Goal: Task Accomplishment & Management: Complete application form

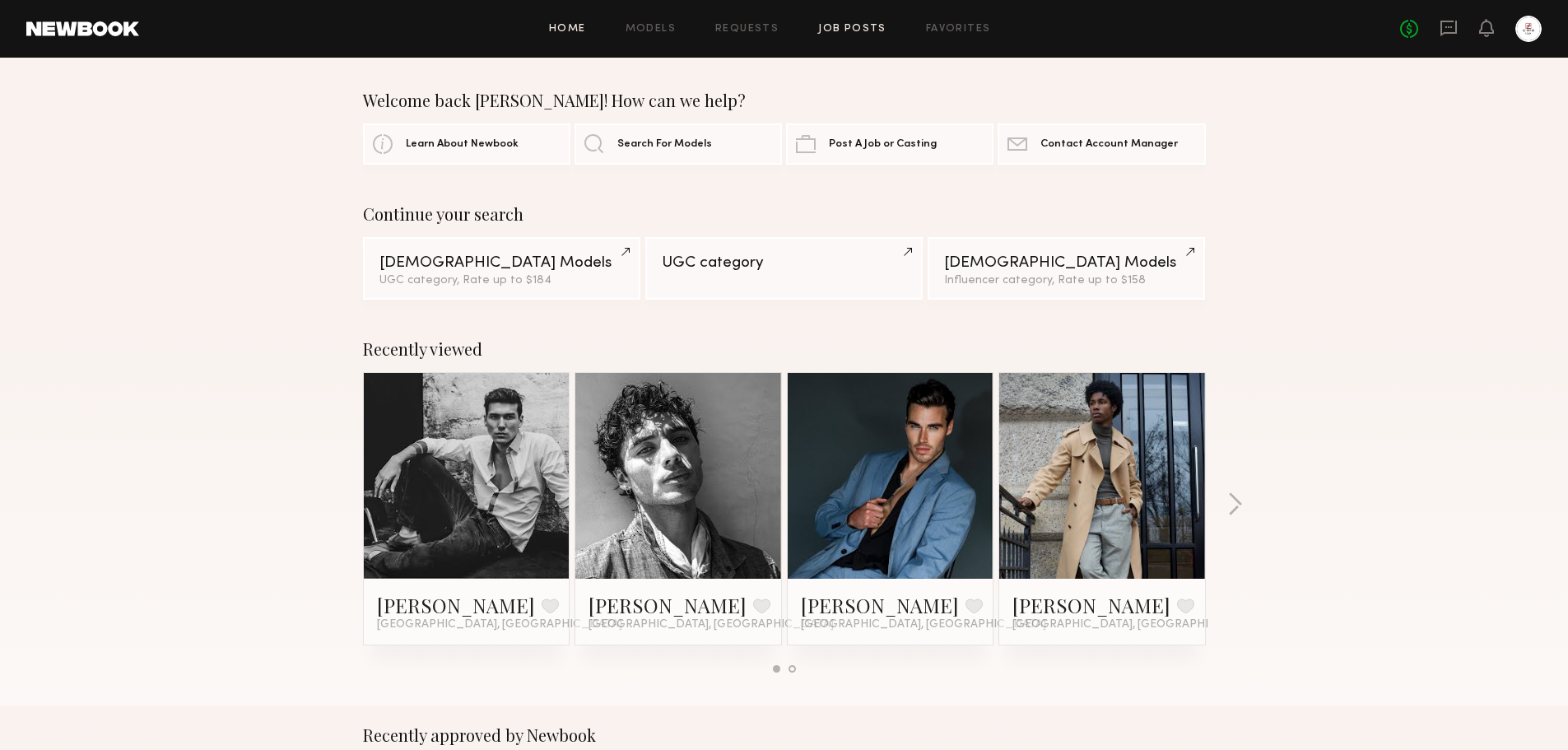
click at [875, 33] on link "Job Posts" at bounding box center [852, 29] width 69 height 11
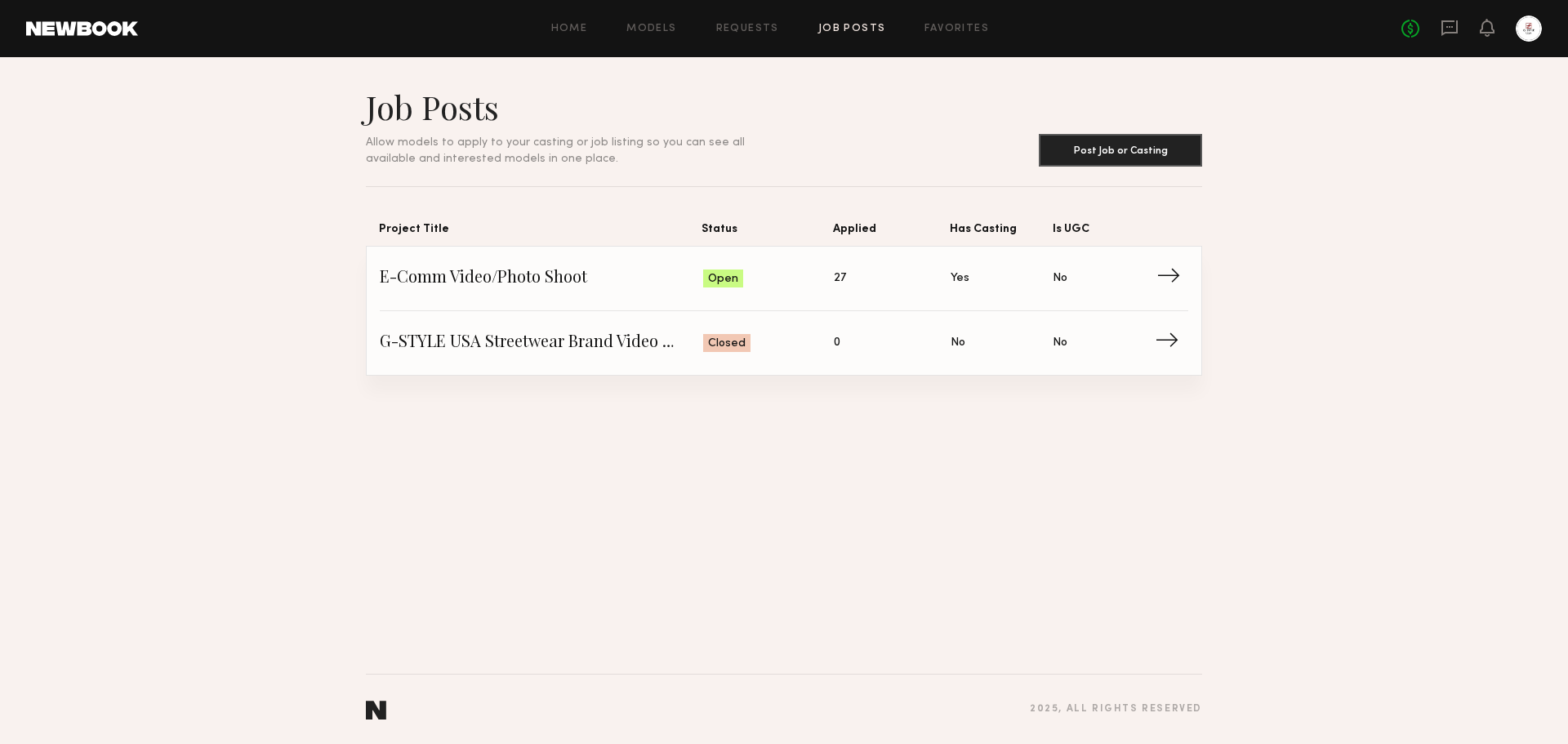
click at [1158, 293] on link "E-Comm Video/Photo Shoot Status: Open Applied: 27 Has Casting: Yes Is UGC: No →" at bounding box center [784, 279] width 808 height 65
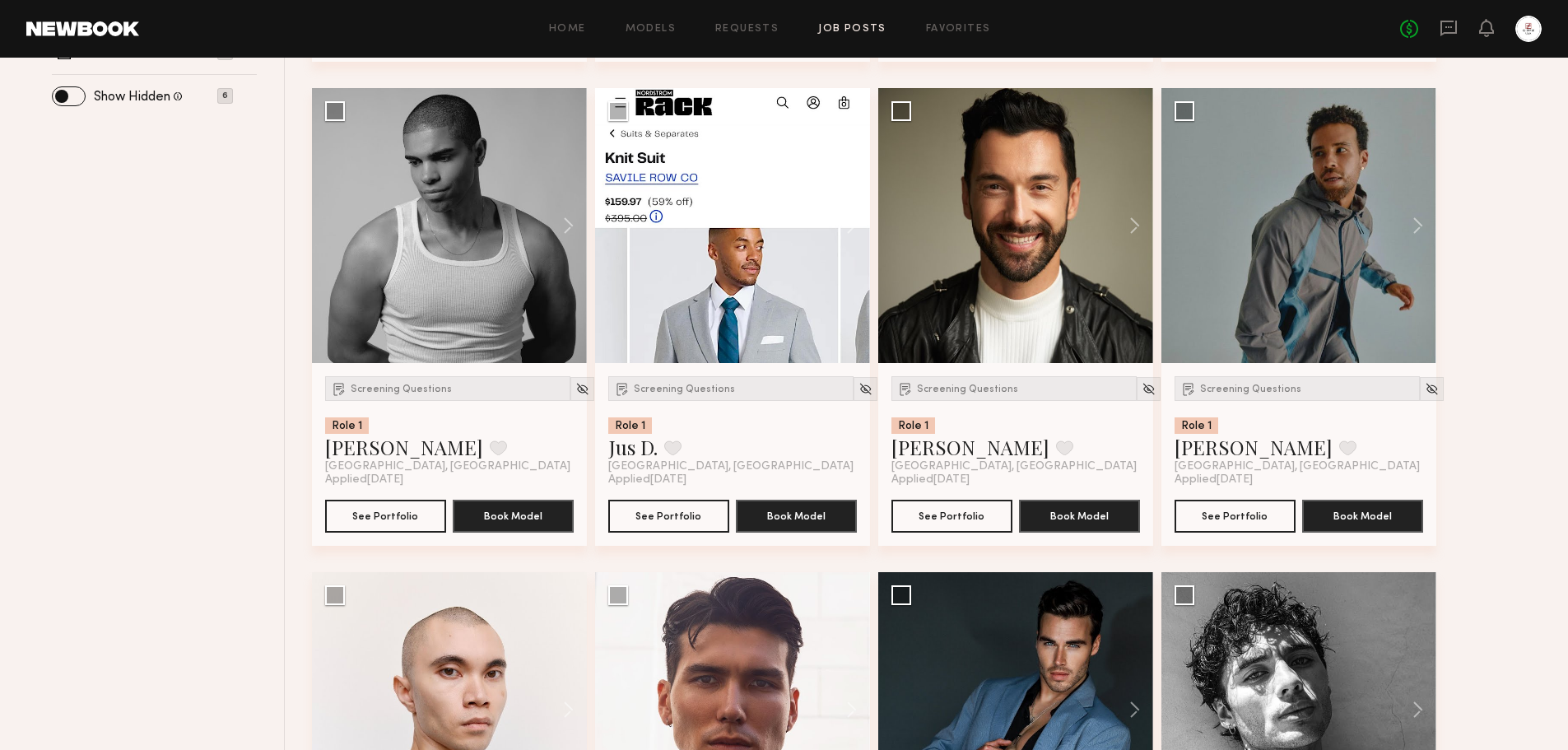
scroll to position [658, 0]
click at [858, 389] on img at bounding box center [866, 388] width 14 height 14
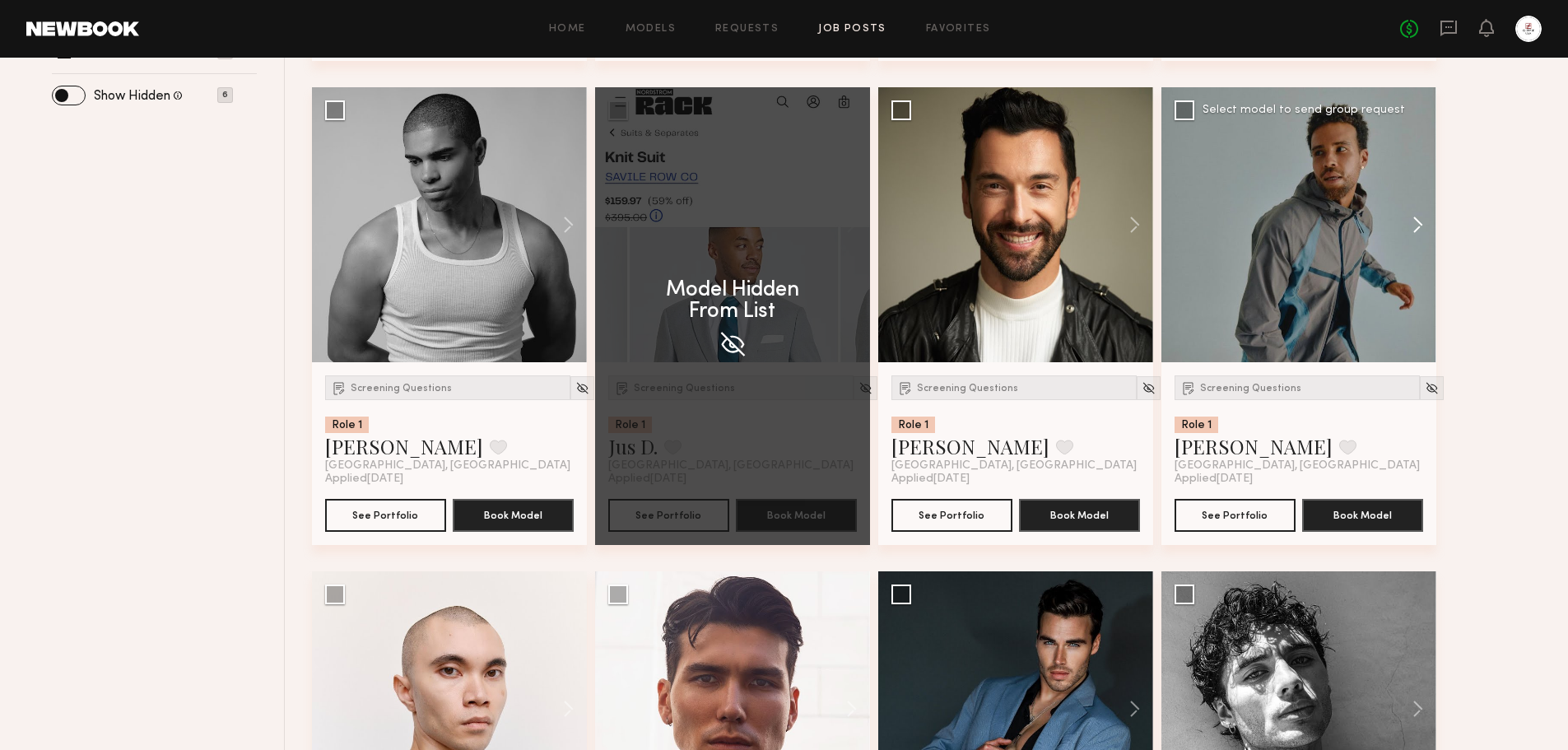
click at [1423, 219] on button at bounding box center [1410, 225] width 53 height 275
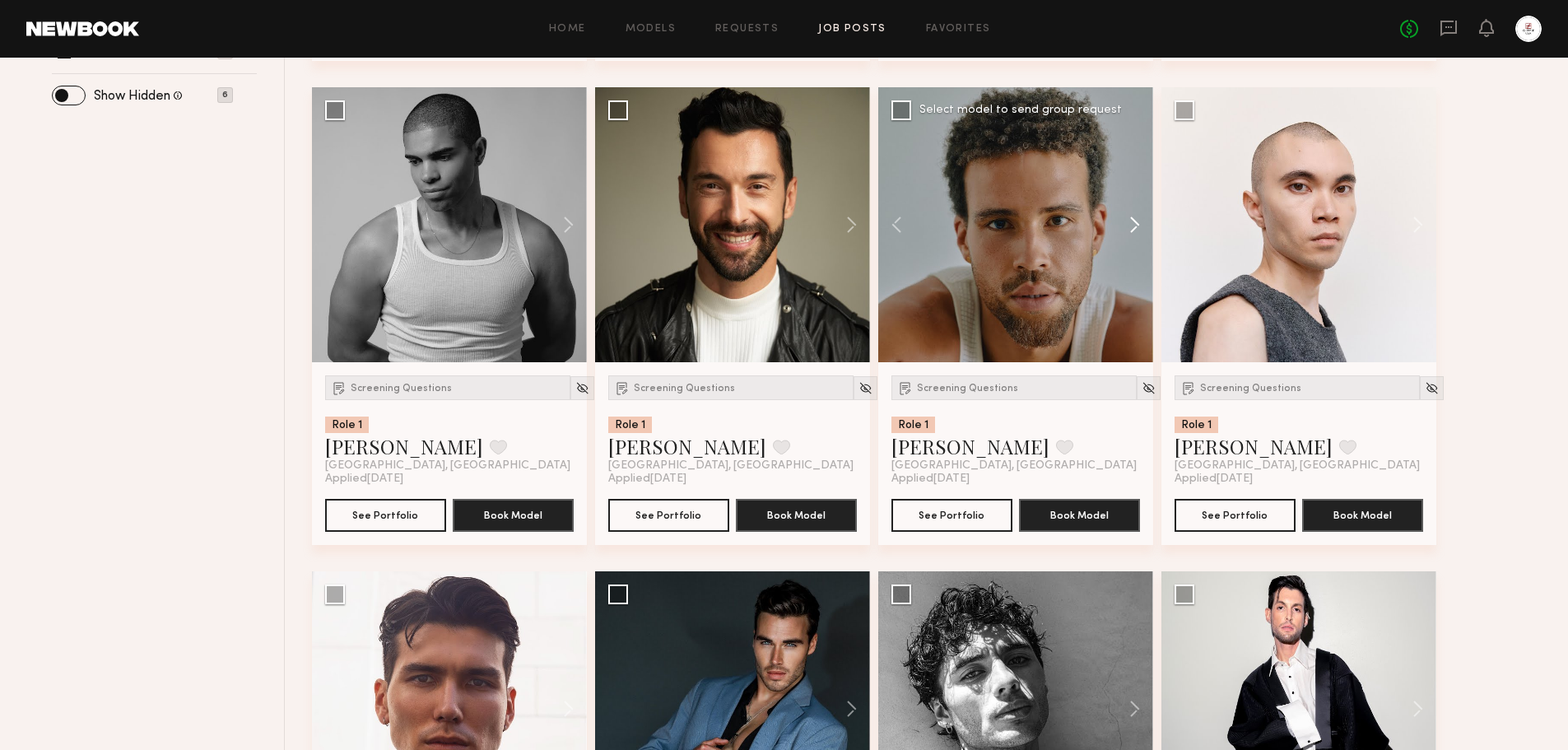
click at [1423, 219] on button at bounding box center [1410, 225] width 53 height 275
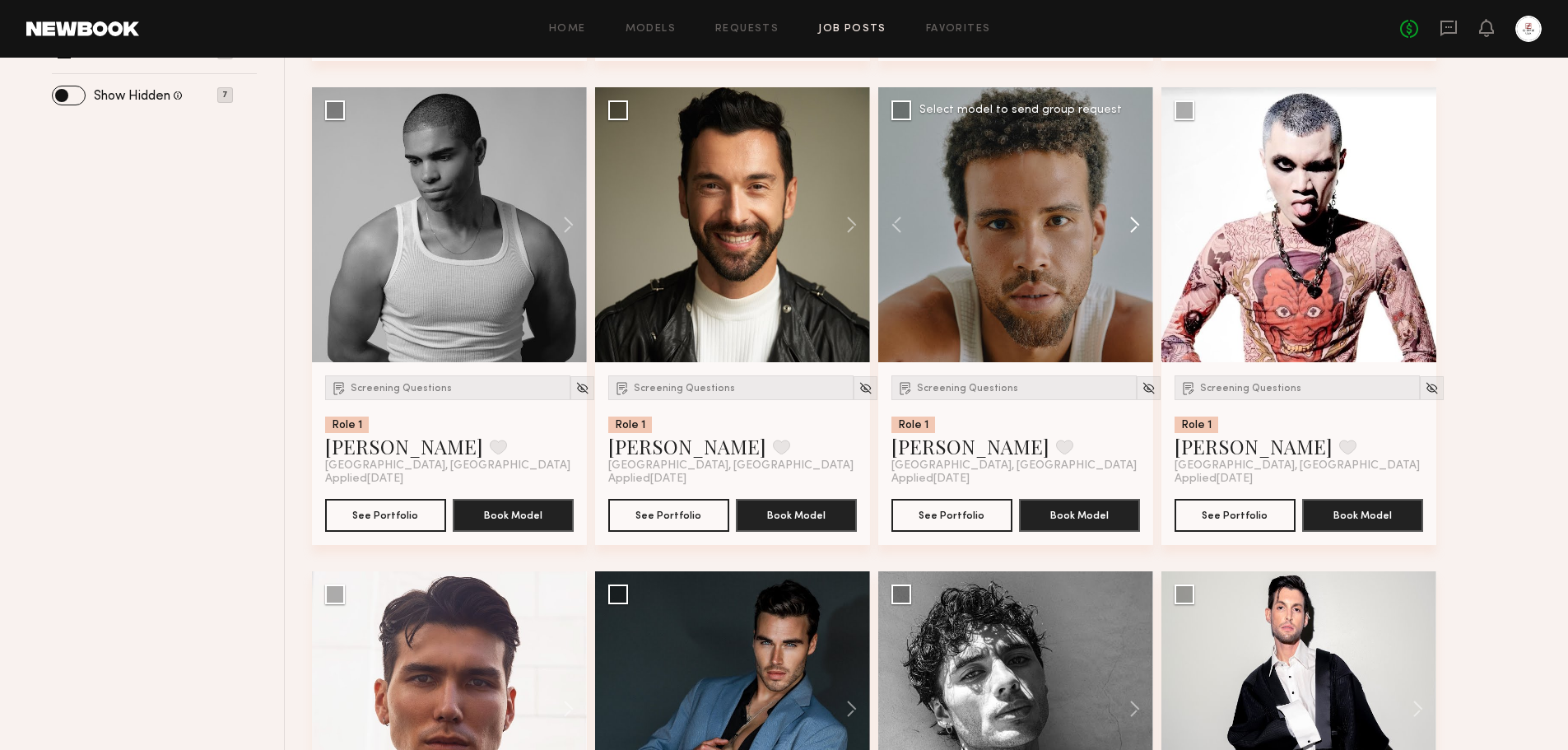
click at [1423, 219] on button at bounding box center [1410, 225] width 53 height 275
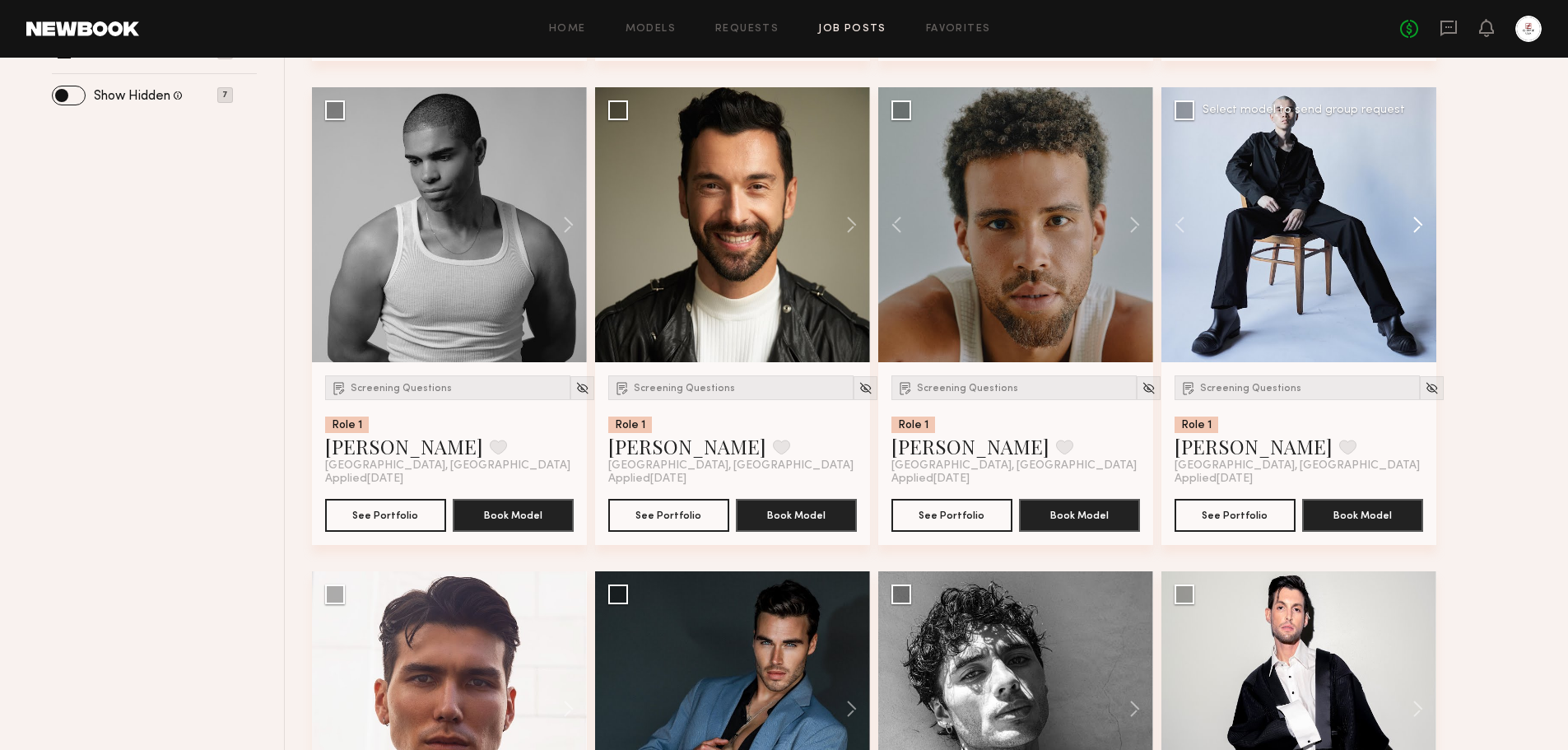
click at [1416, 221] on button at bounding box center [1410, 225] width 53 height 275
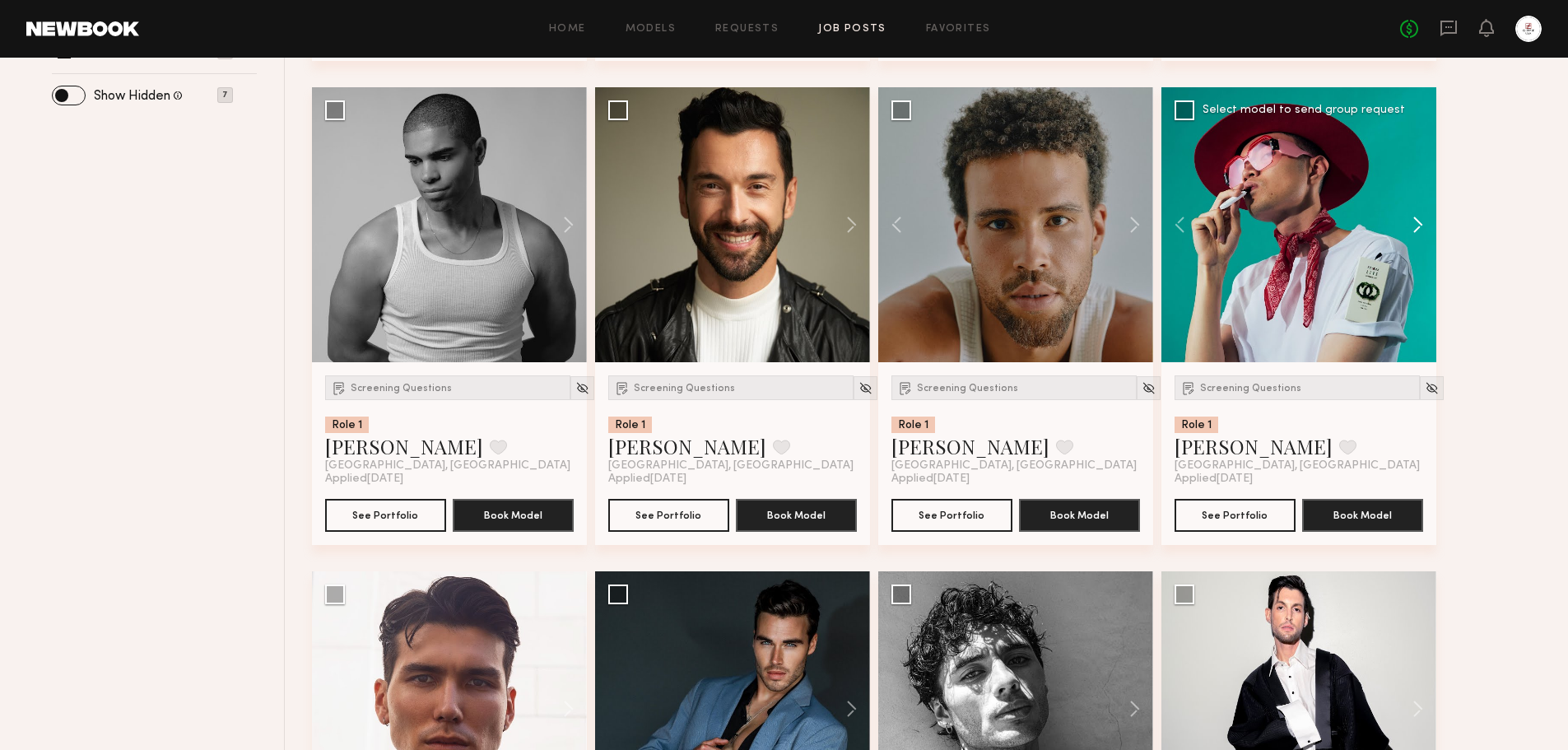
click at [1416, 221] on button at bounding box center [1410, 225] width 53 height 275
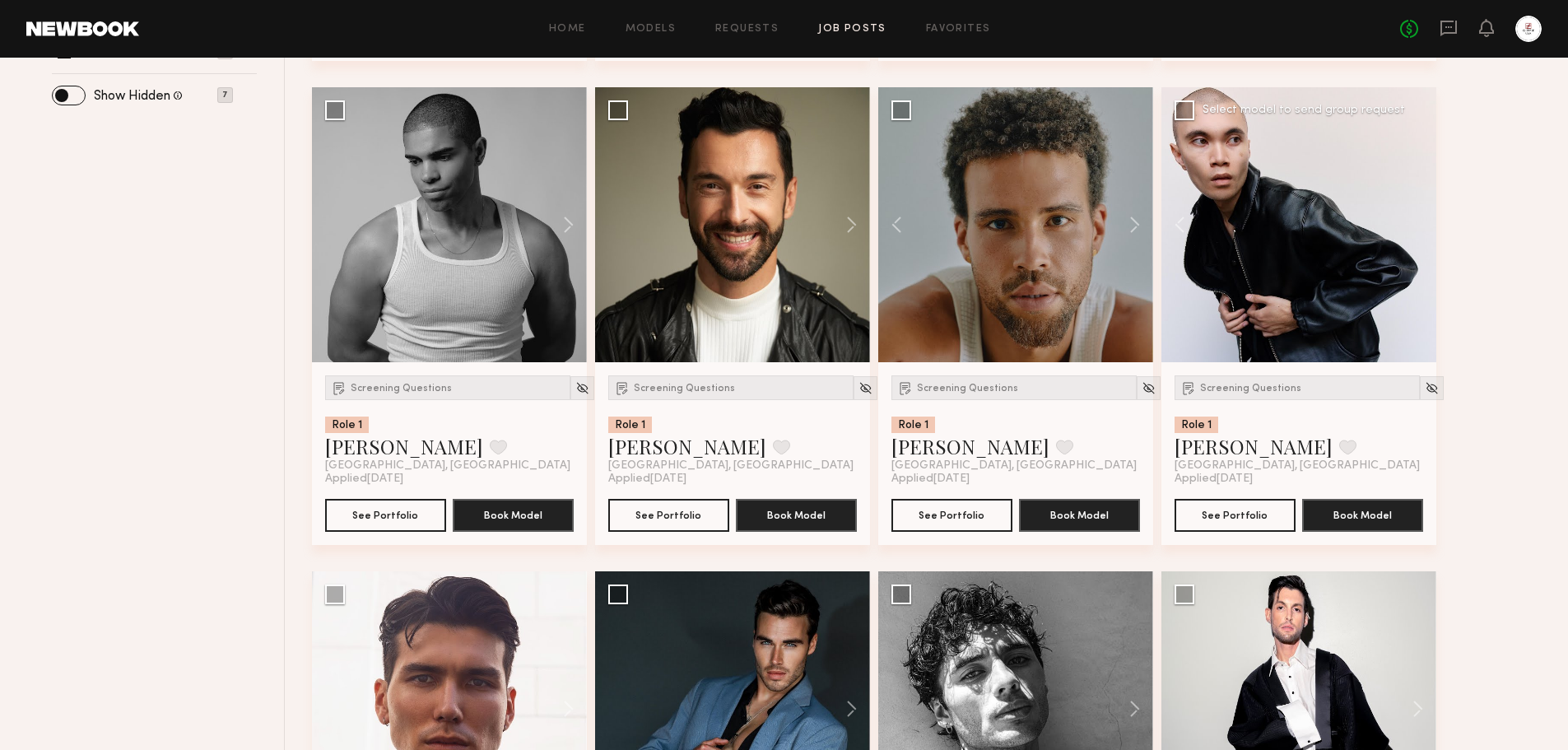
click at [1416, 221] on div at bounding box center [1299, 225] width 275 height 275
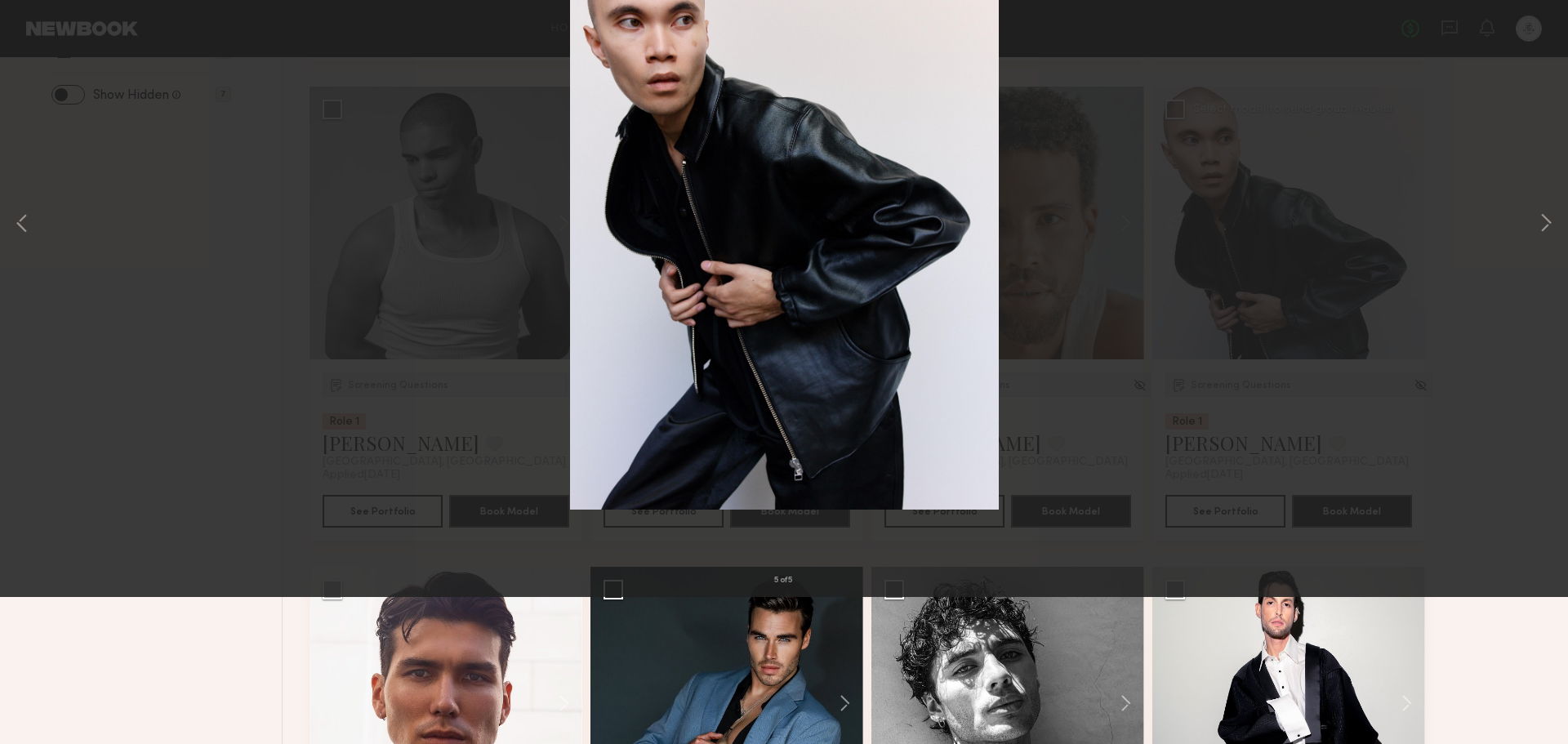
click at [1404, 219] on div "5 of 5" at bounding box center [784, 372] width 1568 height 744
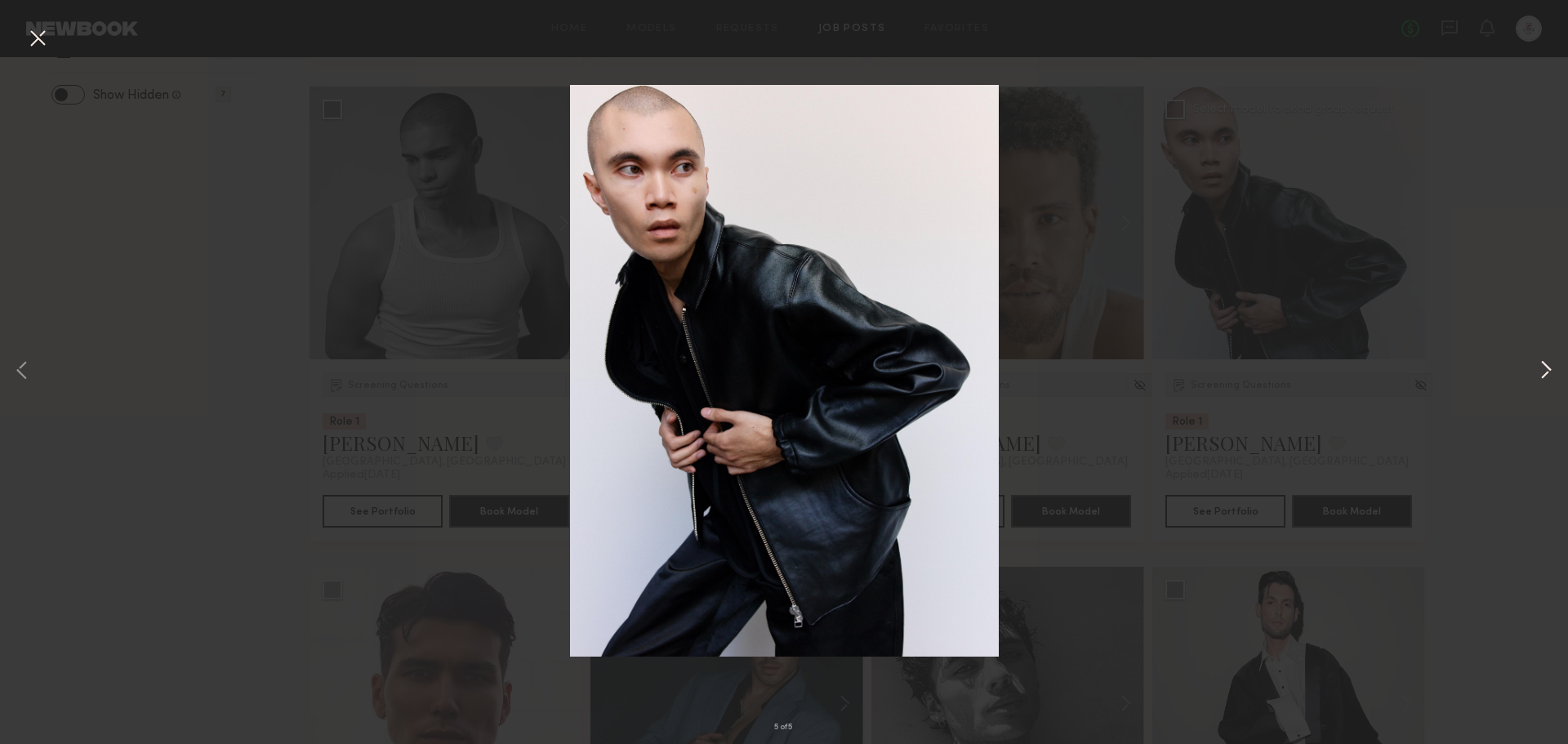
click at [1536, 358] on button at bounding box center [1545, 372] width 19 height 595
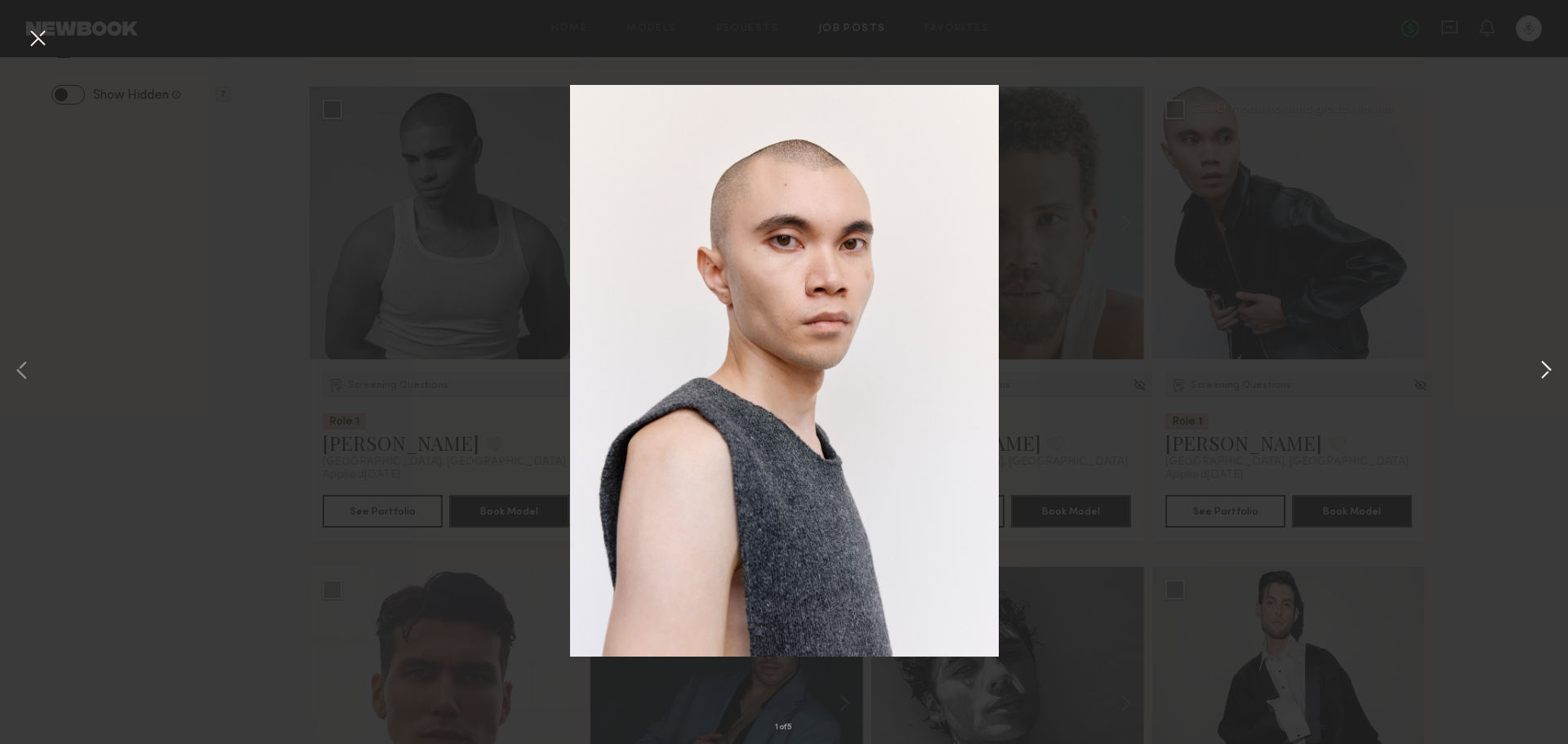
click at [1536, 358] on button at bounding box center [1545, 372] width 19 height 595
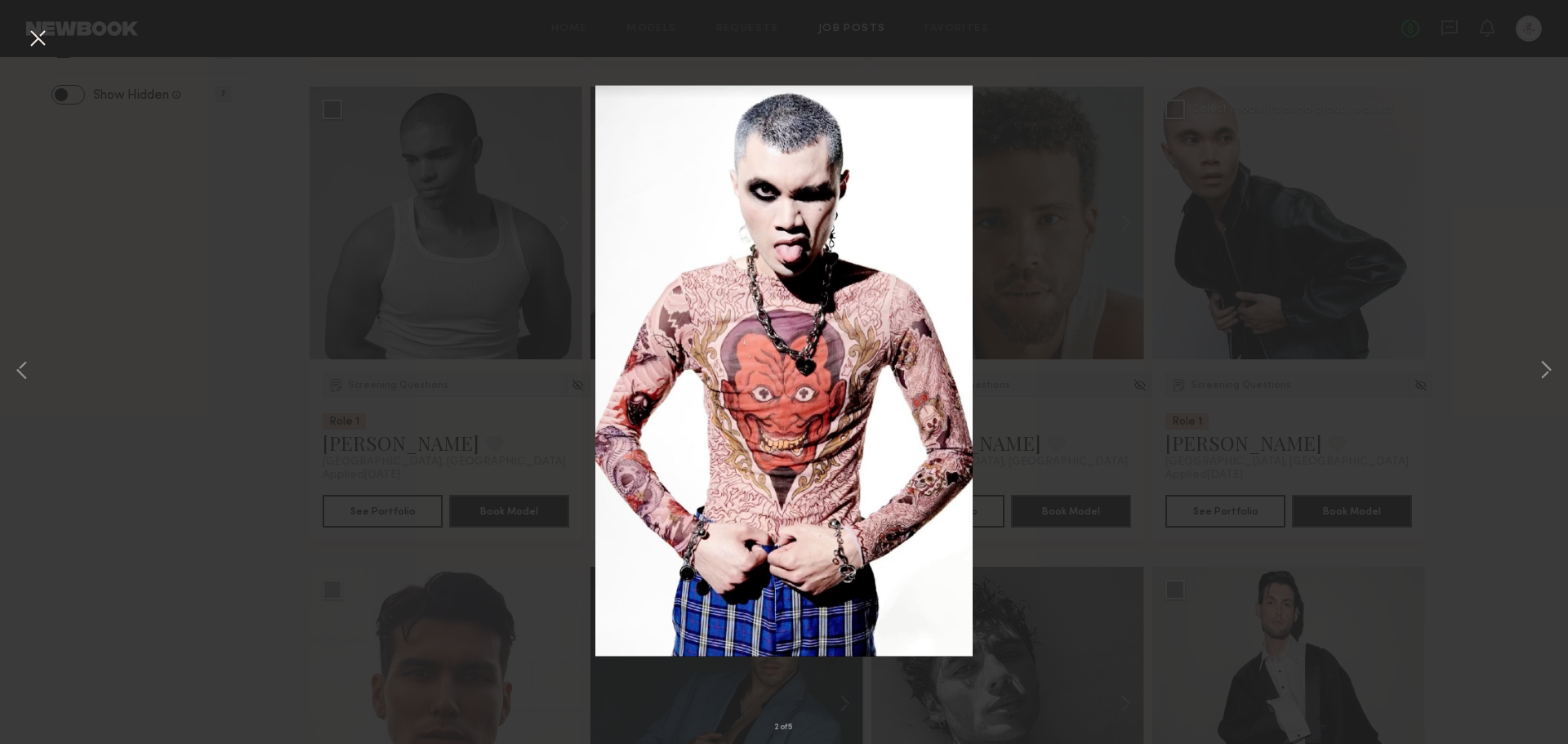
click at [39, 33] on button at bounding box center [38, 39] width 26 height 30
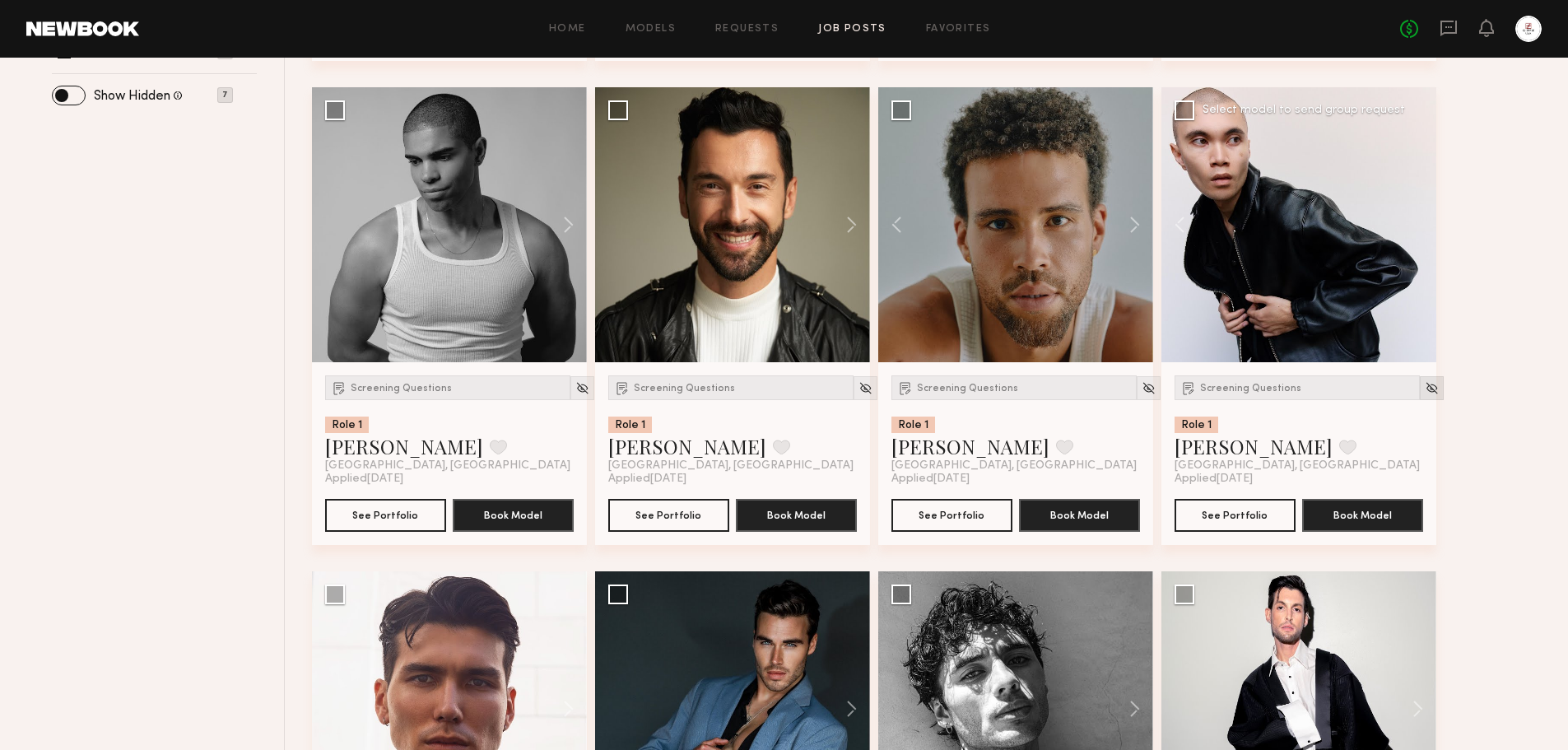
click at [1424, 388] on img at bounding box center [1431, 388] width 14 height 14
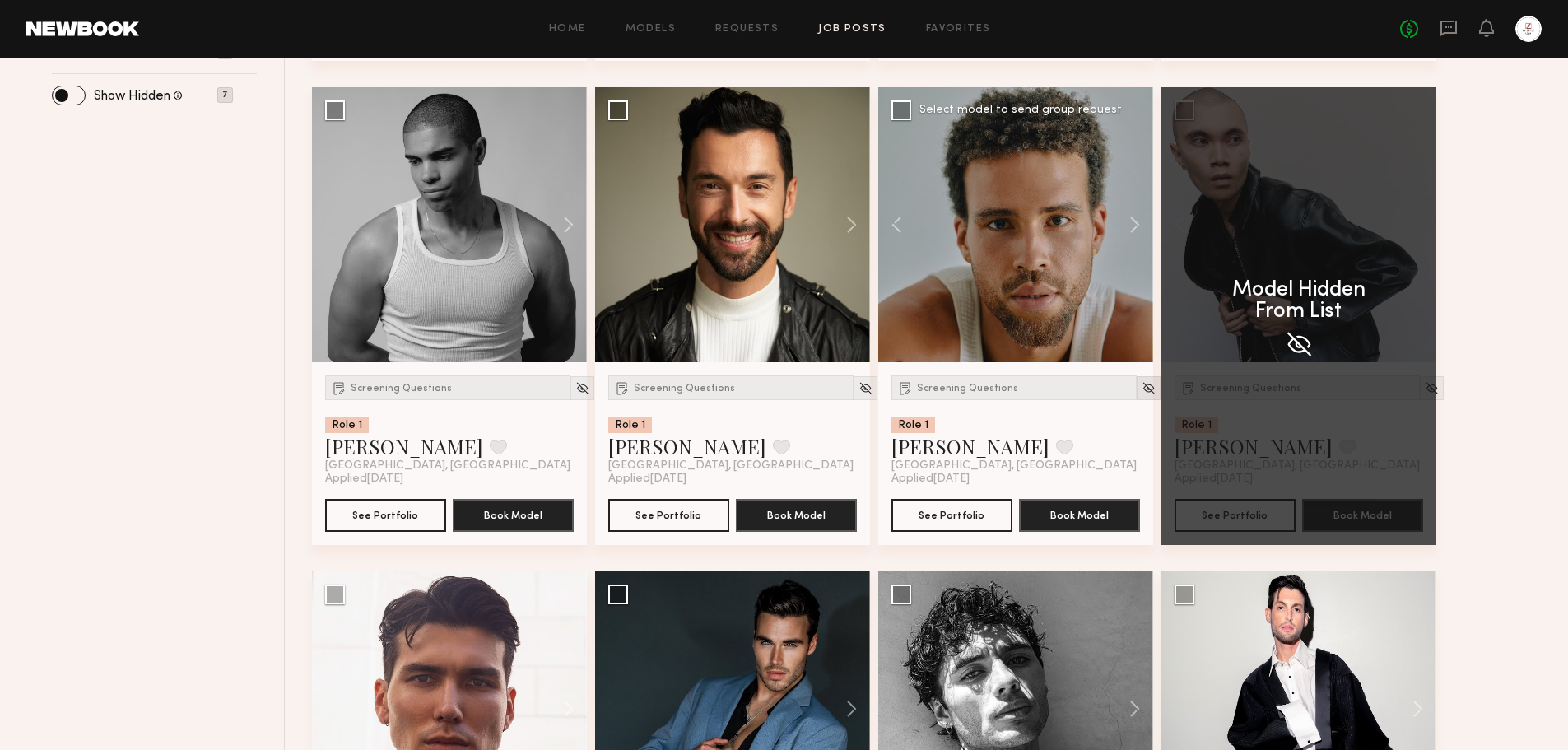
click at [1141, 391] on img at bounding box center [1148, 388] width 14 height 14
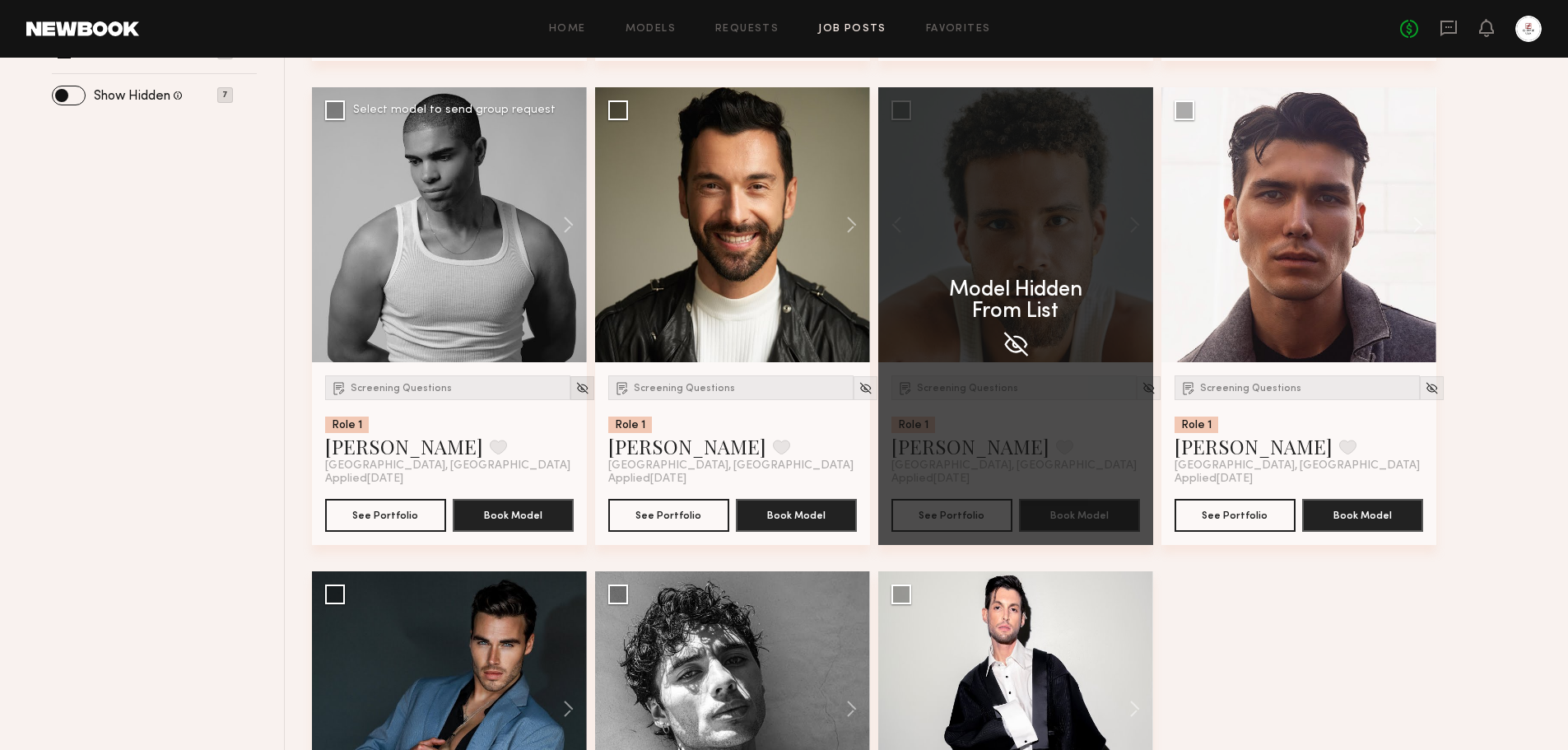
click at [576, 389] on img at bounding box center [583, 388] width 14 height 14
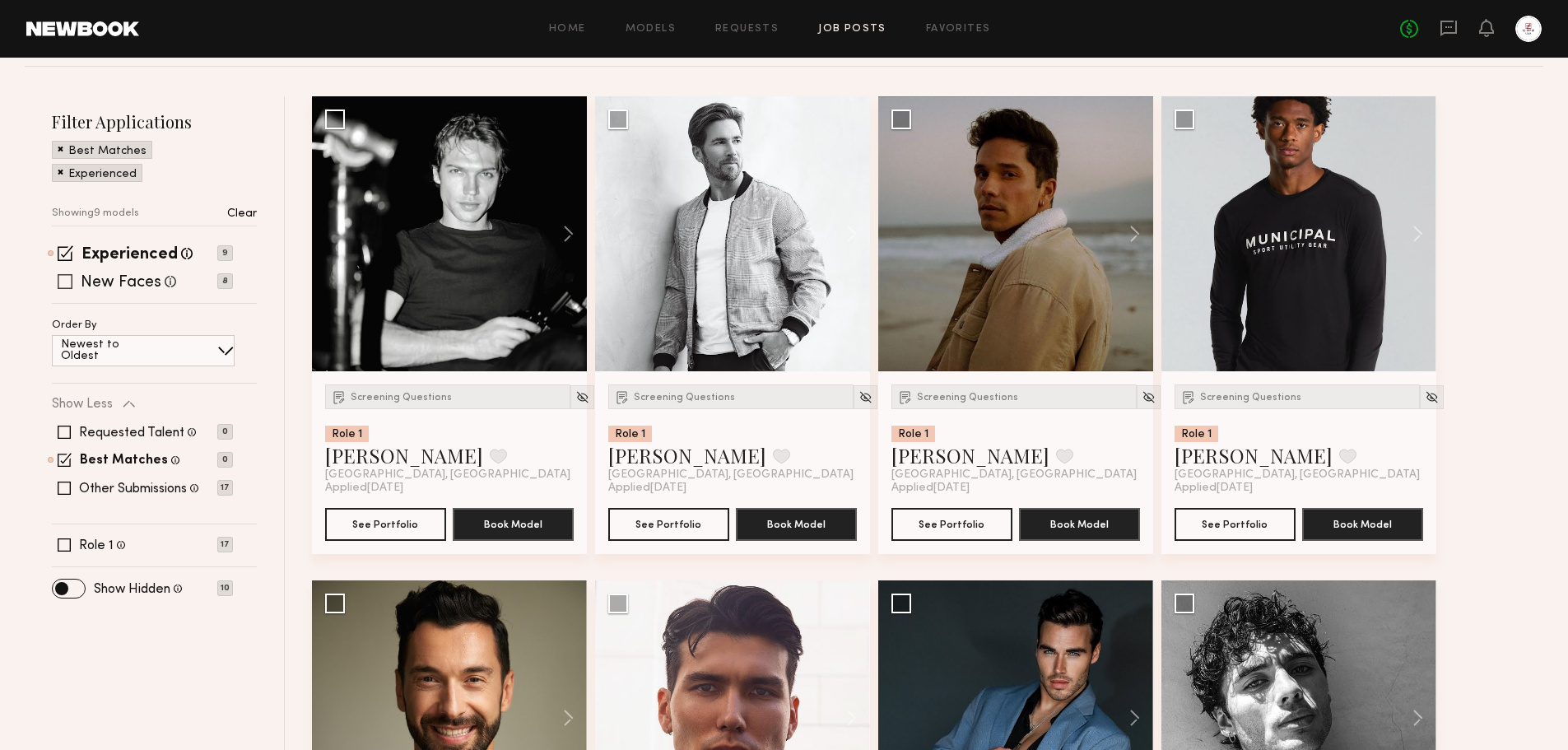
scroll to position [165, 0]
click at [230, 219] on p "Clear" at bounding box center [242, 214] width 30 height 11
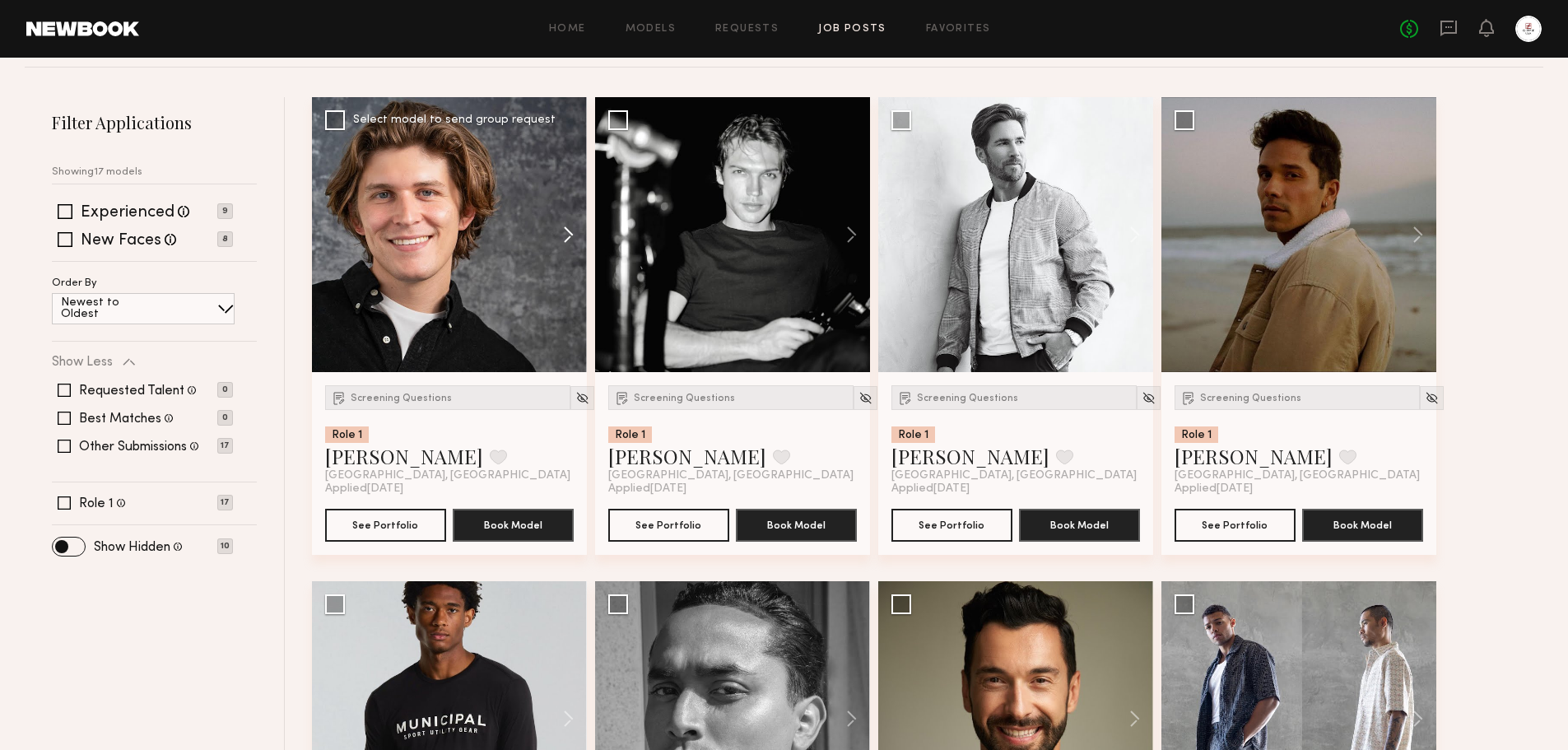
click at [566, 241] on button at bounding box center [561, 234] width 53 height 275
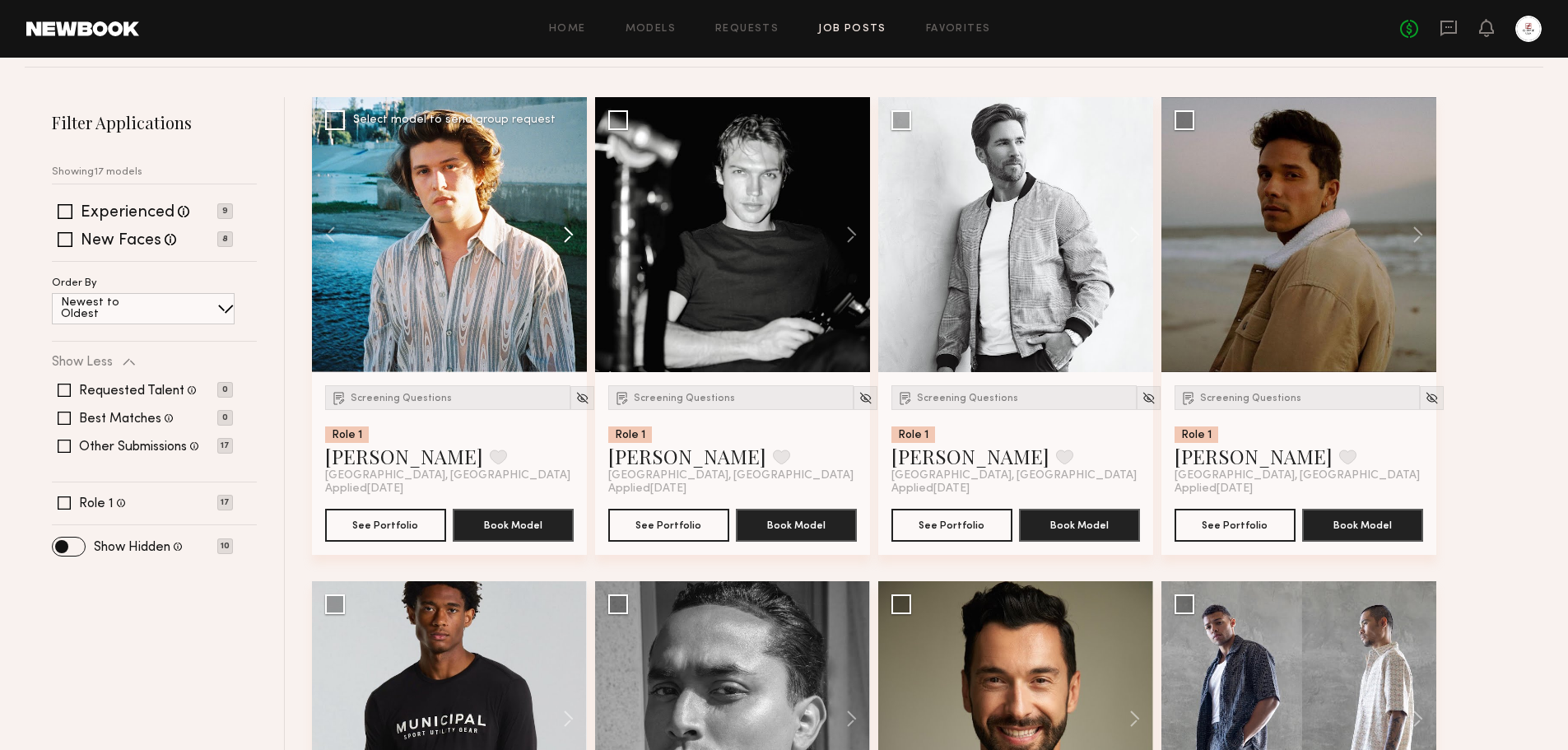
click at [567, 235] on button at bounding box center [561, 234] width 53 height 275
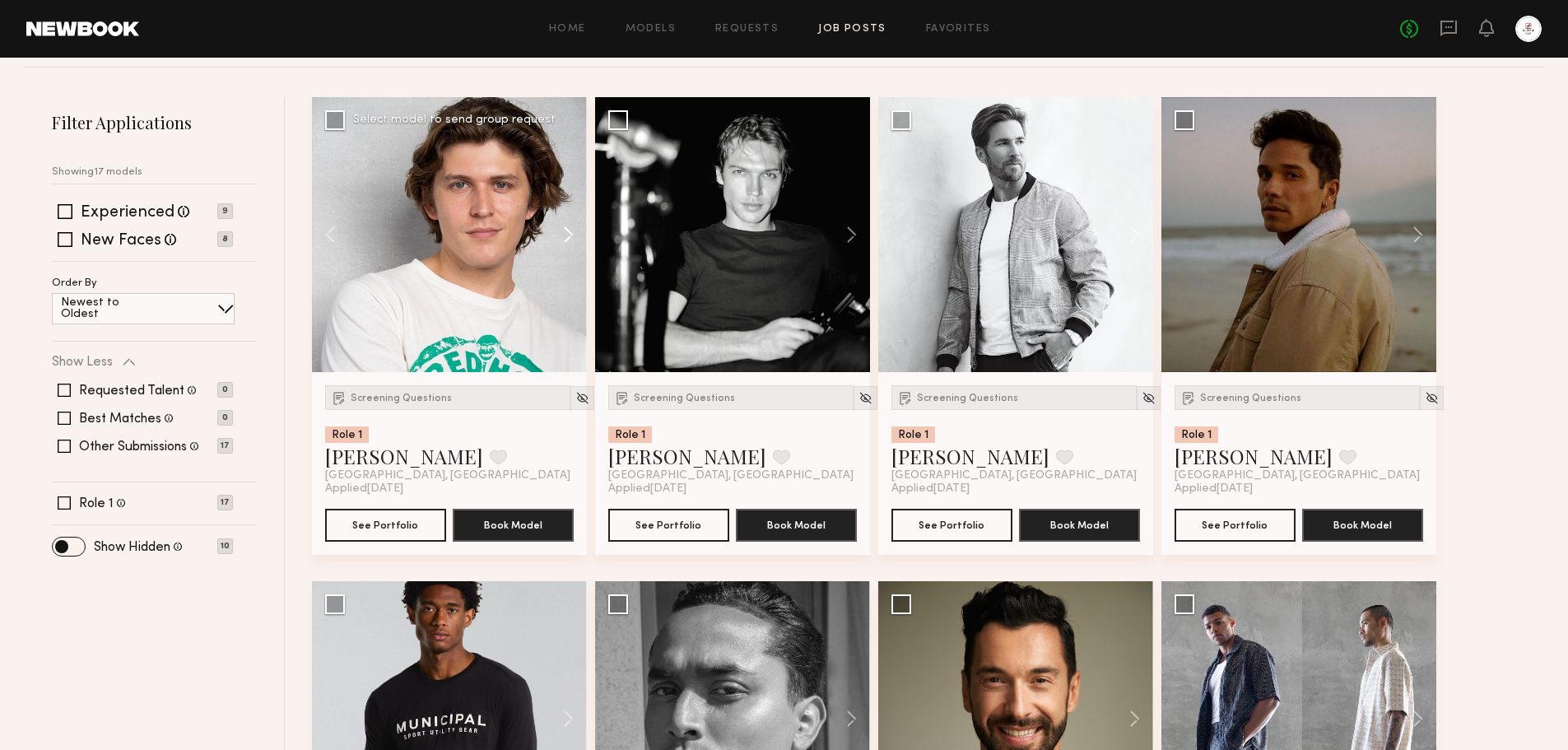
click at [567, 235] on button at bounding box center [561, 234] width 53 height 275
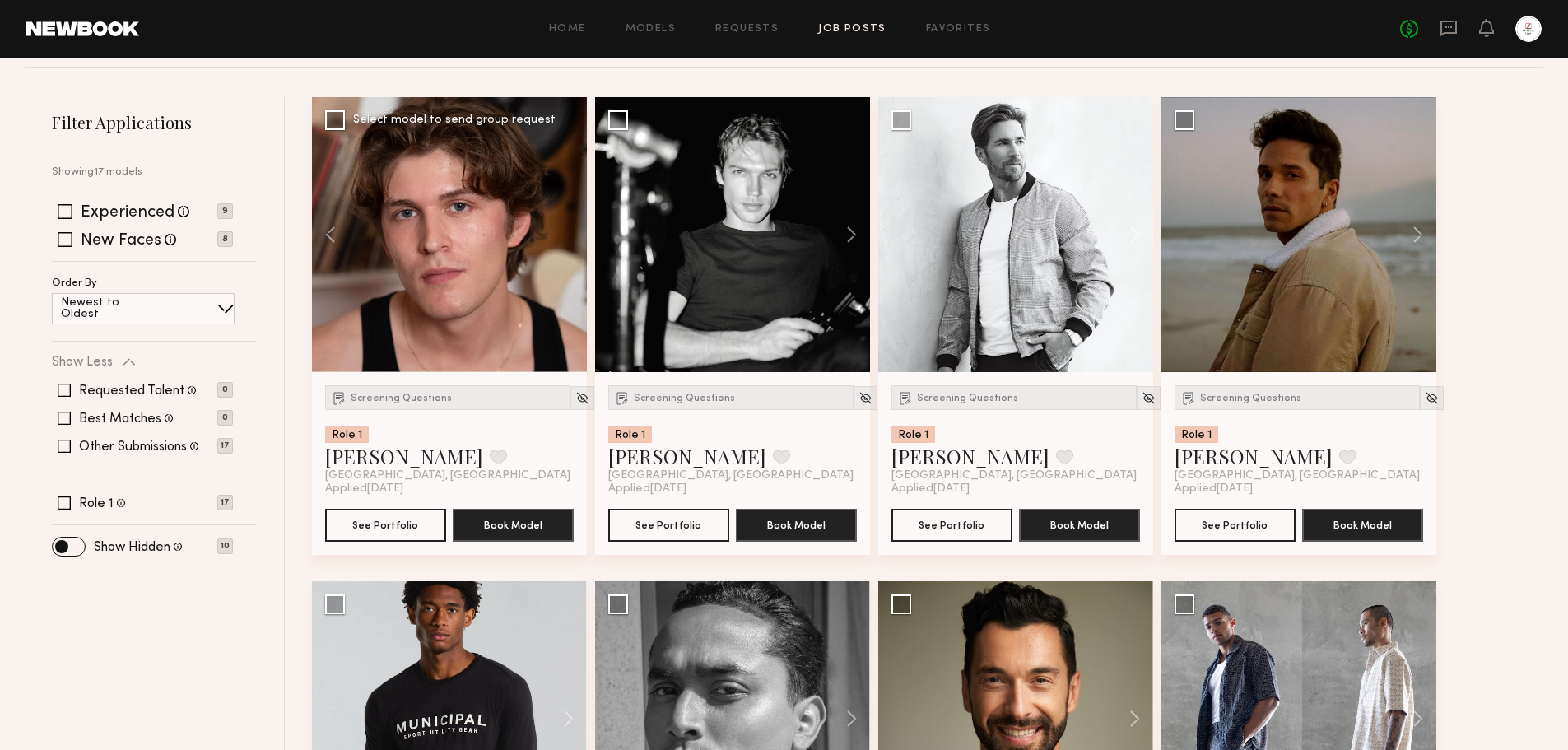
click at [567, 235] on div at bounding box center [450, 234] width 275 height 275
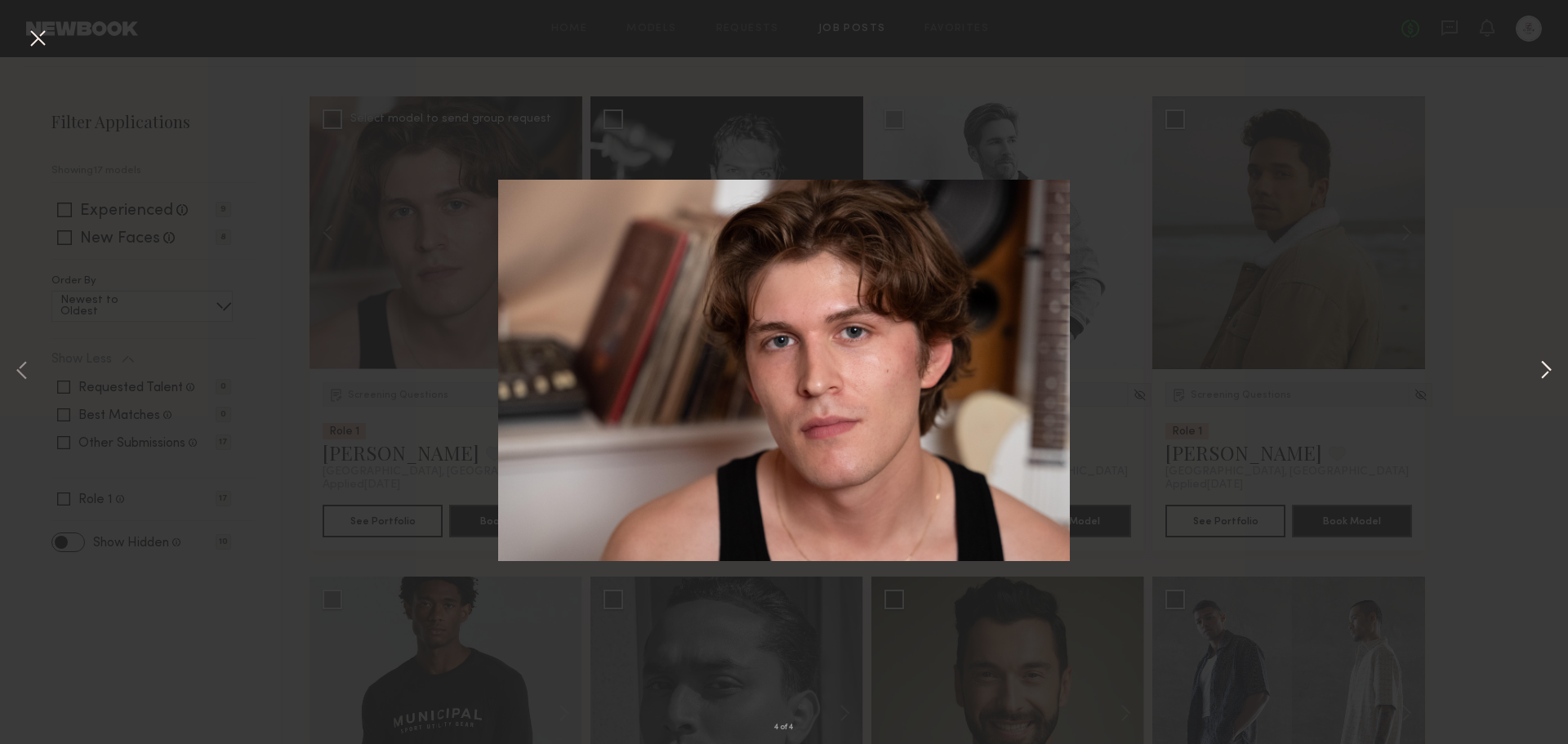
click at [1536, 371] on button at bounding box center [1545, 372] width 19 height 595
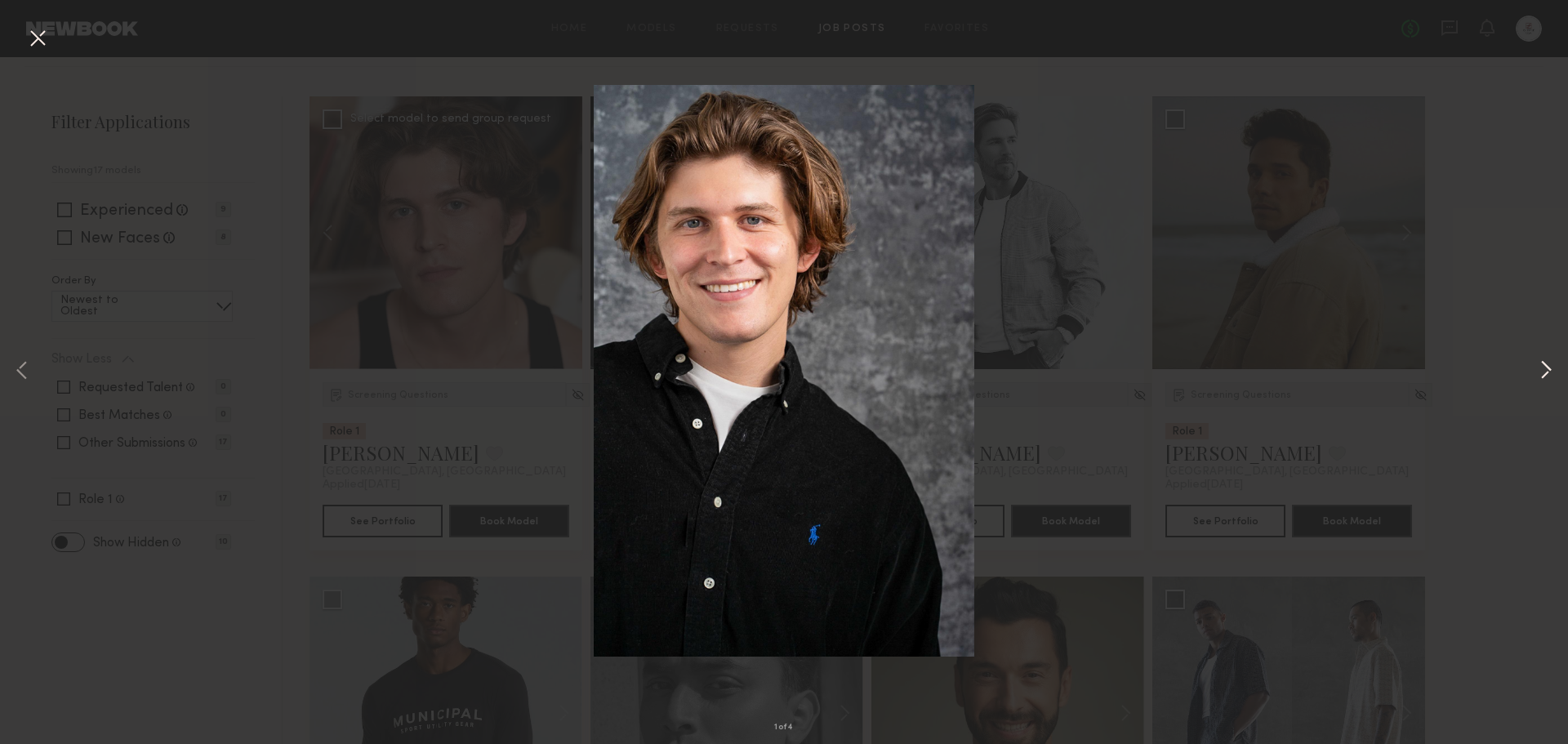
click at [1536, 371] on button at bounding box center [1545, 372] width 19 height 595
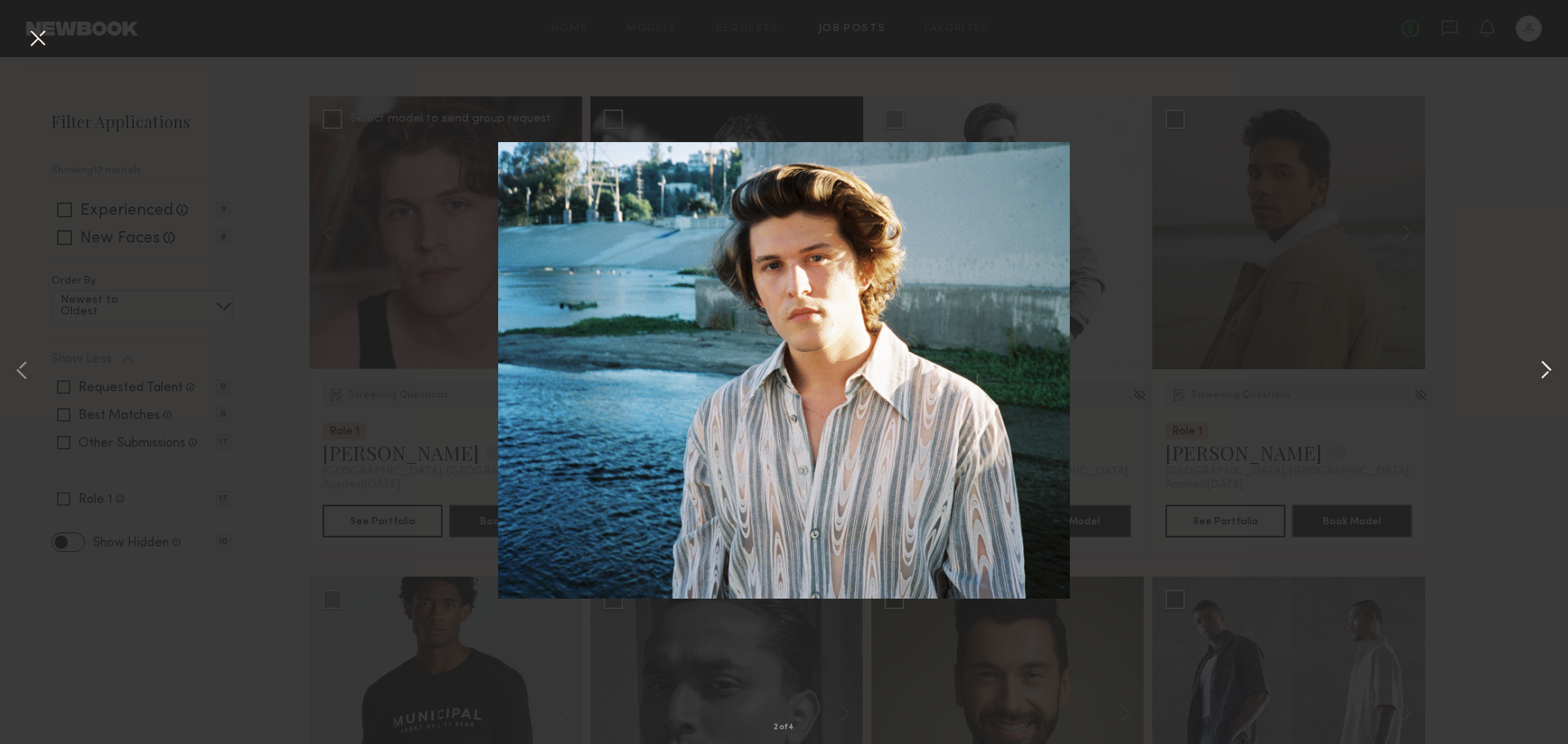
click at [1536, 371] on button at bounding box center [1545, 372] width 19 height 595
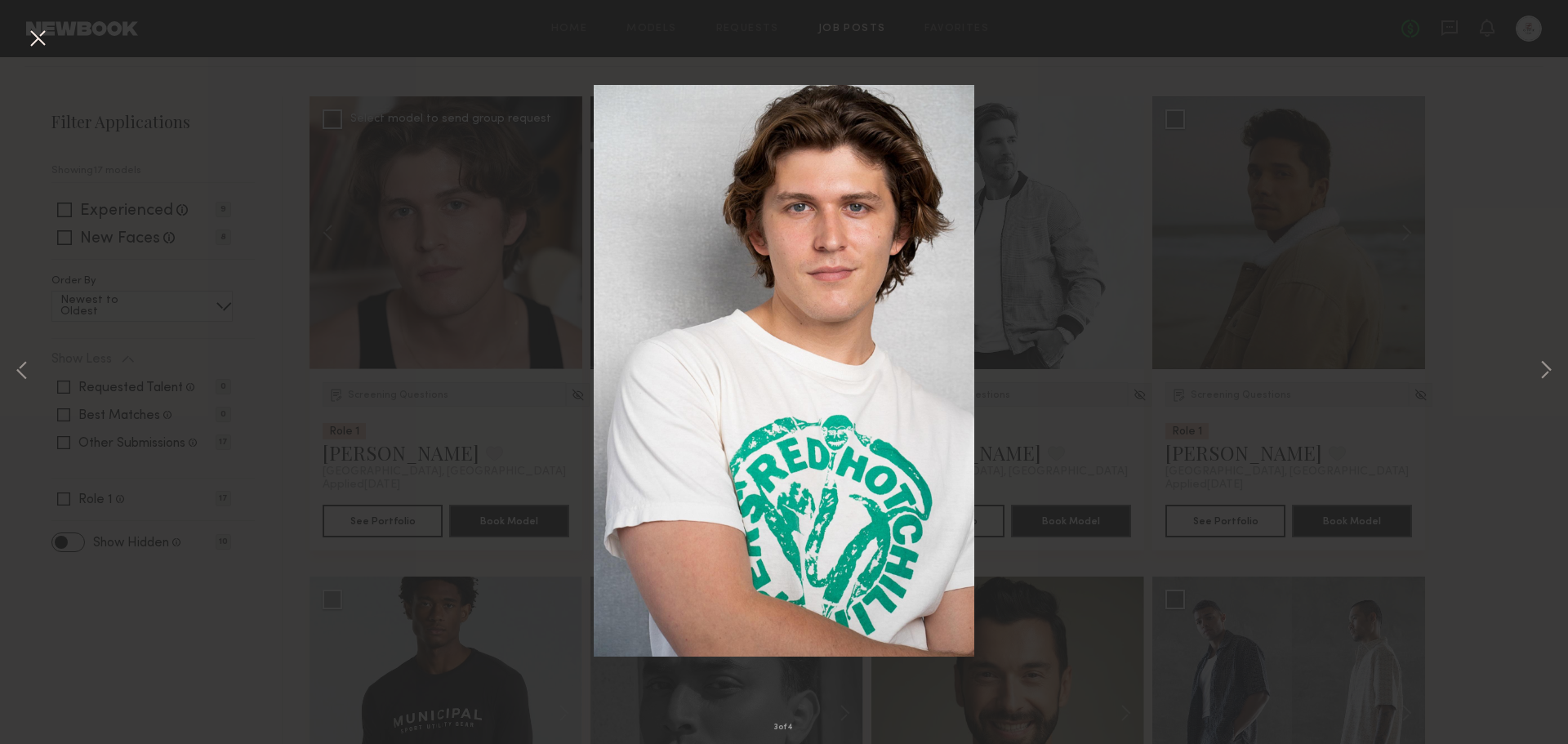
click at [1515, 455] on div "3 of 4" at bounding box center [784, 372] width 1568 height 744
click at [34, 43] on button at bounding box center [38, 39] width 26 height 30
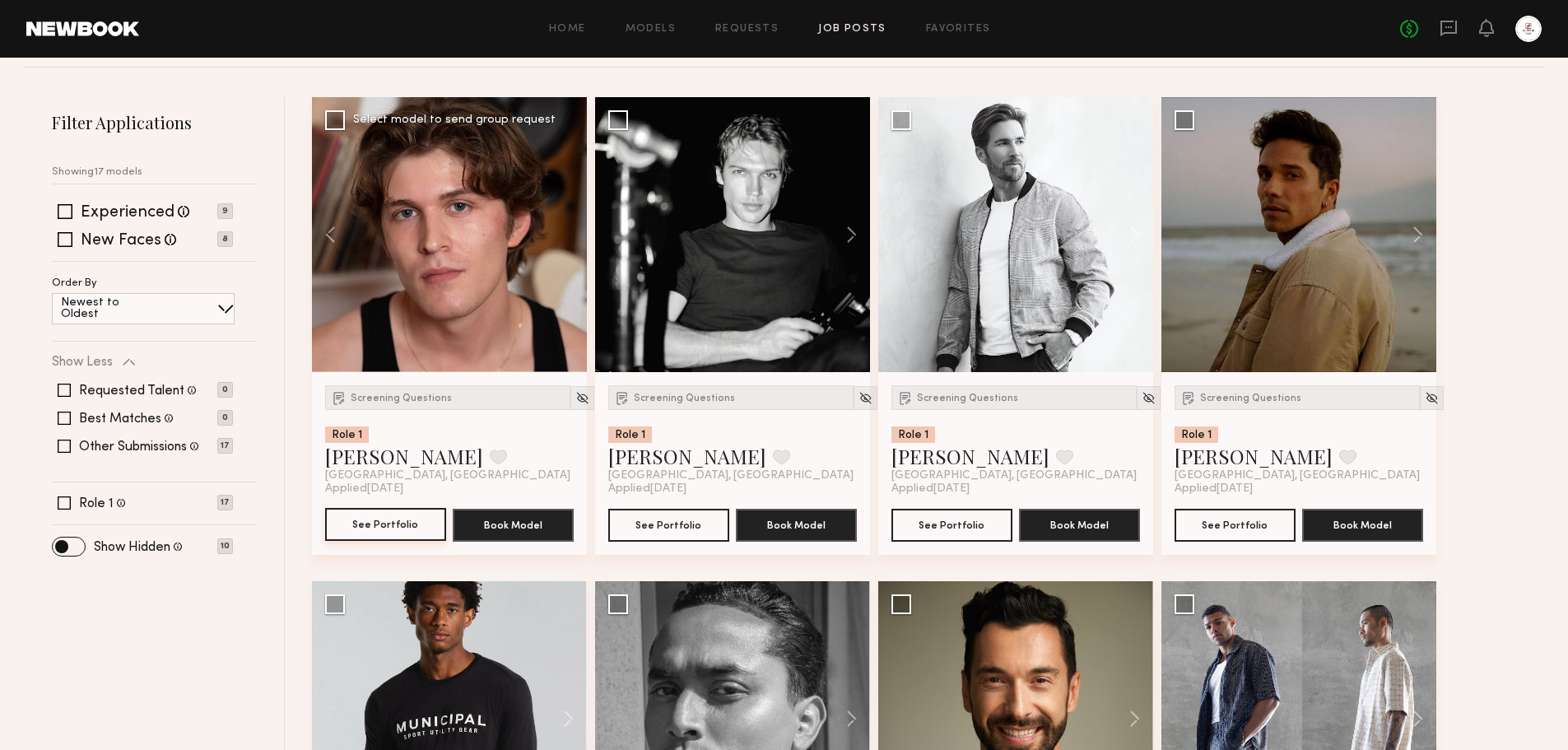
click at [411, 511] on button "See Portfolio" at bounding box center [385, 524] width 121 height 33
click at [849, 230] on button at bounding box center [843, 234] width 53 height 275
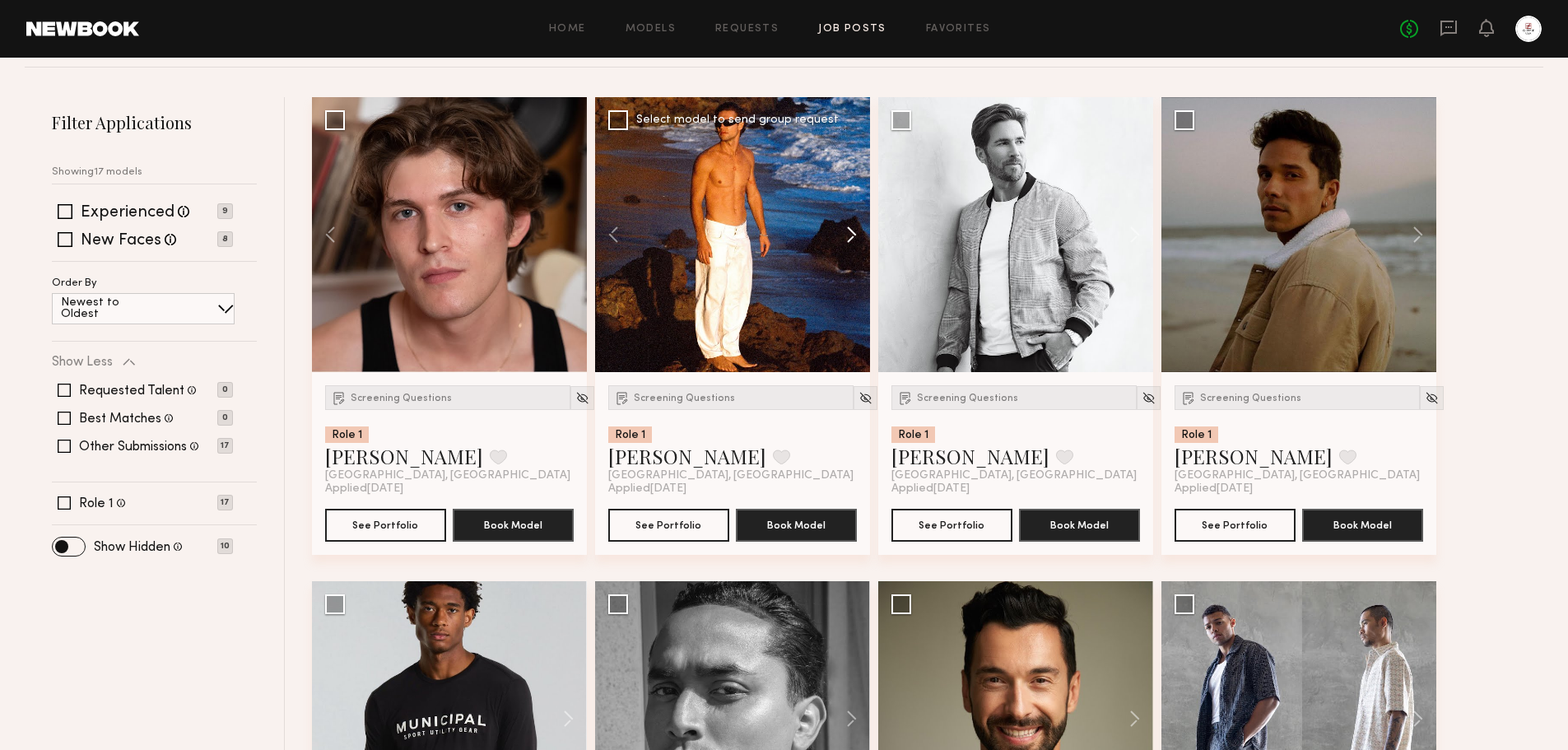
click at [849, 230] on button at bounding box center [843, 234] width 53 height 275
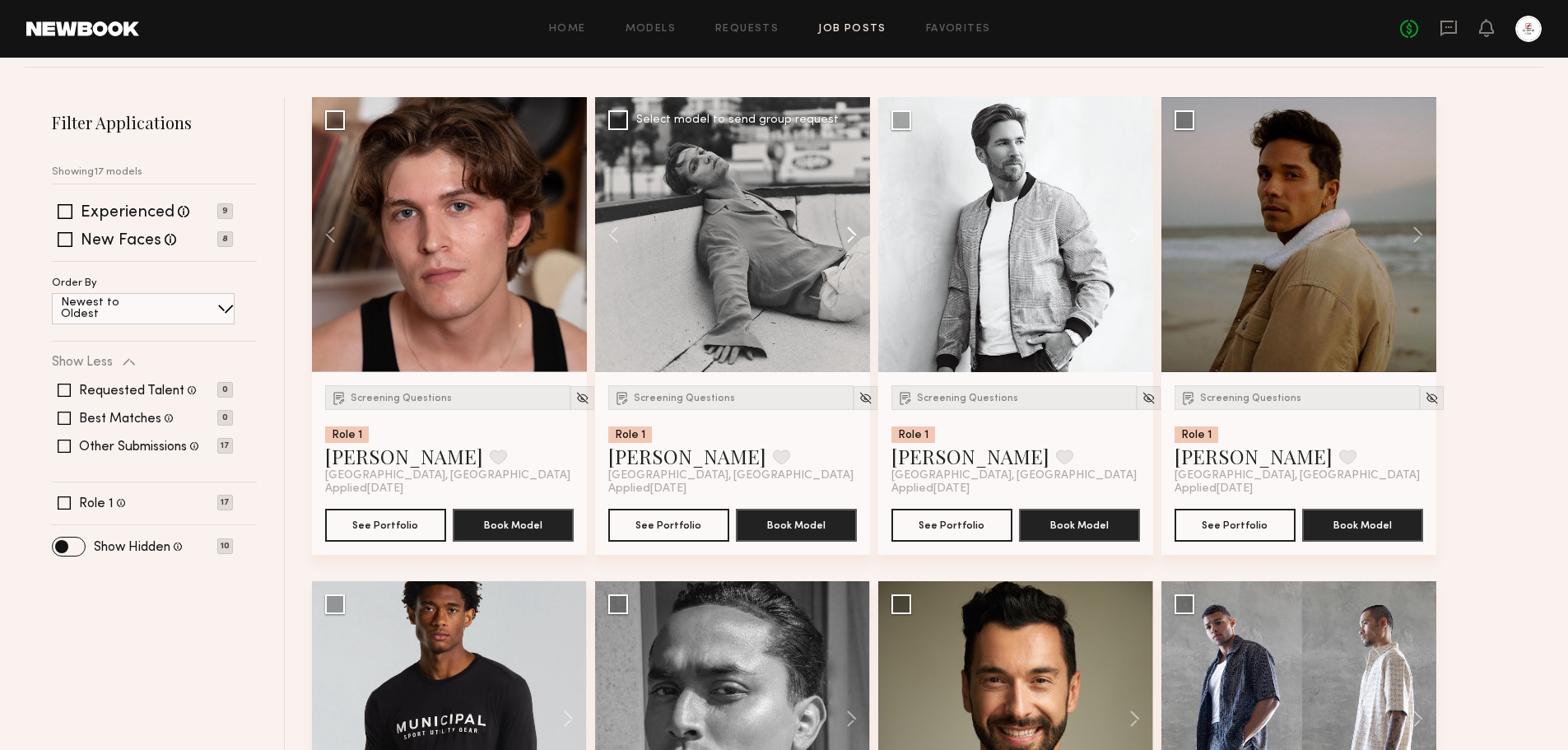
click at [849, 230] on button at bounding box center [843, 234] width 53 height 275
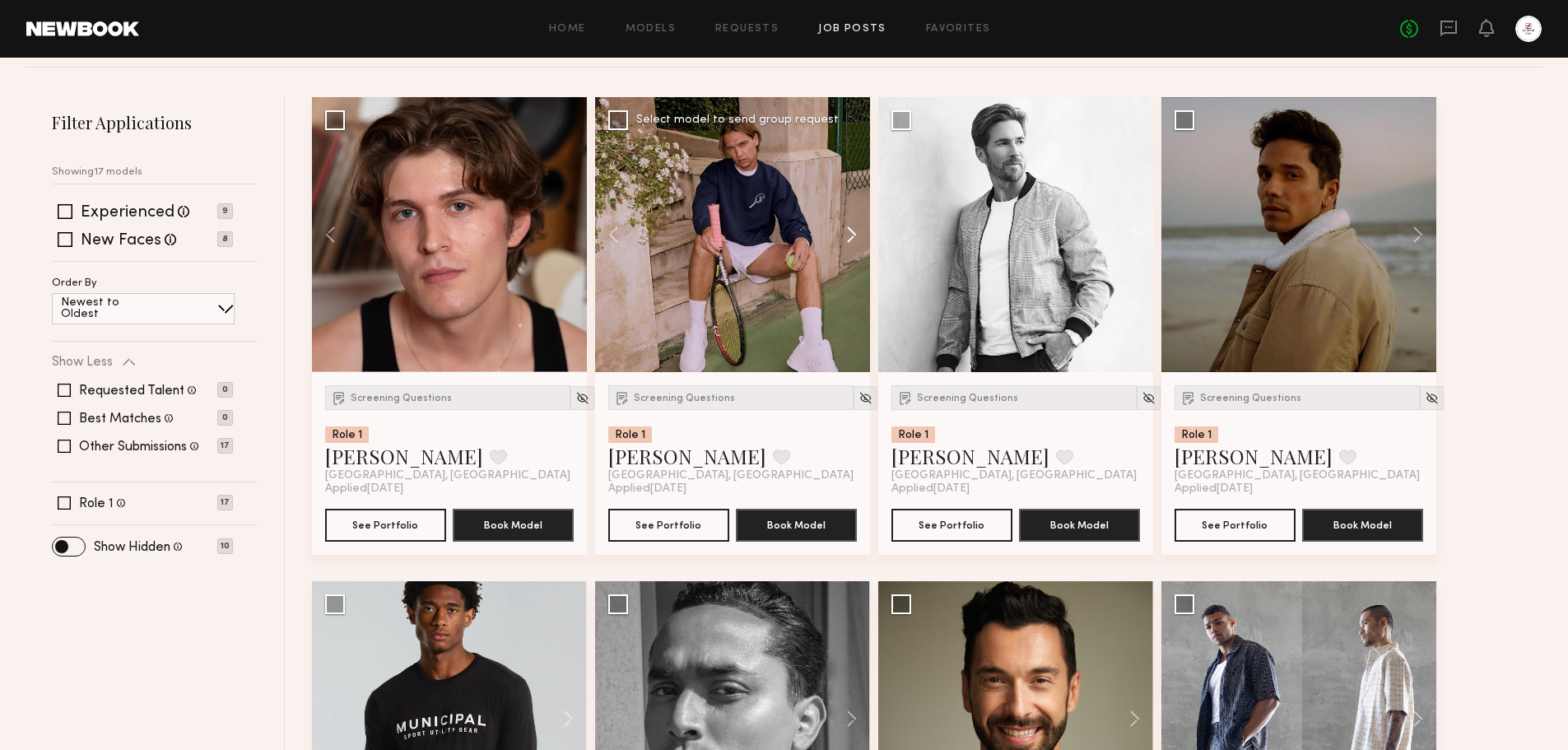
click at [849, 230] on button at bounding box center [843, 234] width 53 height 275
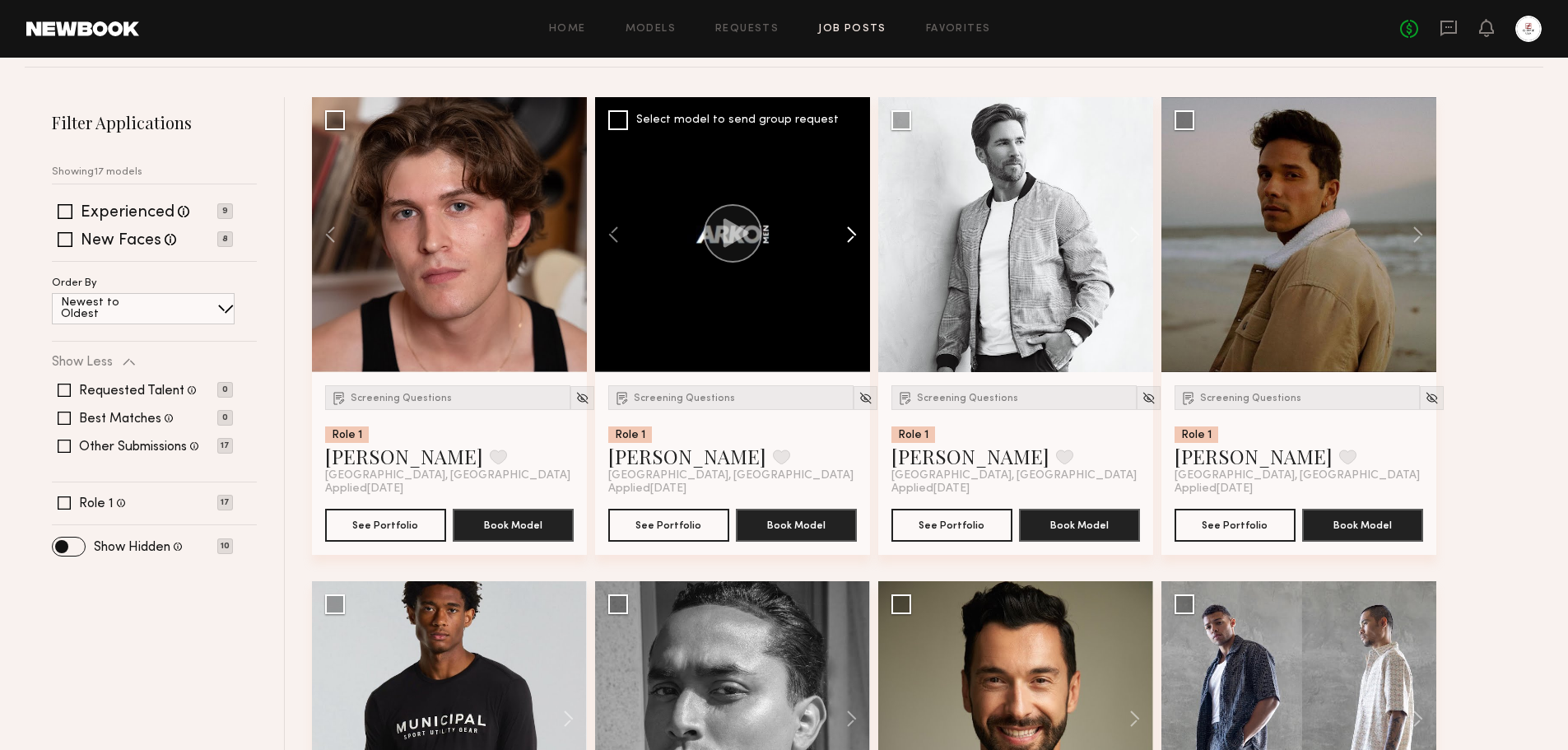
click at [849, 230] on button at bounding box center [843, 234] width 53 height 275
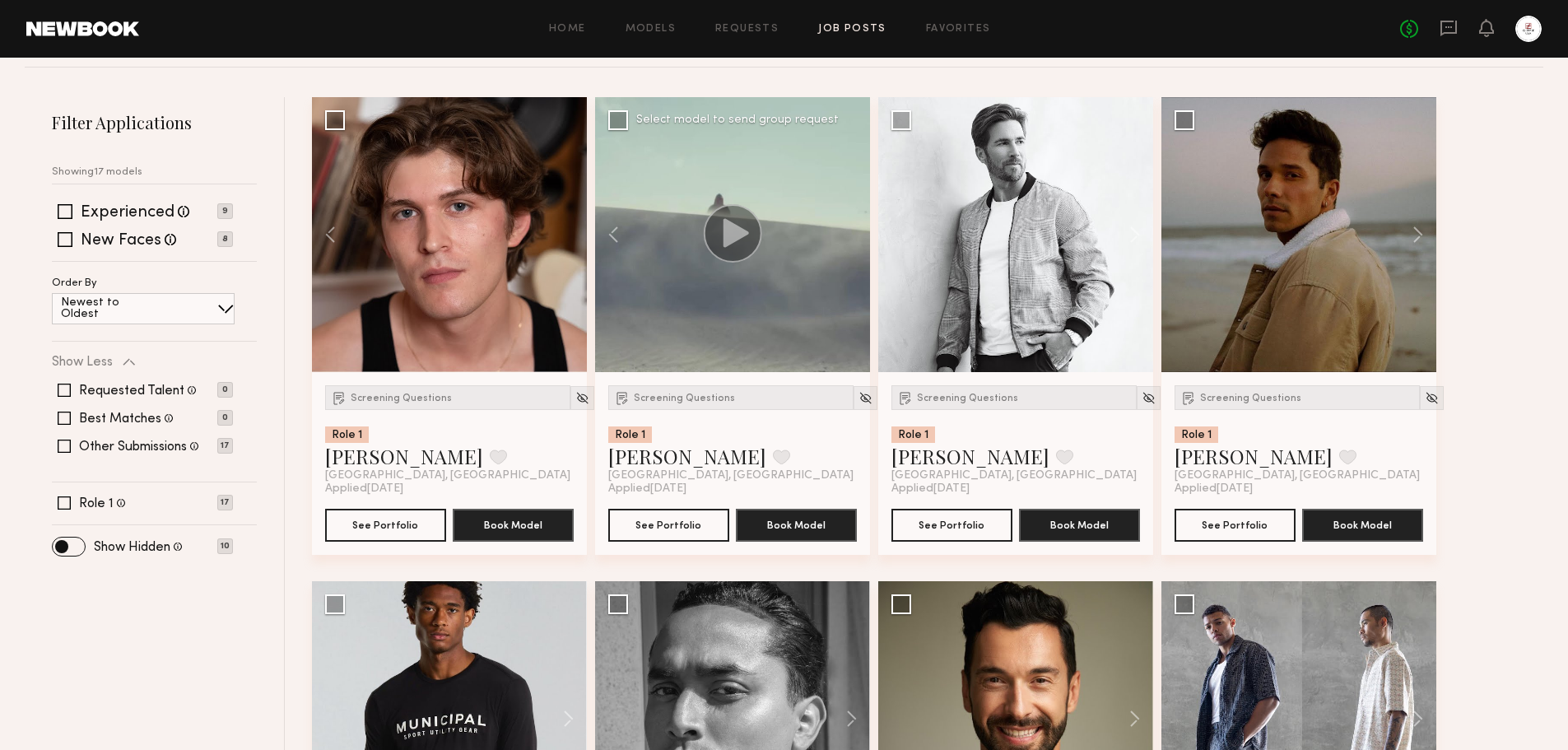
click at [849, 230] on div at bounding box center [732, 234] width 275 height 275
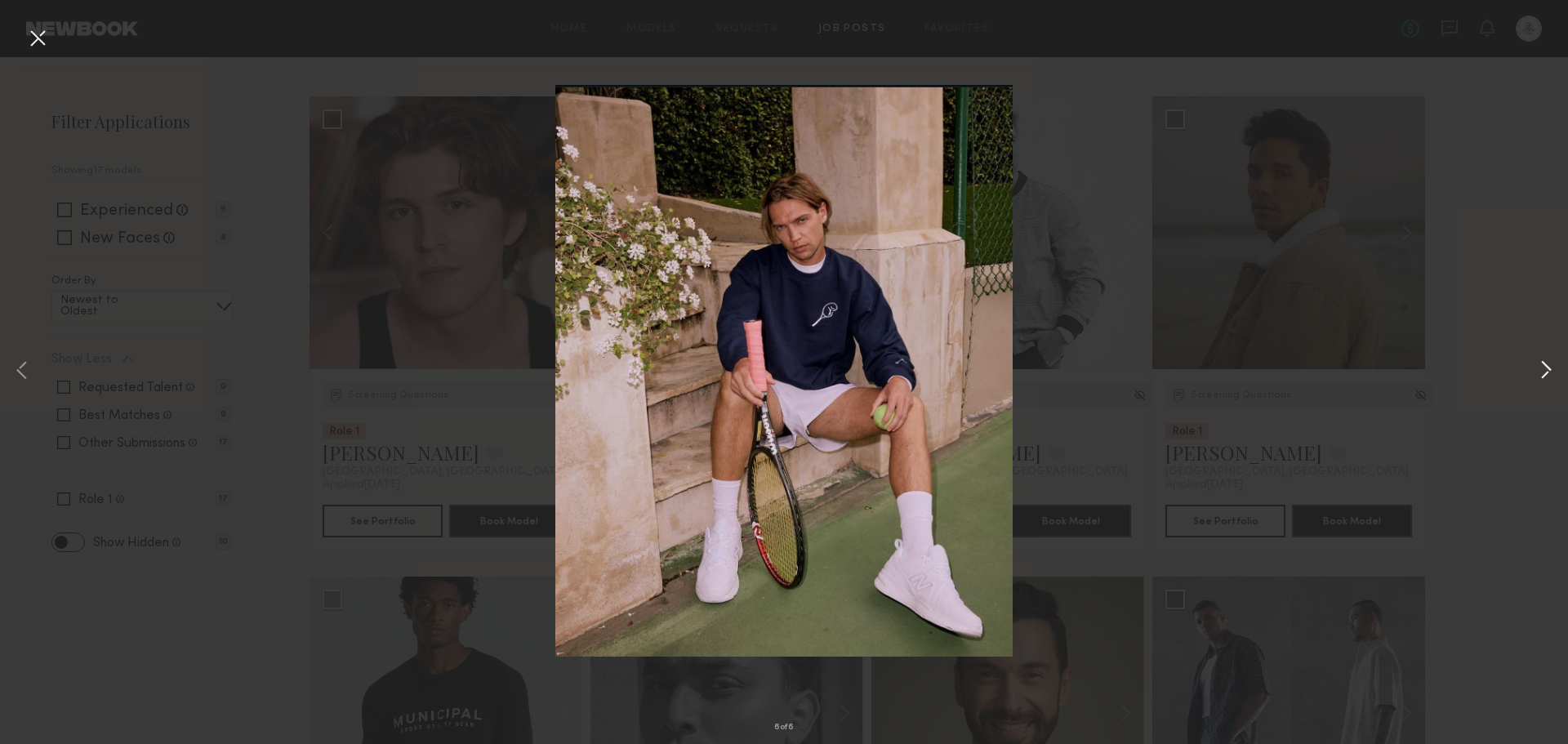
click at [1549, 372] on button at bounding box center [1545, 372] width 19 height 595
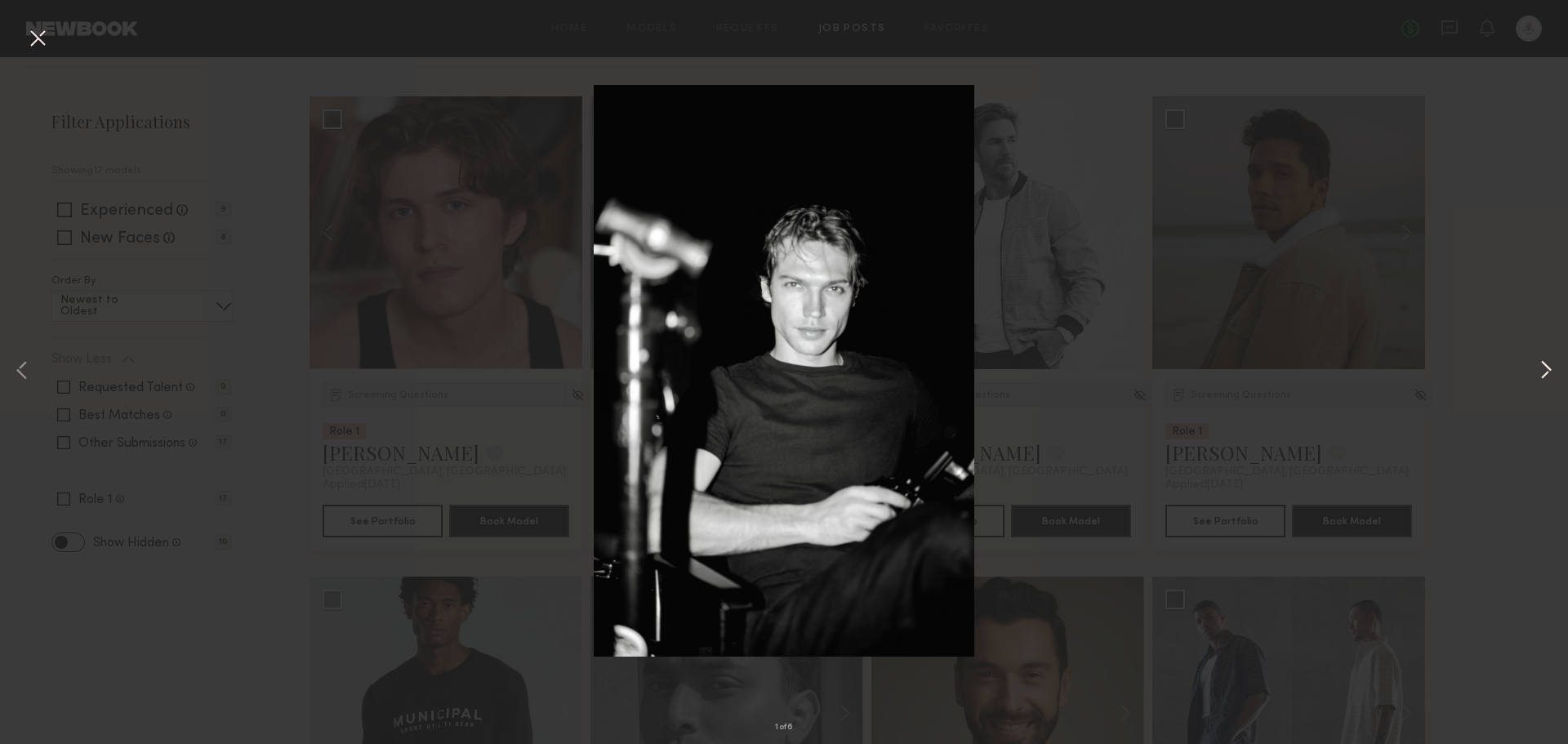
click at [1549, 372] on button at bounding box center [1545, 372] width 19 height 595
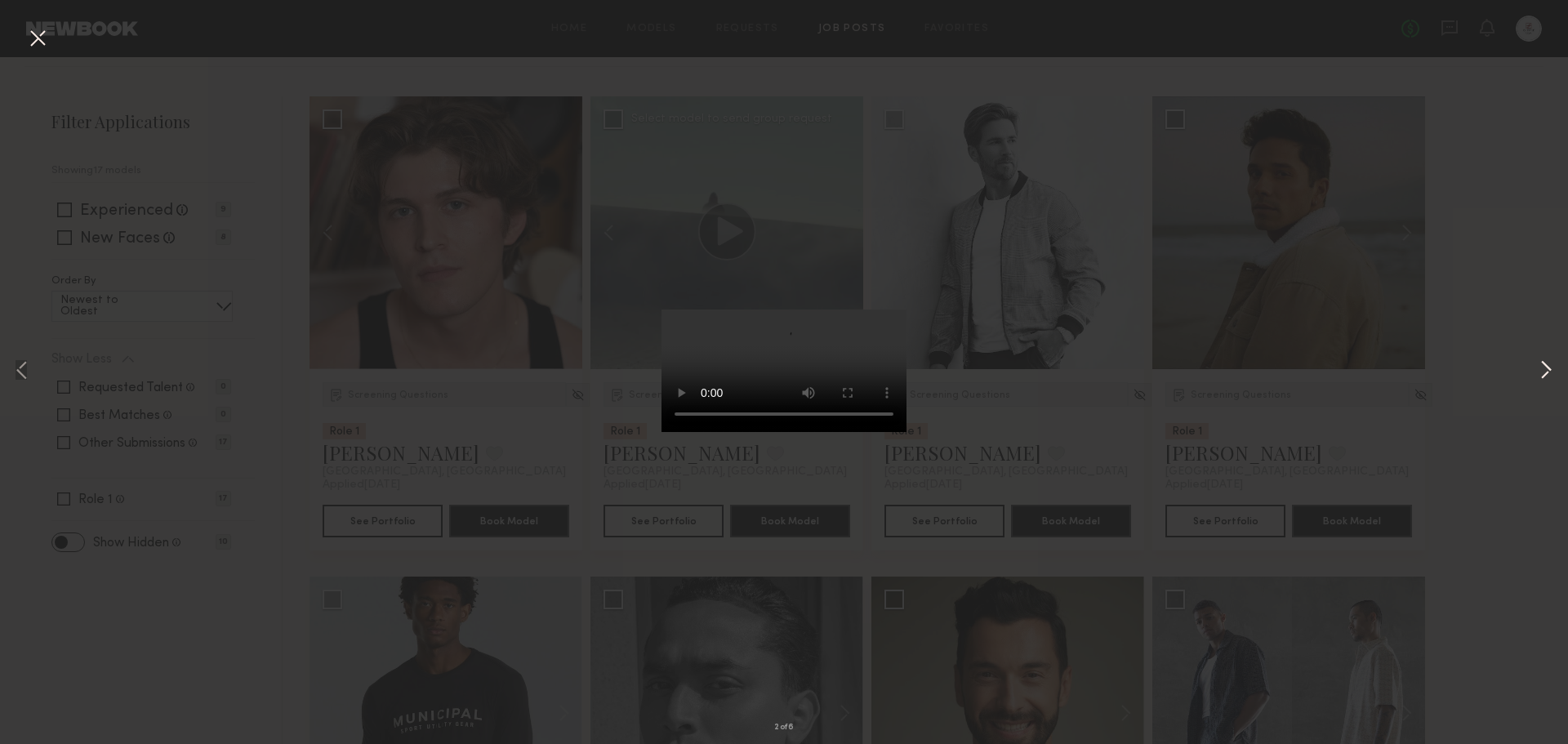
click at [1549, 372] on button at bounding box center [1545, 372] width 19 height 595
click at [27, 373] on button at bounding box center [22, 372] width 19 height 595
click at [1541, 367] on button at bounding box center [1545, 372] width 19 height 595
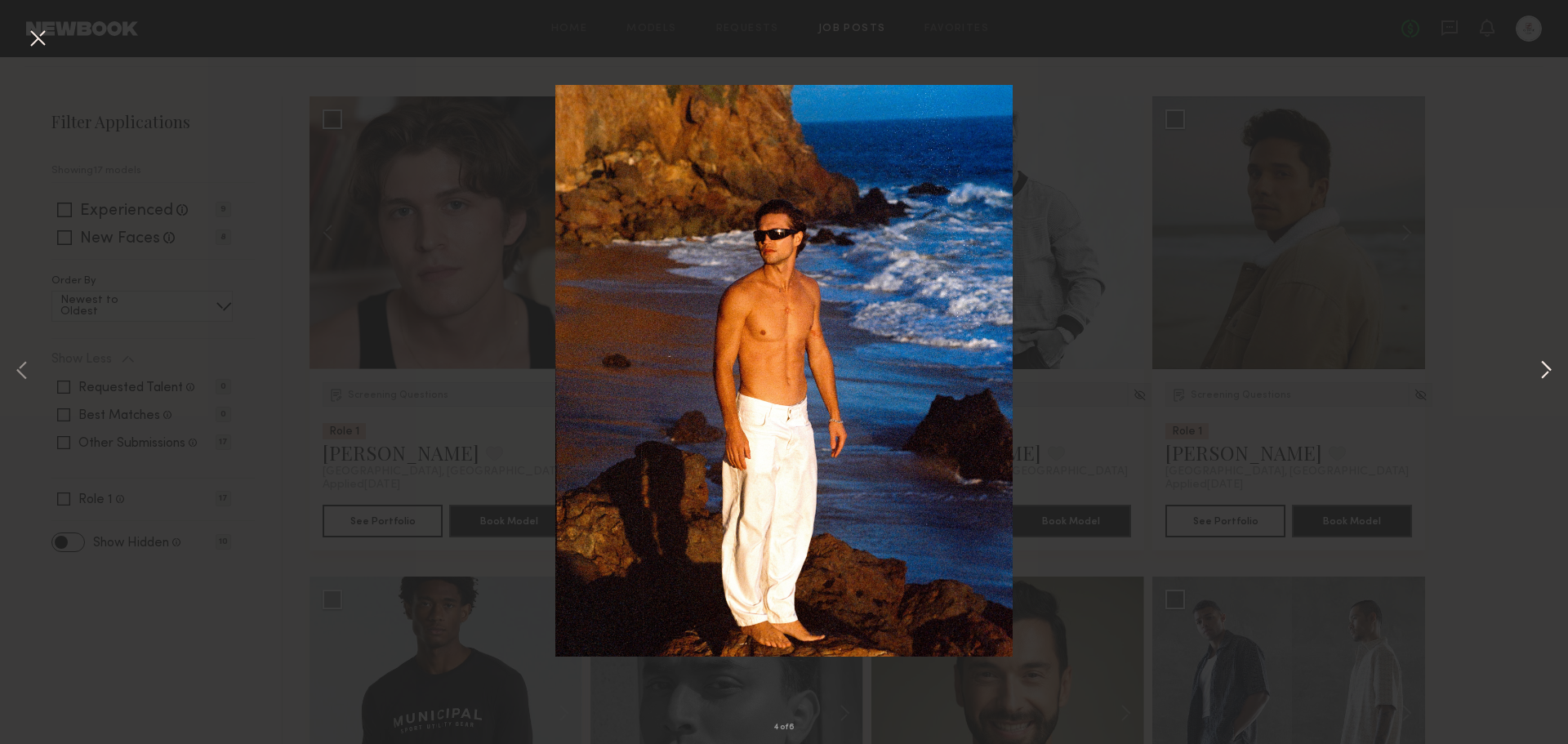
click at [1539, 305] on button at bounding box center [1545, 372] width 19 height 595
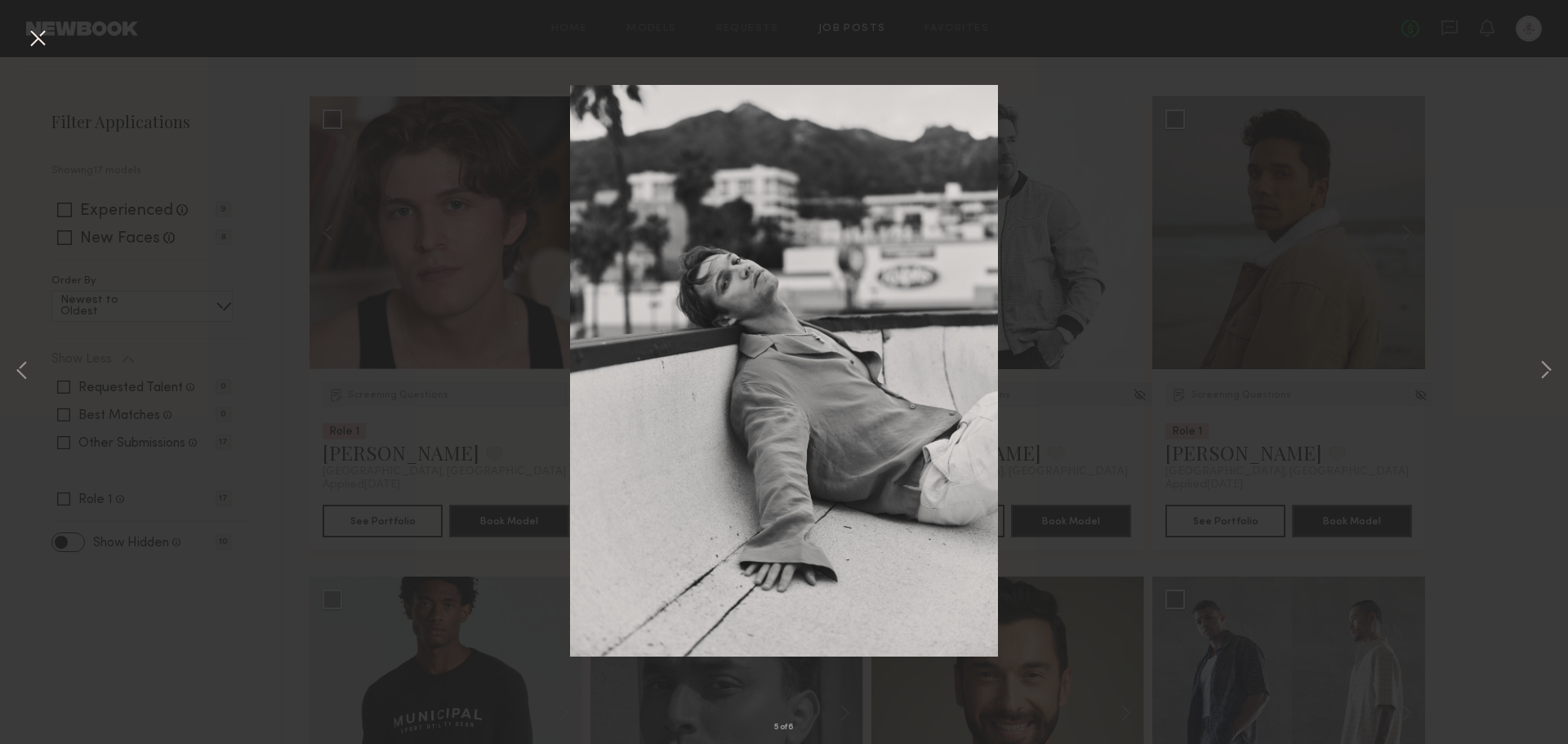
click at [33, 39] on button at bounding box center [38, 39] width 26 height 30
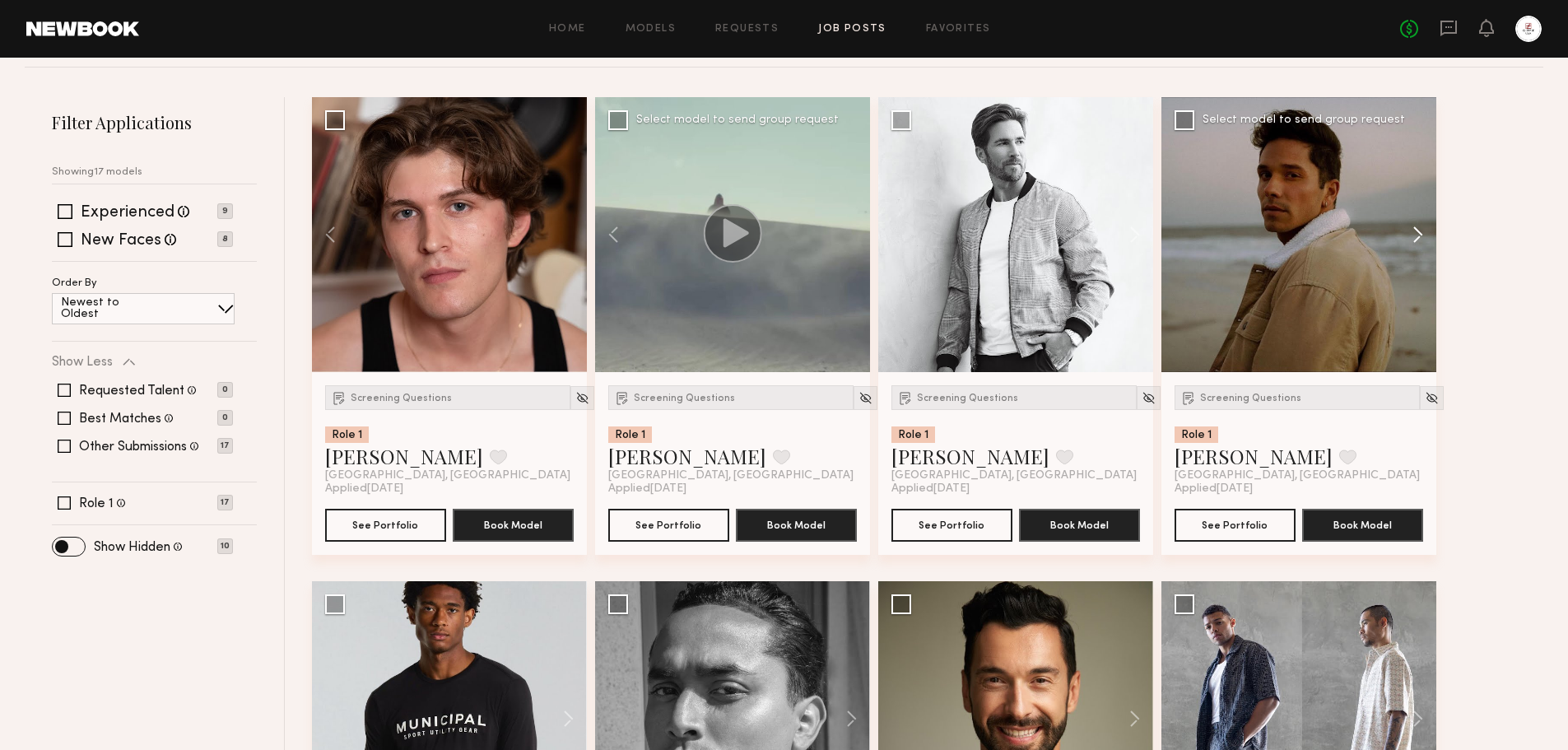
click at [1423, 240] on button at bounding box center [1410, 234] width 53 height 275
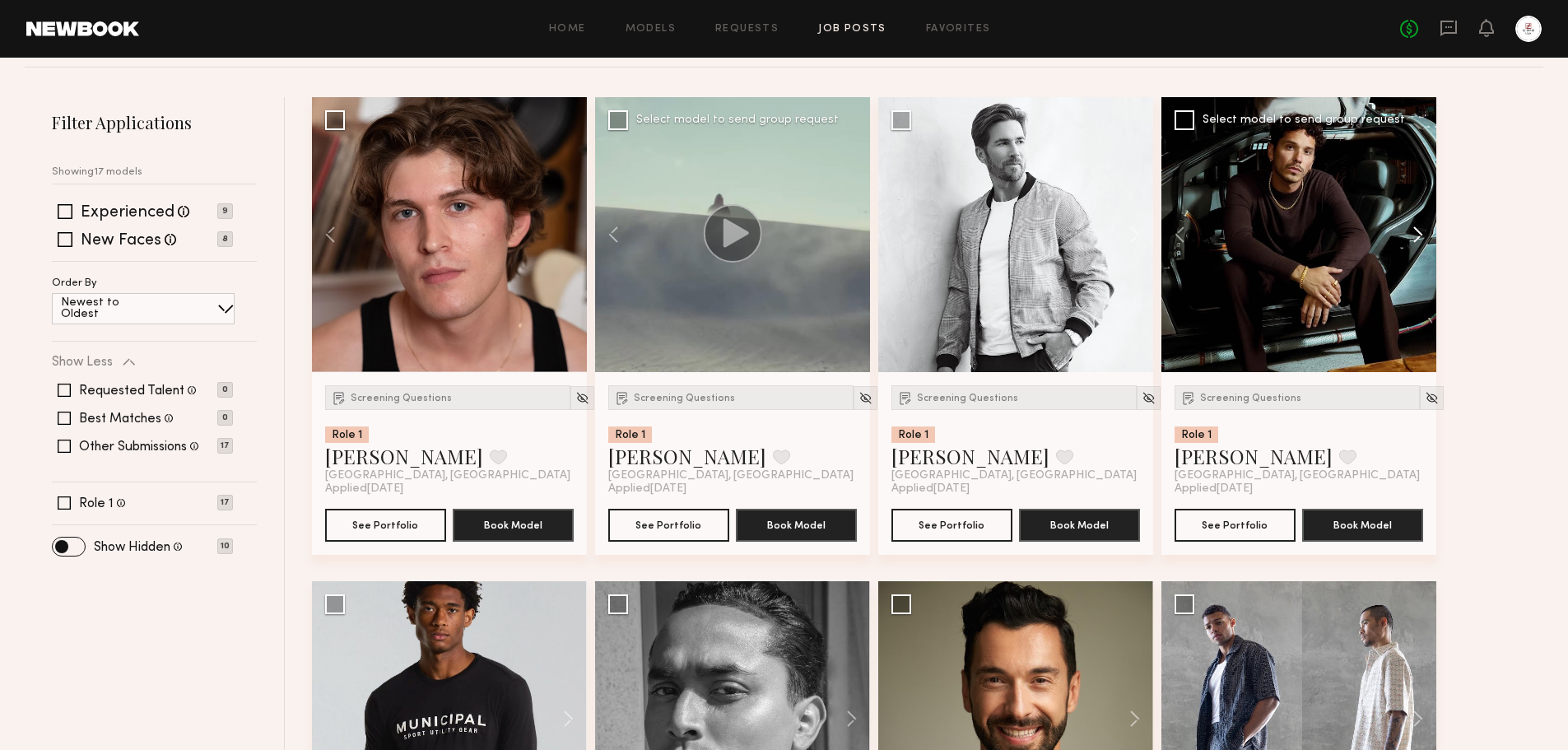
click at [1423, 240] on button at bounding box center [1410, 234] width 53 height 275
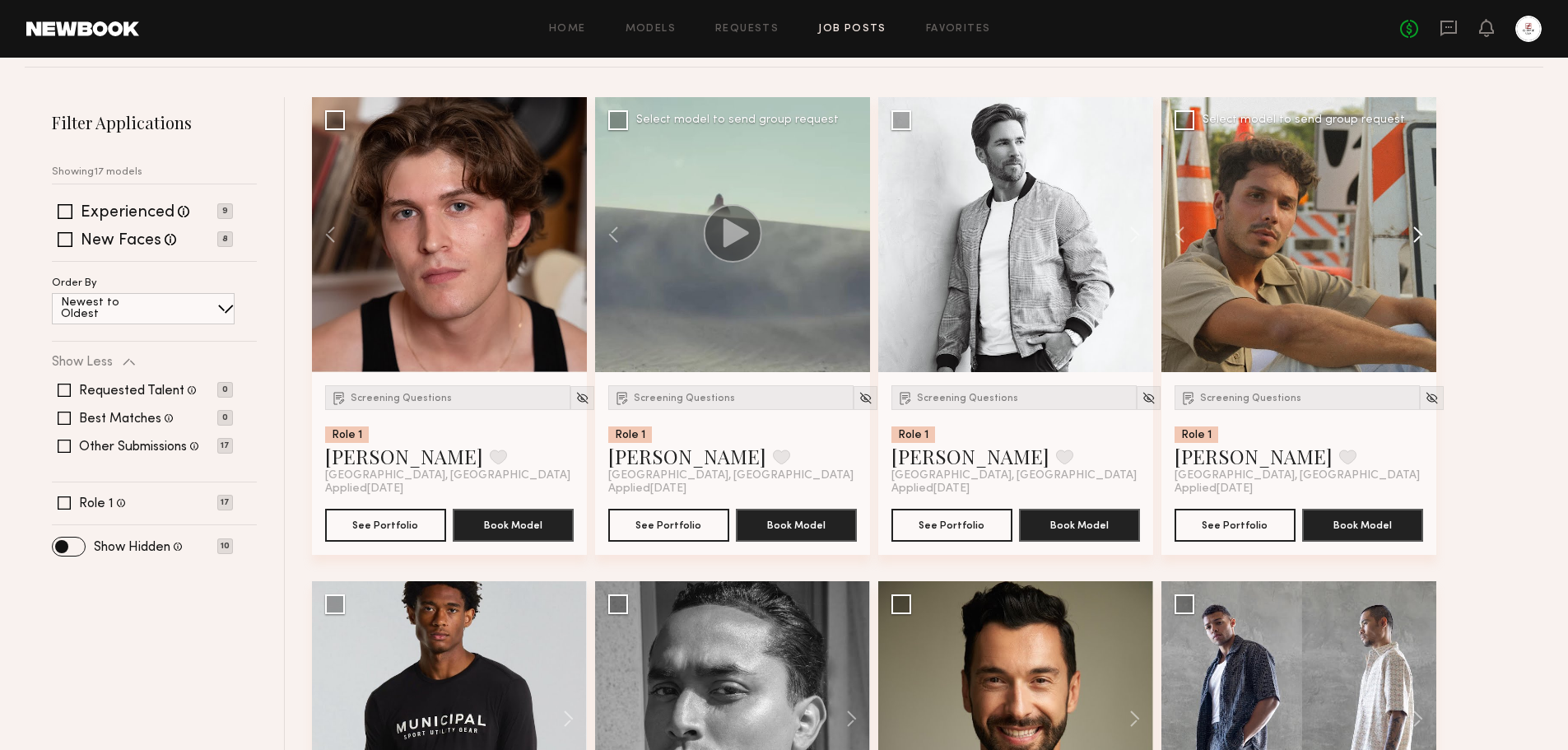
click at [1423, 240] on button at bounding box center [1410, 234] width 53 height 275
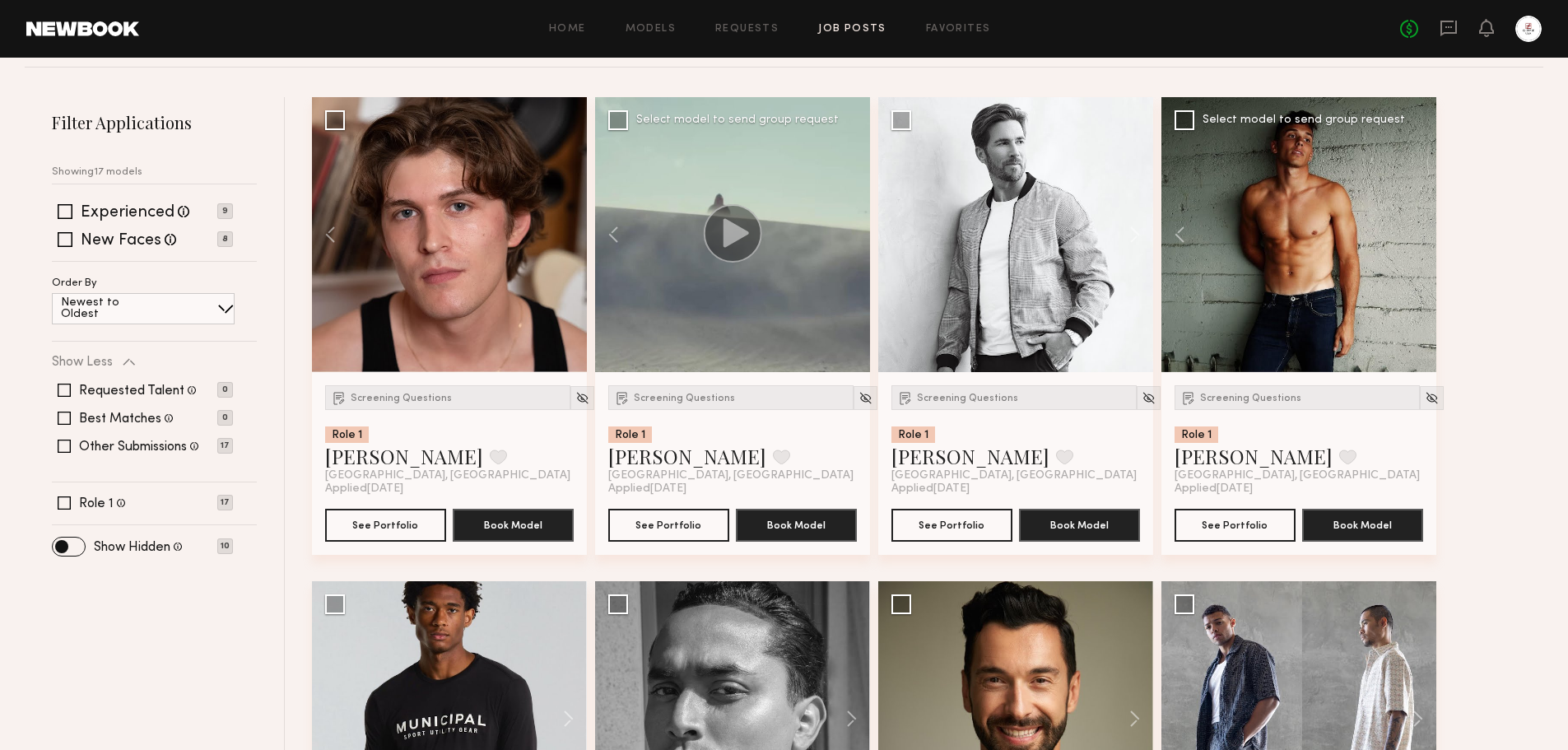
click at [1423, 240] on div at bounding box center [1299, 234] width 275 height 275
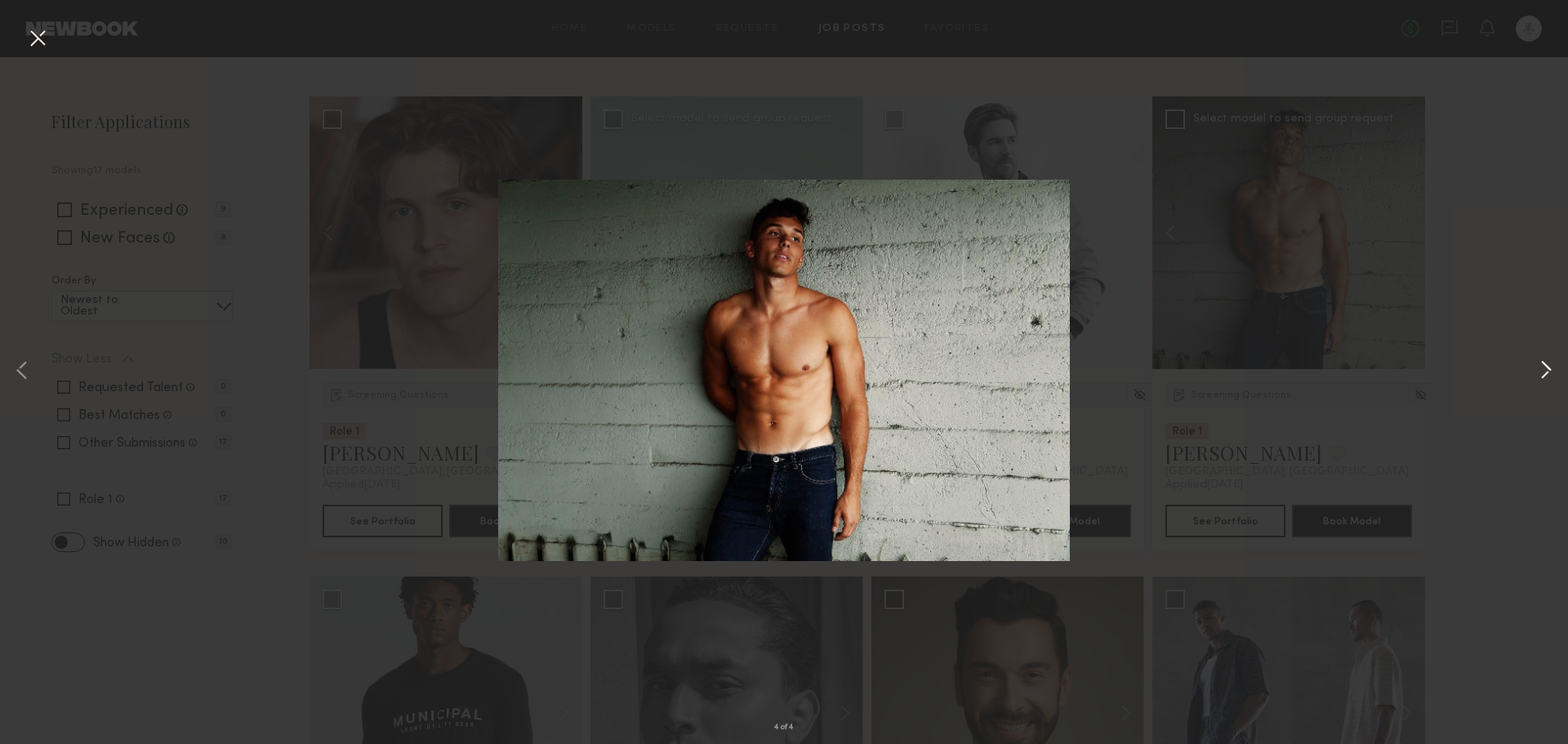
click at [1550, 376] on button at bounding box center [1545, 372] width 19 height 595
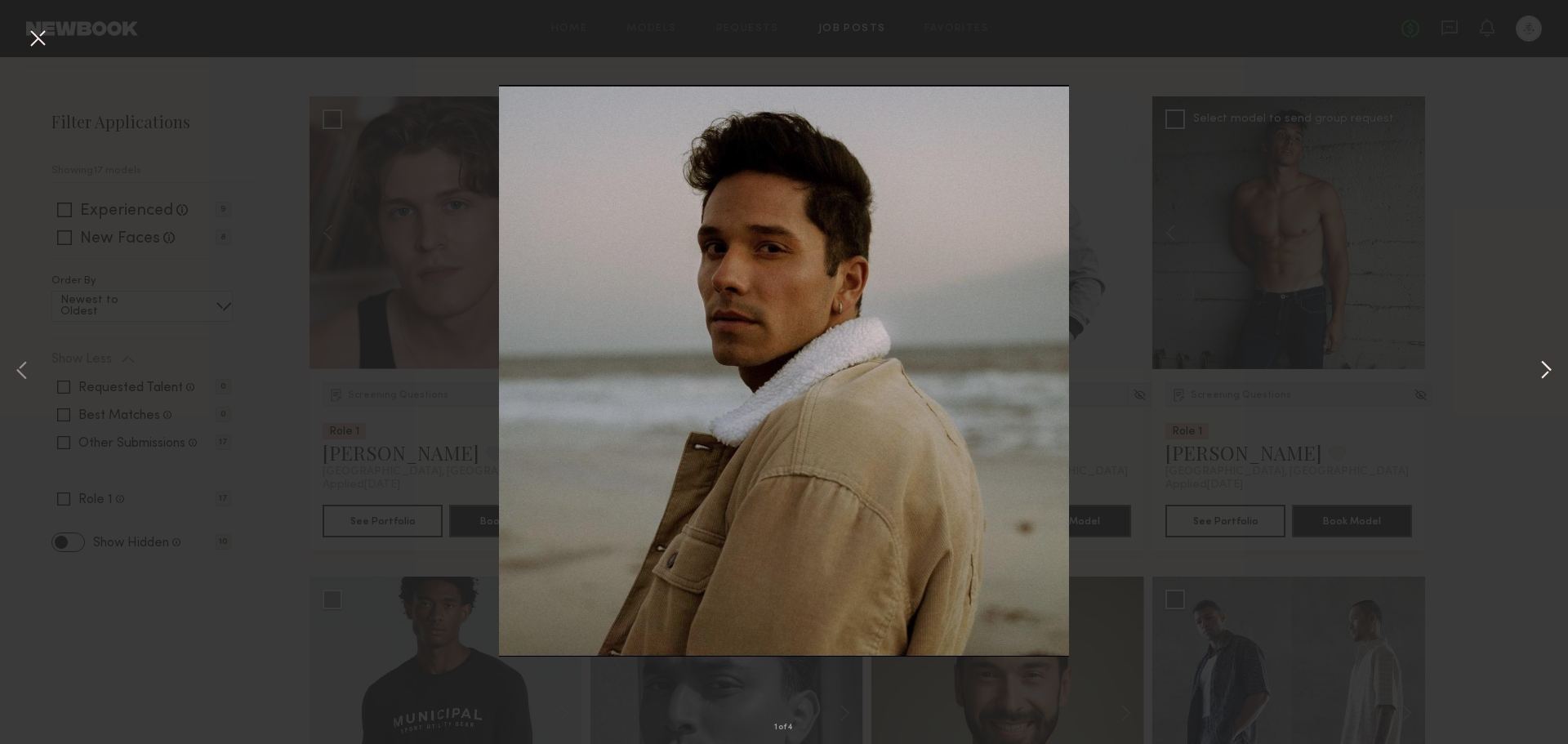
click at [1550, 376] on button at bounding box center [1545, 372] width 19 height 595
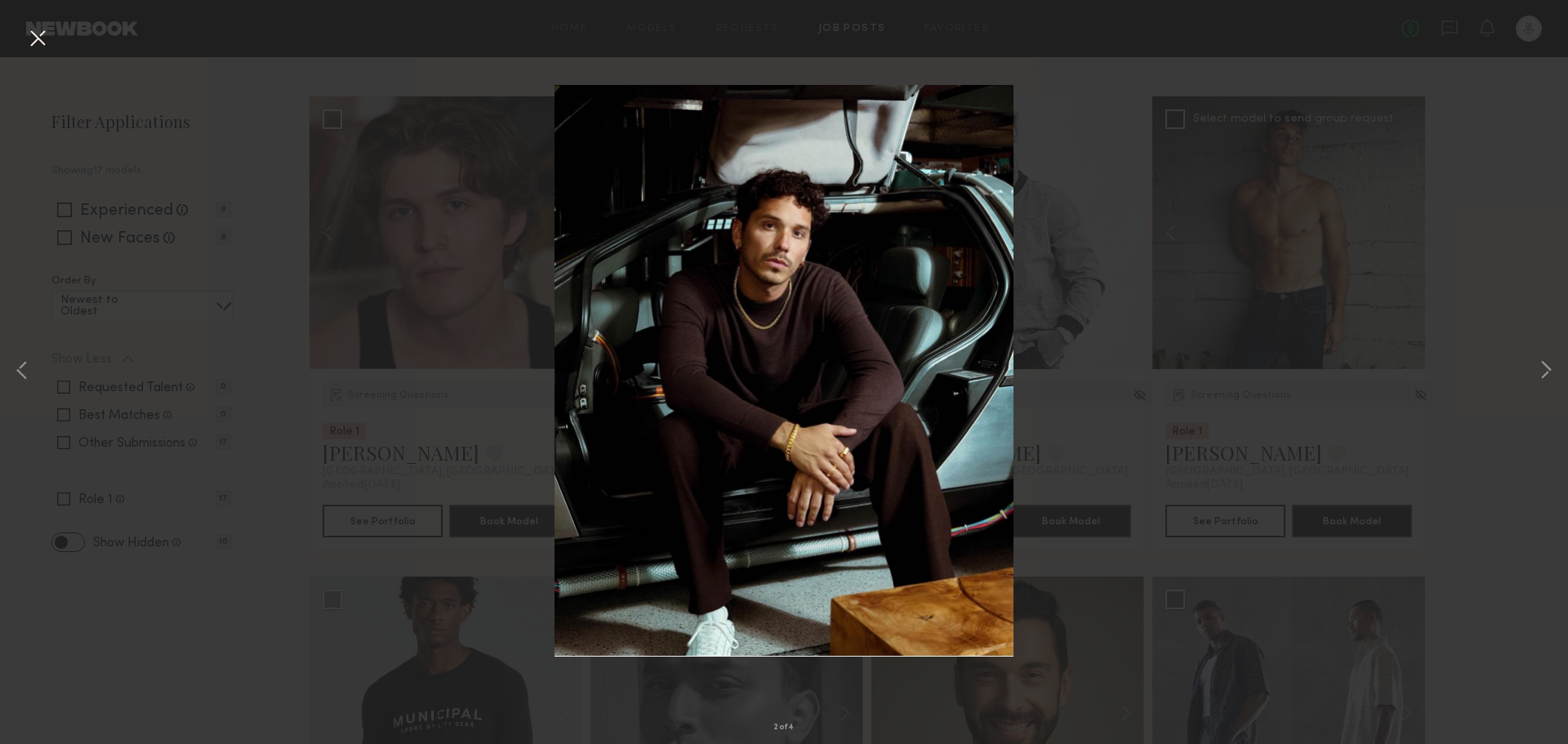
click at [39, 45] on button at bounding box center [38, 39] width 26 height 30
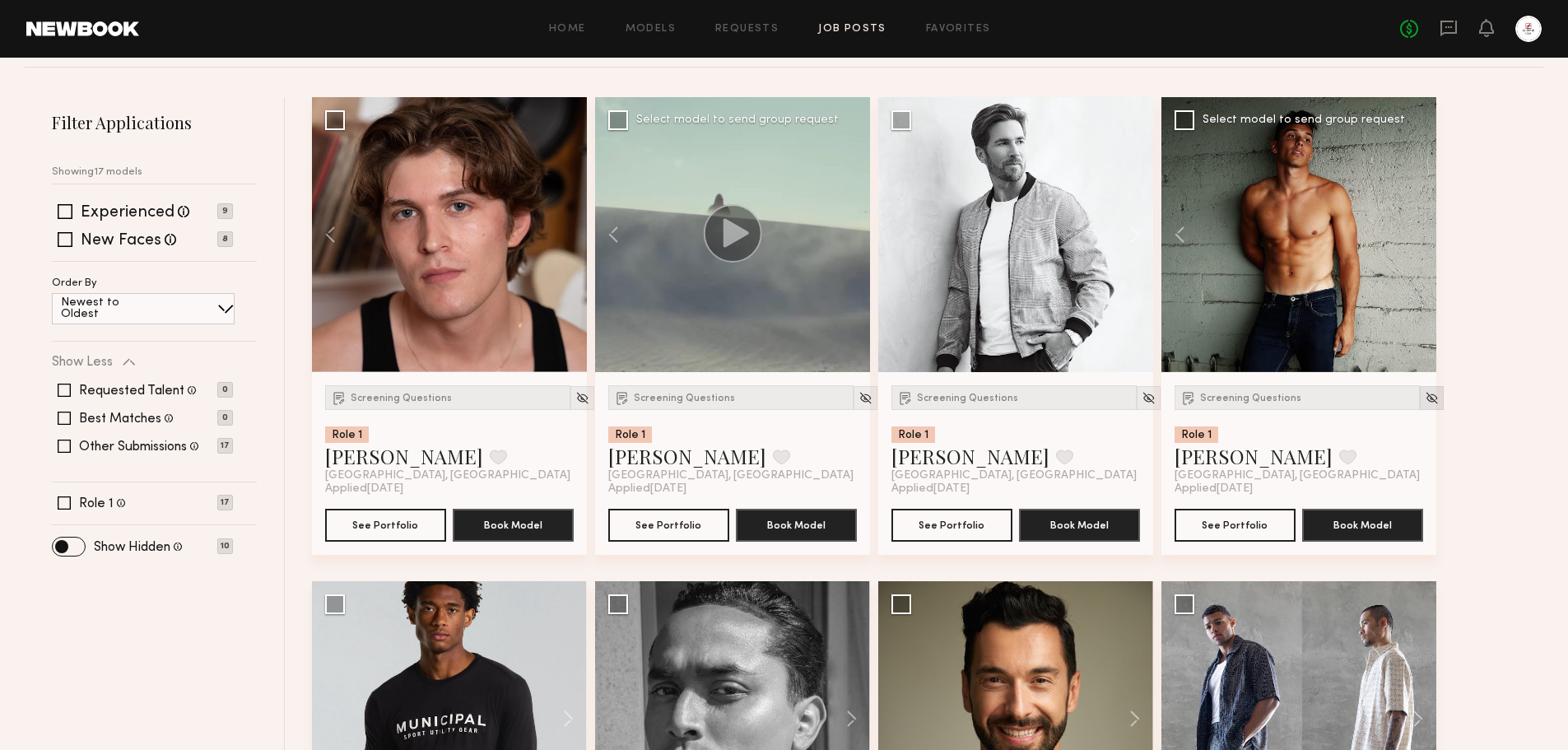
click at [1424, 396] on img at bounding box center [1431, 398] width 14 height 14
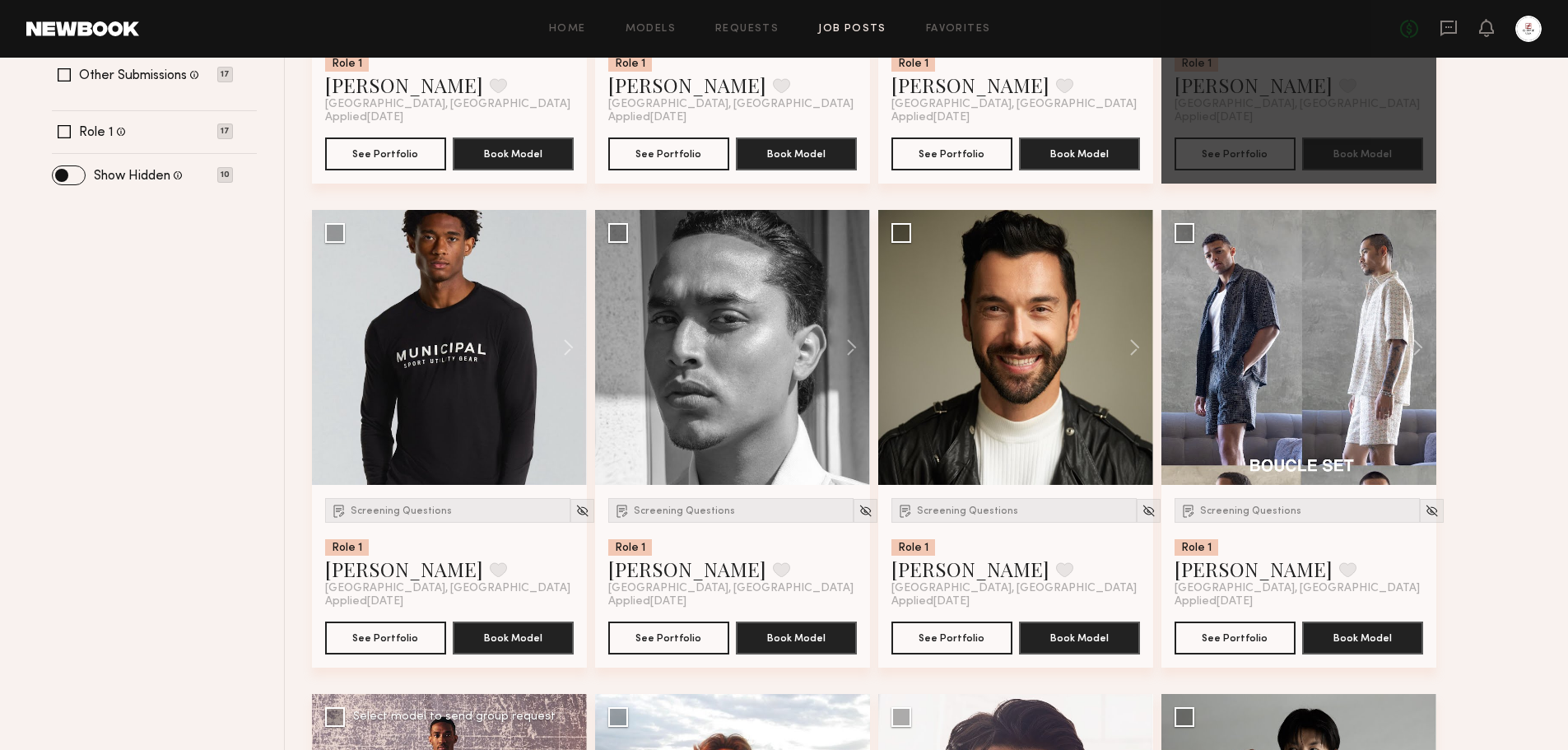
scroll to position [576, 0]
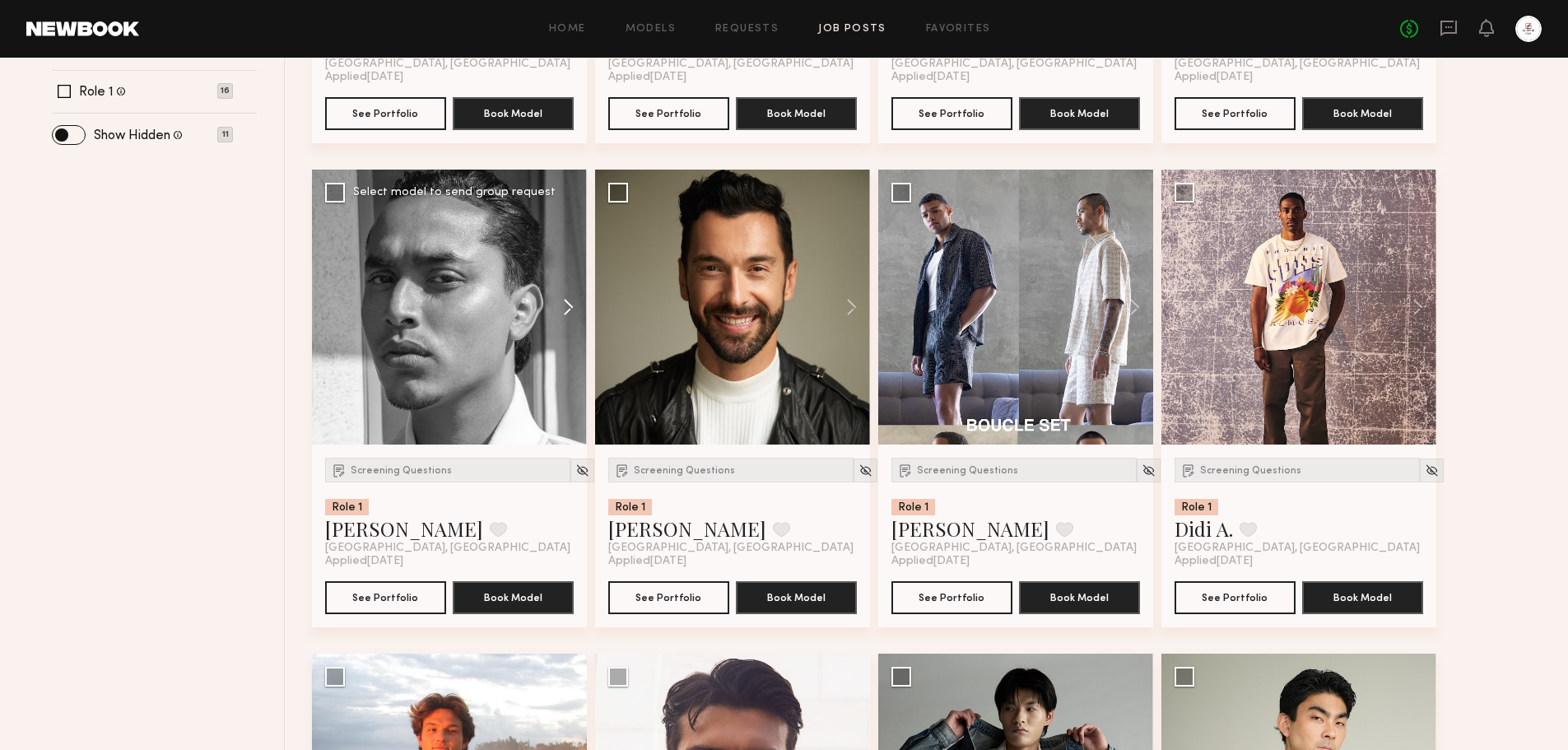
click at [568, 311] on button at bounding box center [561, 307] width 53 height 275
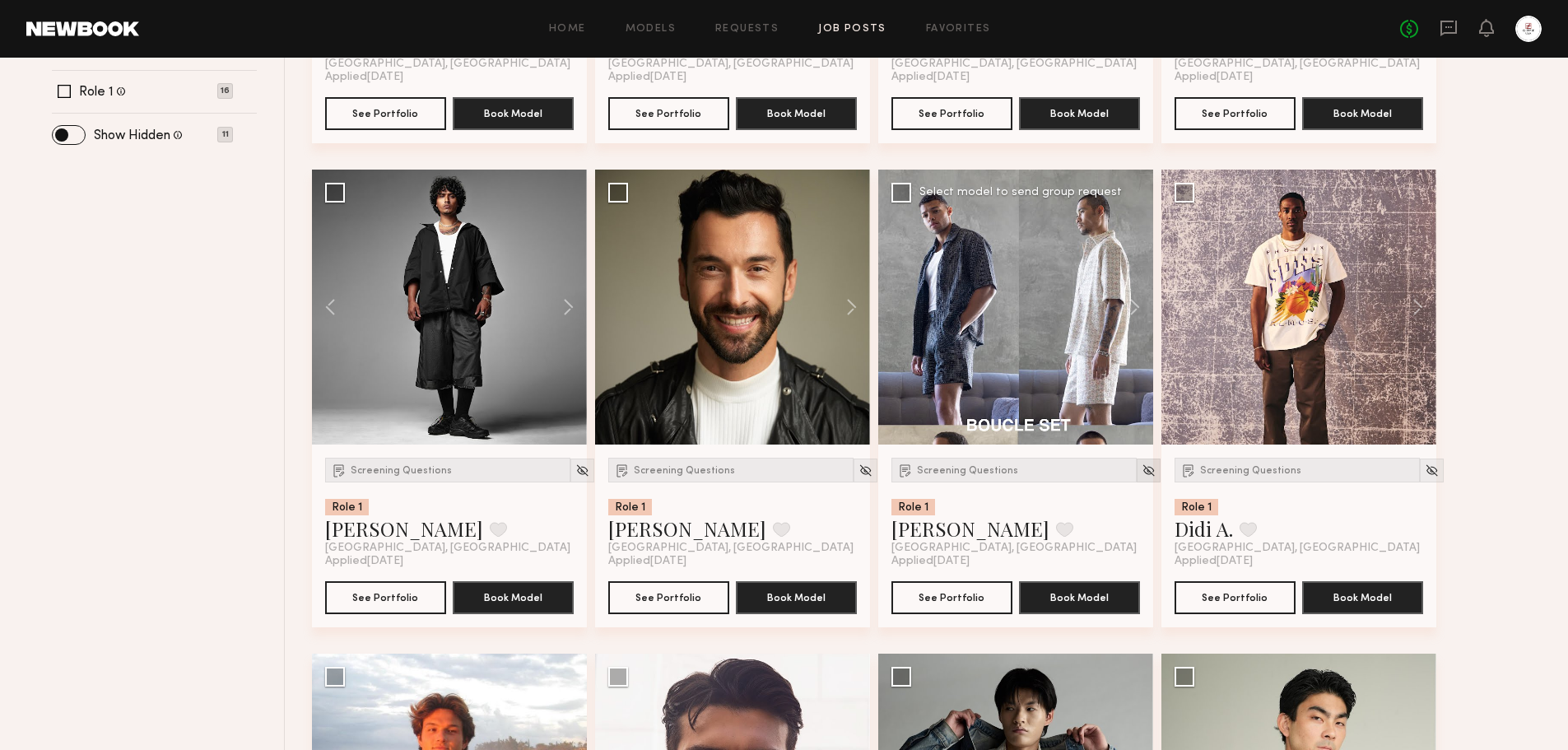
click at [1141, 466] on img at bounding box center [1148, 471] width 14 height 14
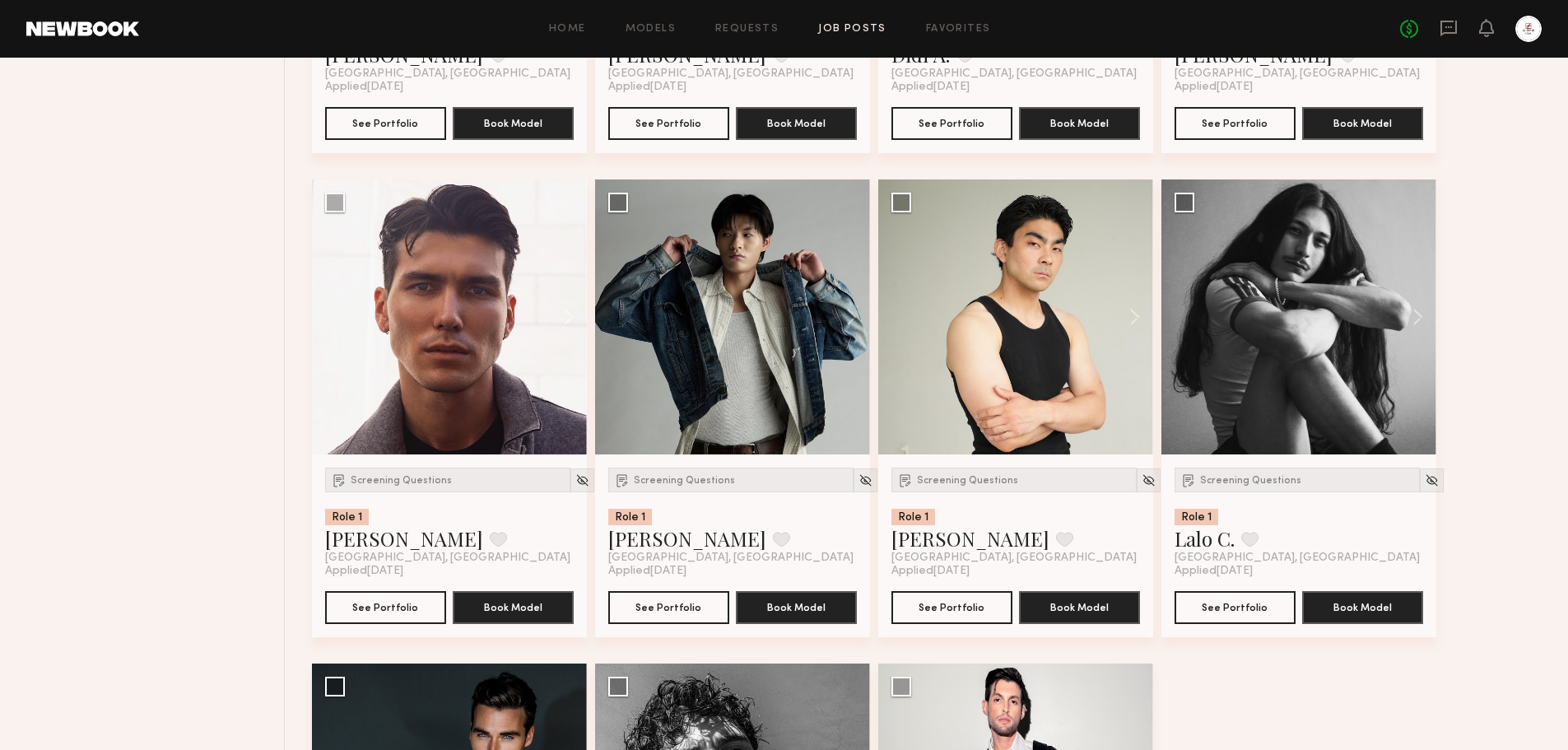
scroll to position [1070, 0]
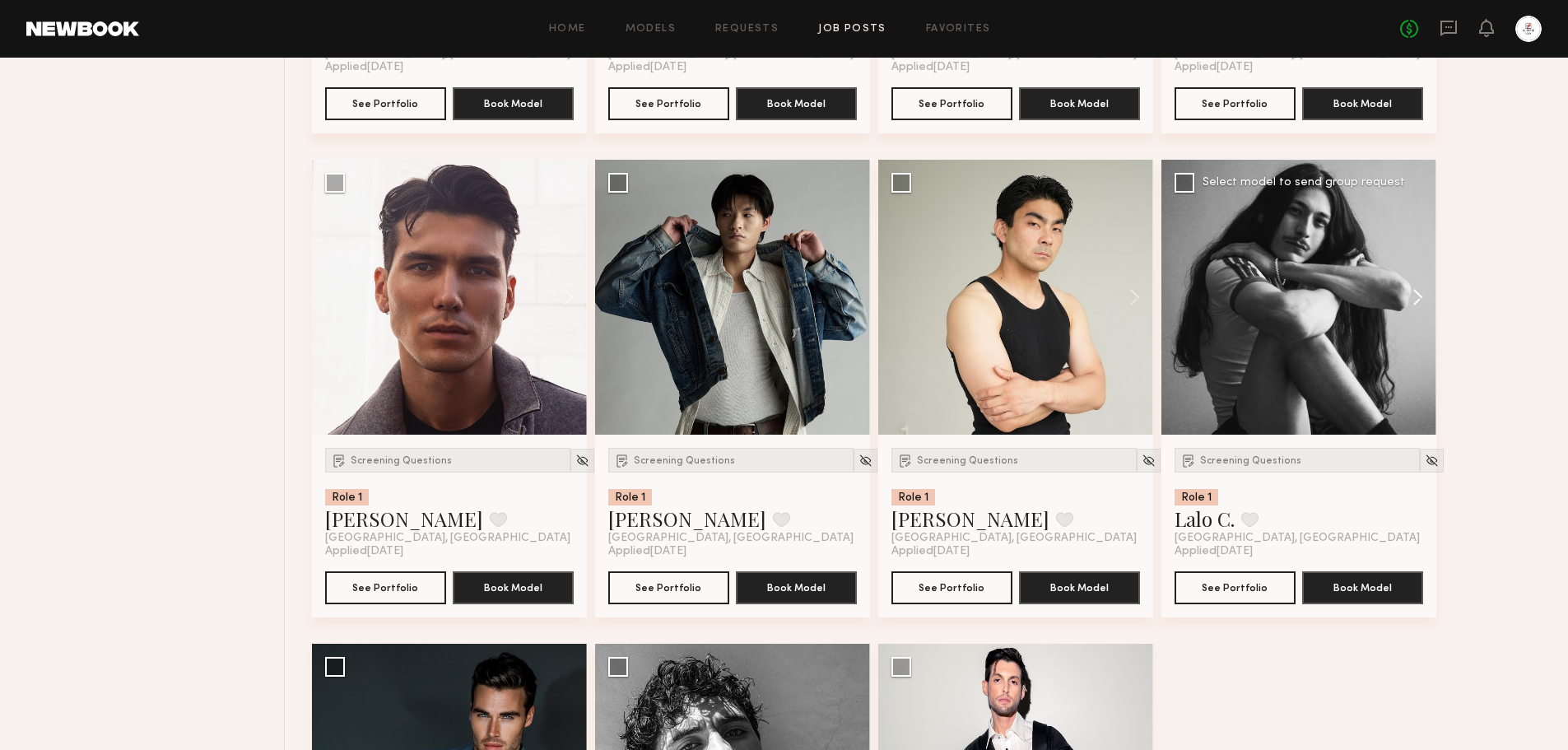
click at [1417, 299] on button at bounding box center [1410, 297] width 53 height 275
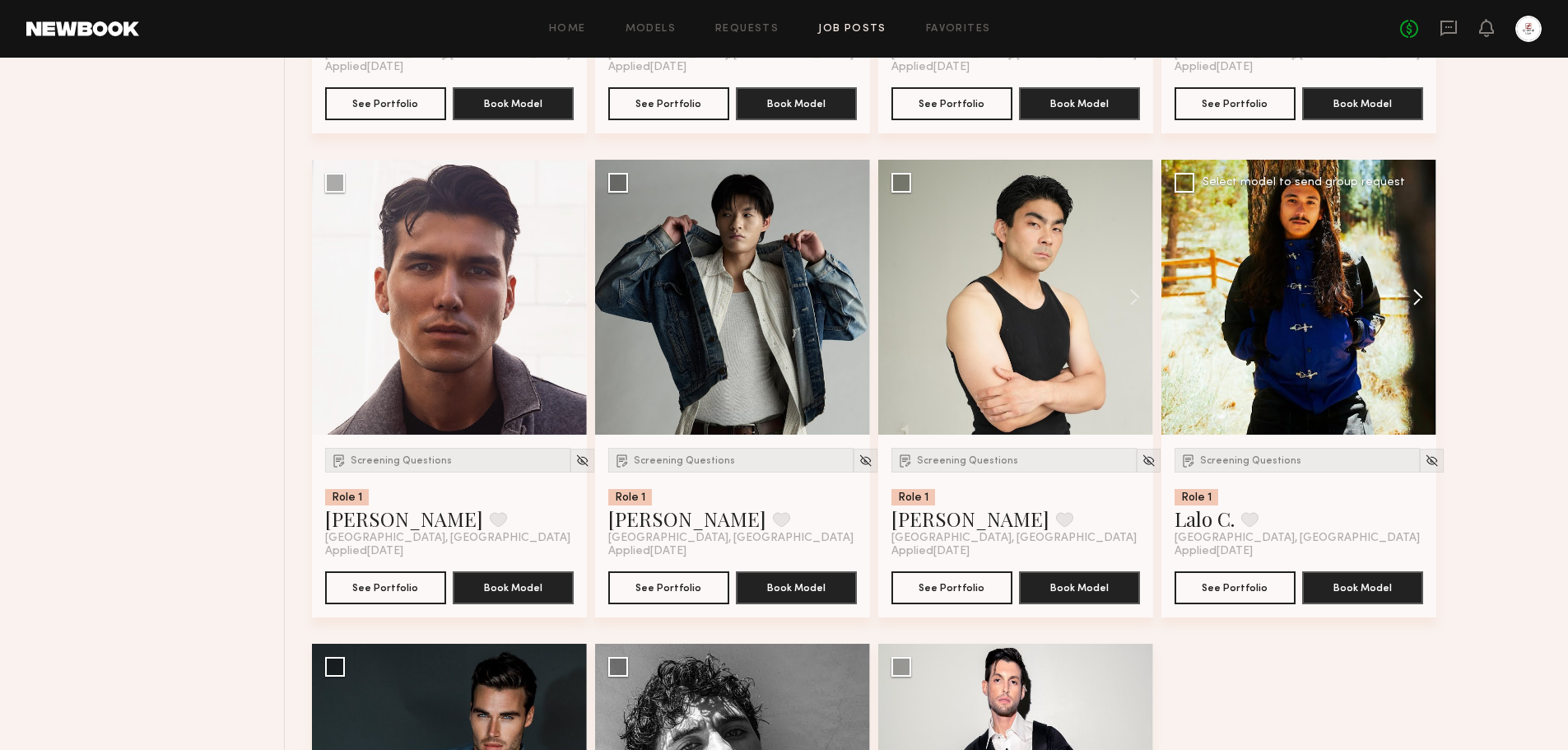
click at [1417, 299] on button at bounding box center [1410, 297] width 53 height 275
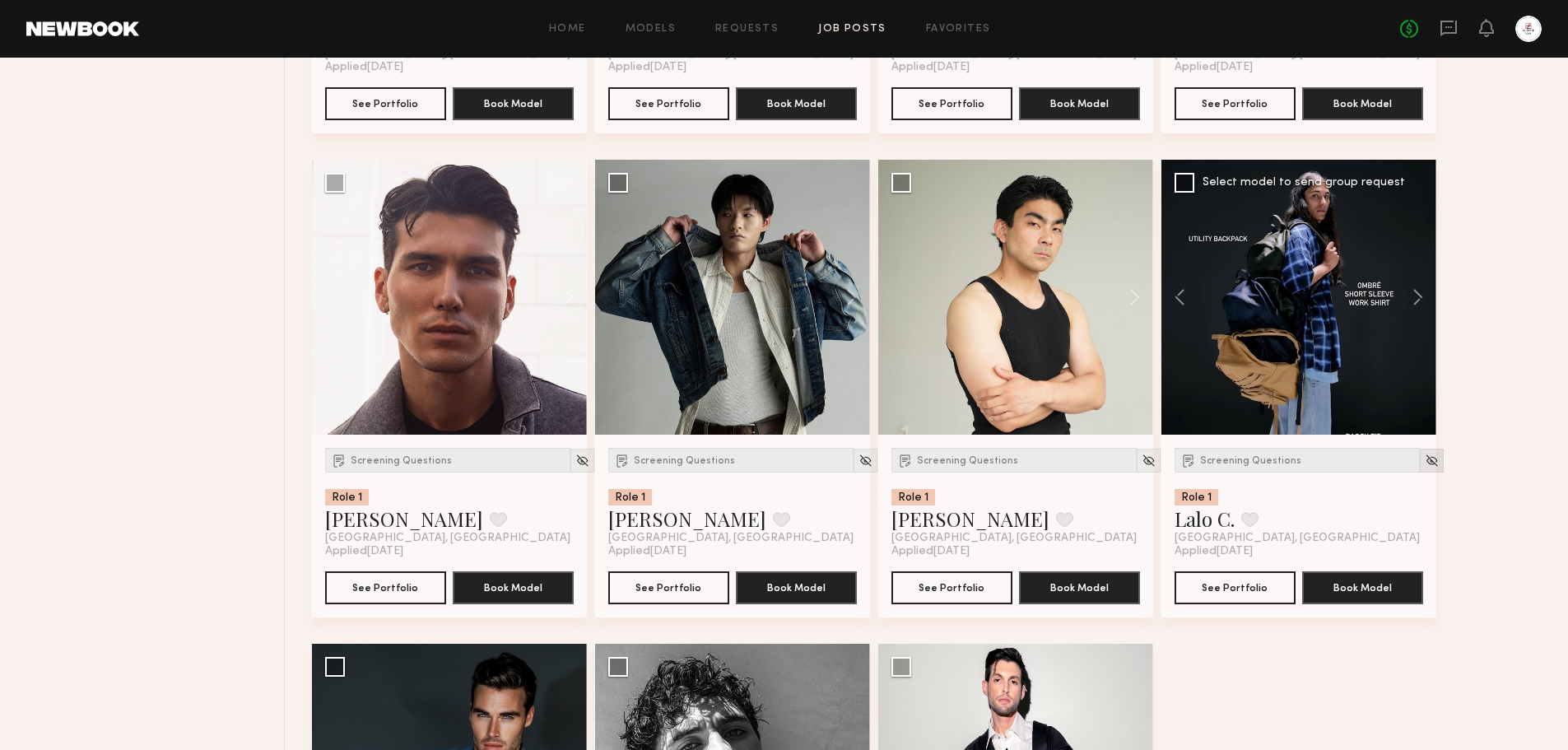
click at [1424, 457] on img at bounding box center [1431, 460] width 14 height 14
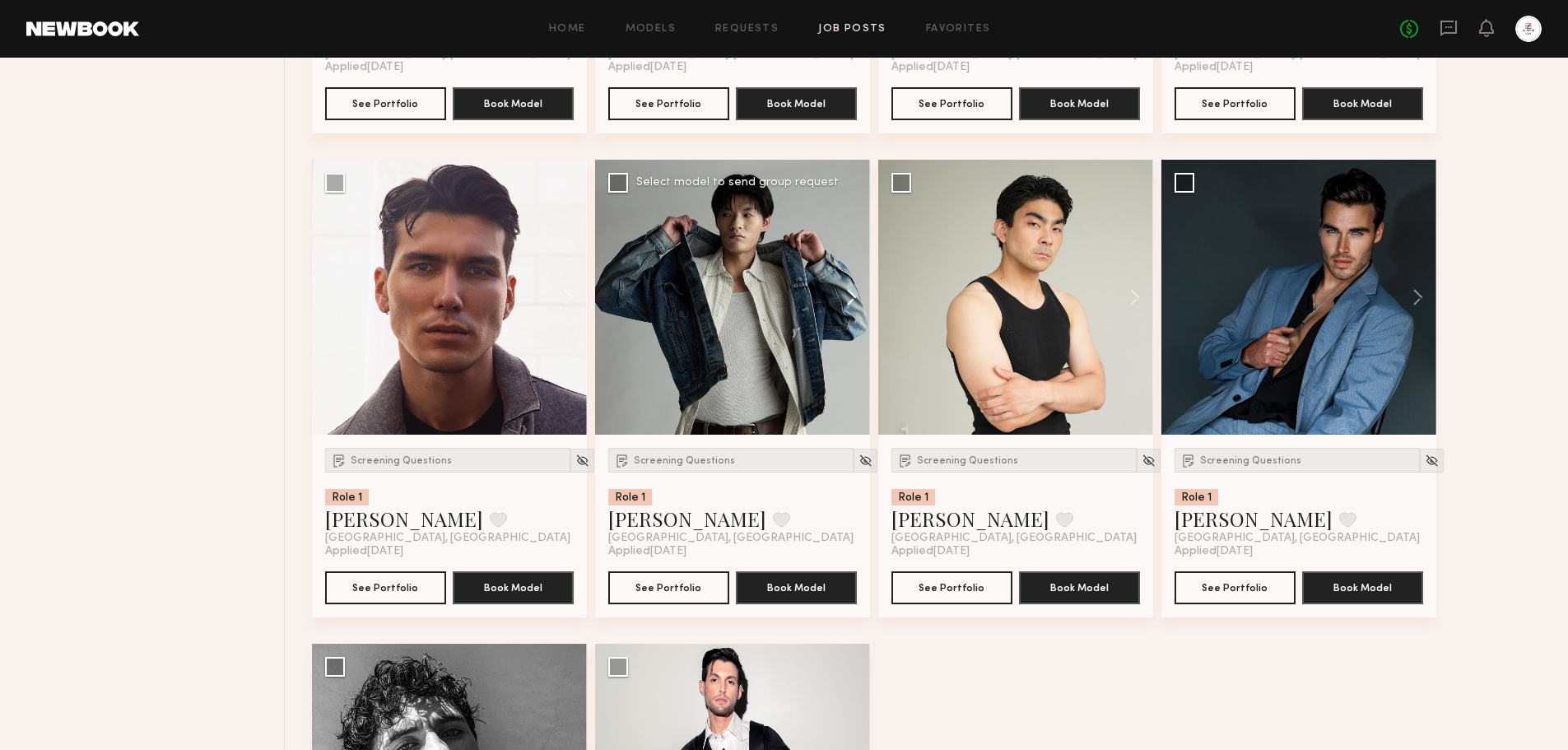
click at [851, 293] on button at bounding box center [843, 297] width 53 height 275
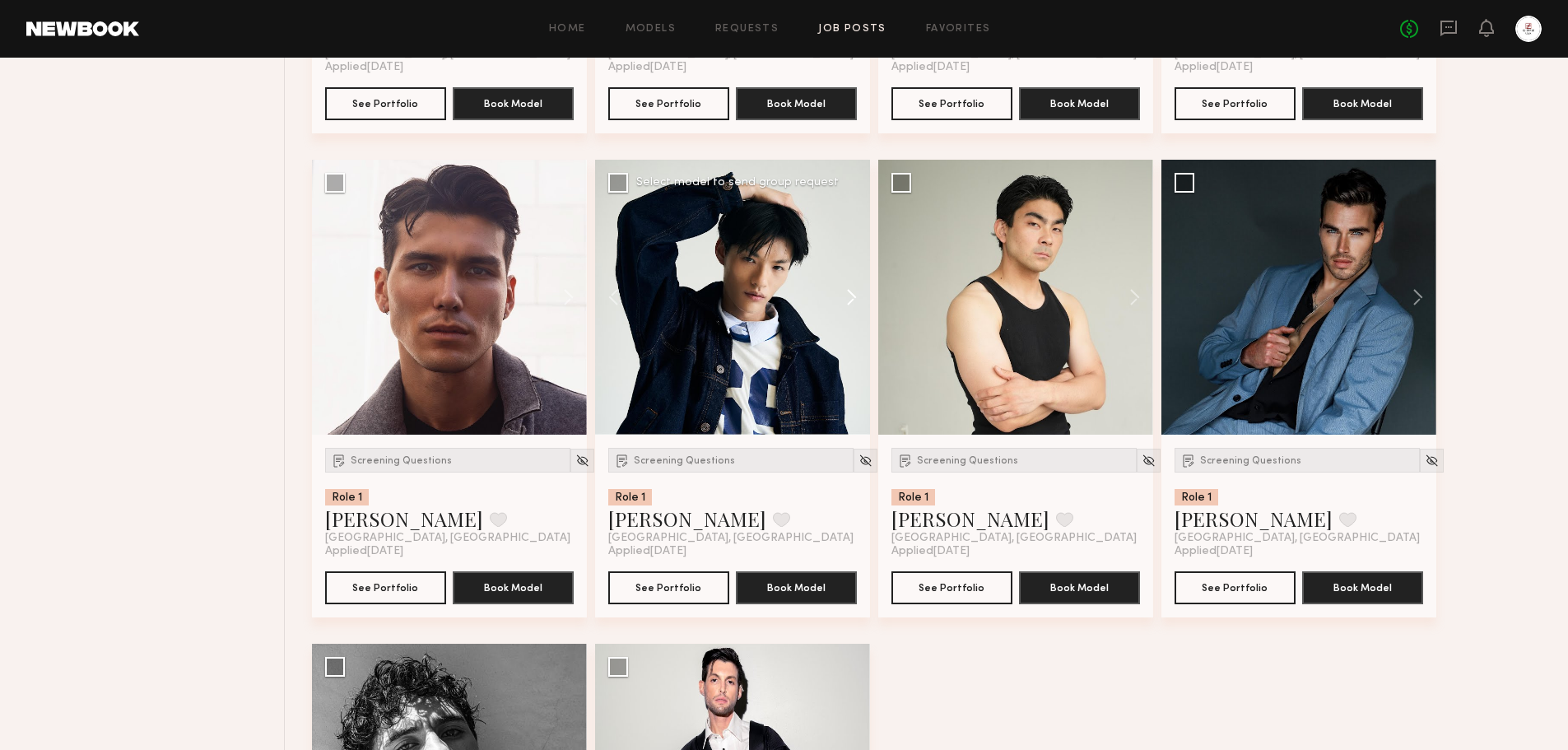
click at [851, 293] on button at bounding box center [843, 297] width 53 height 275
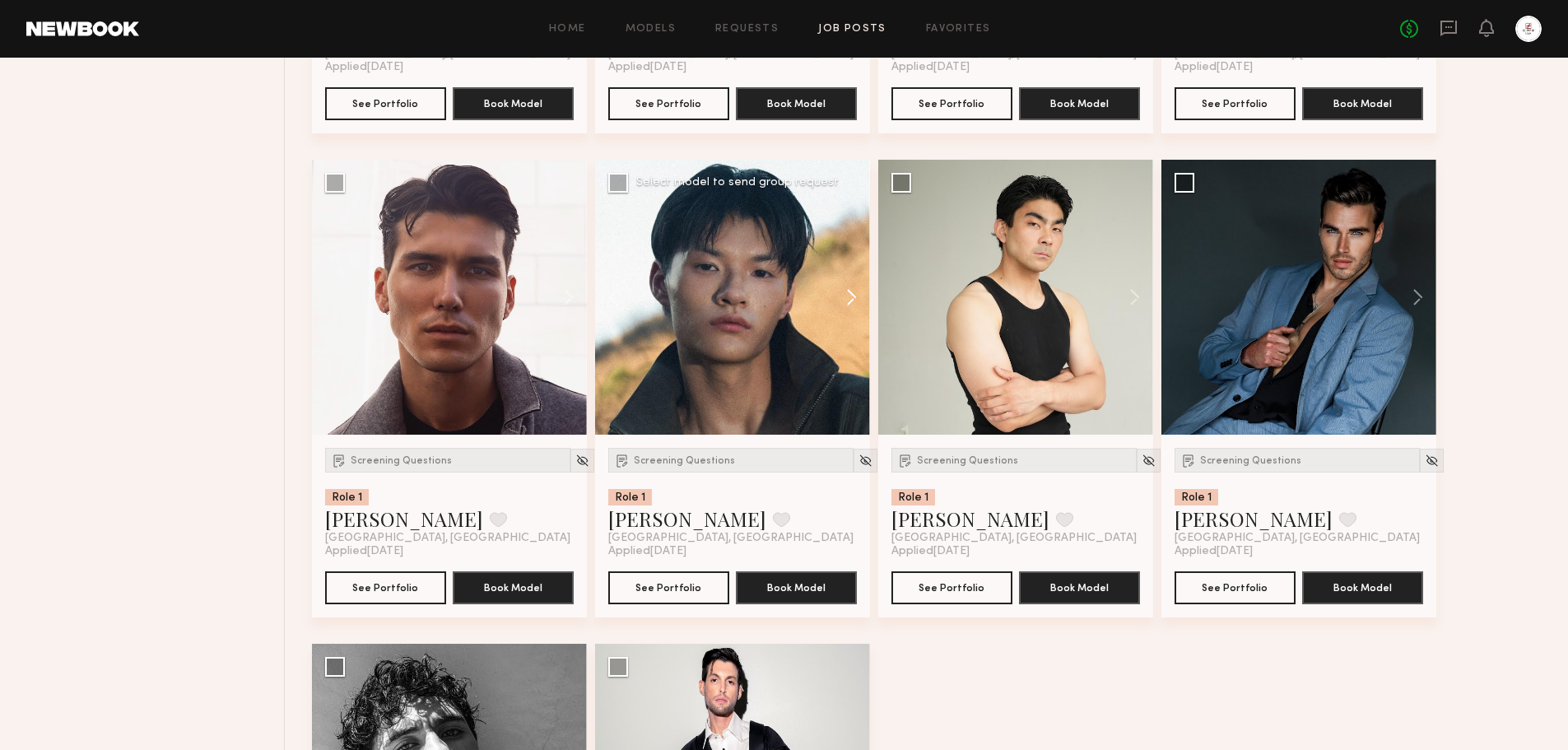
click at [851, 293] on button at bounding box center [843, 297] width 53 height 275
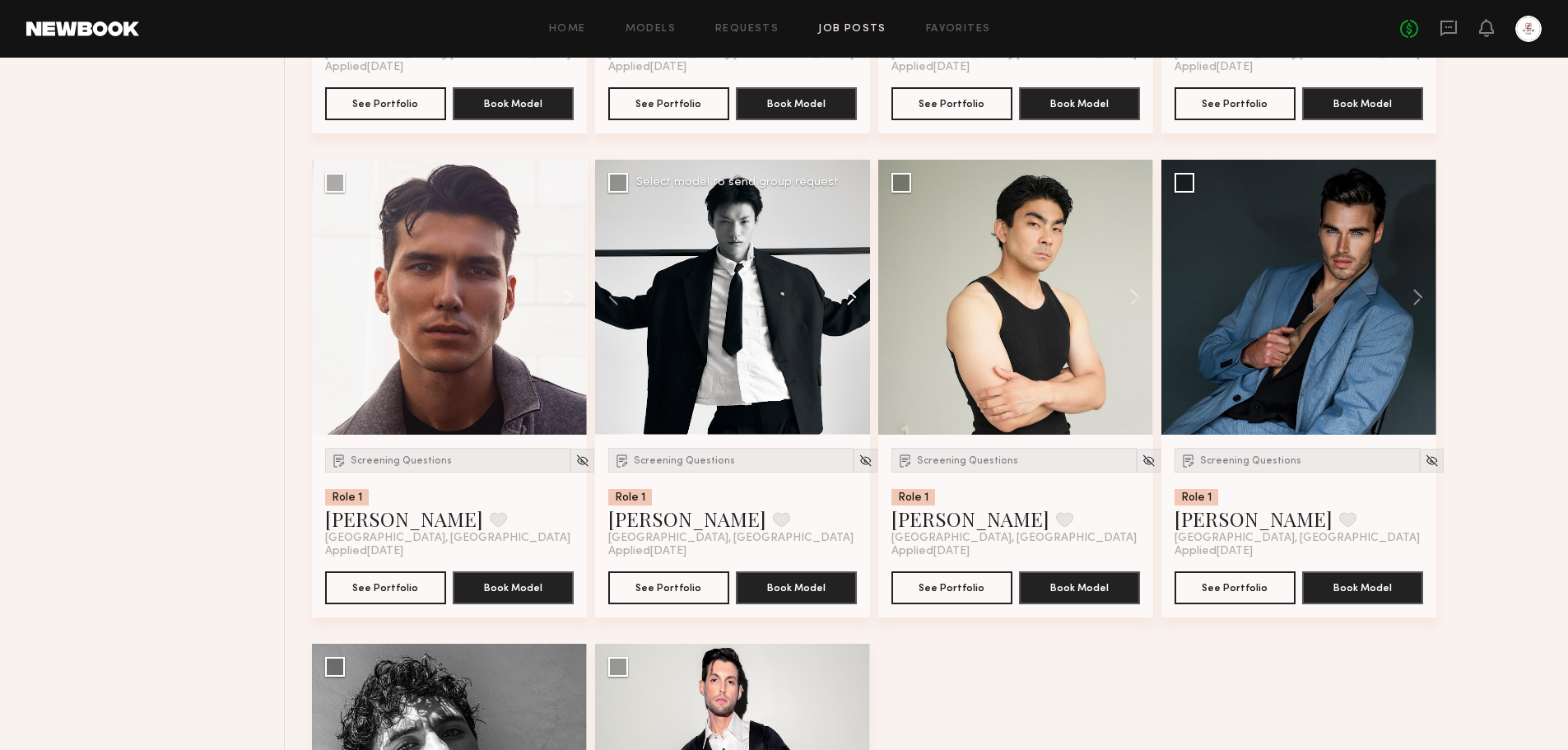
click at [851, 293] on button at bounding box center [843, 297] width 53 height 275
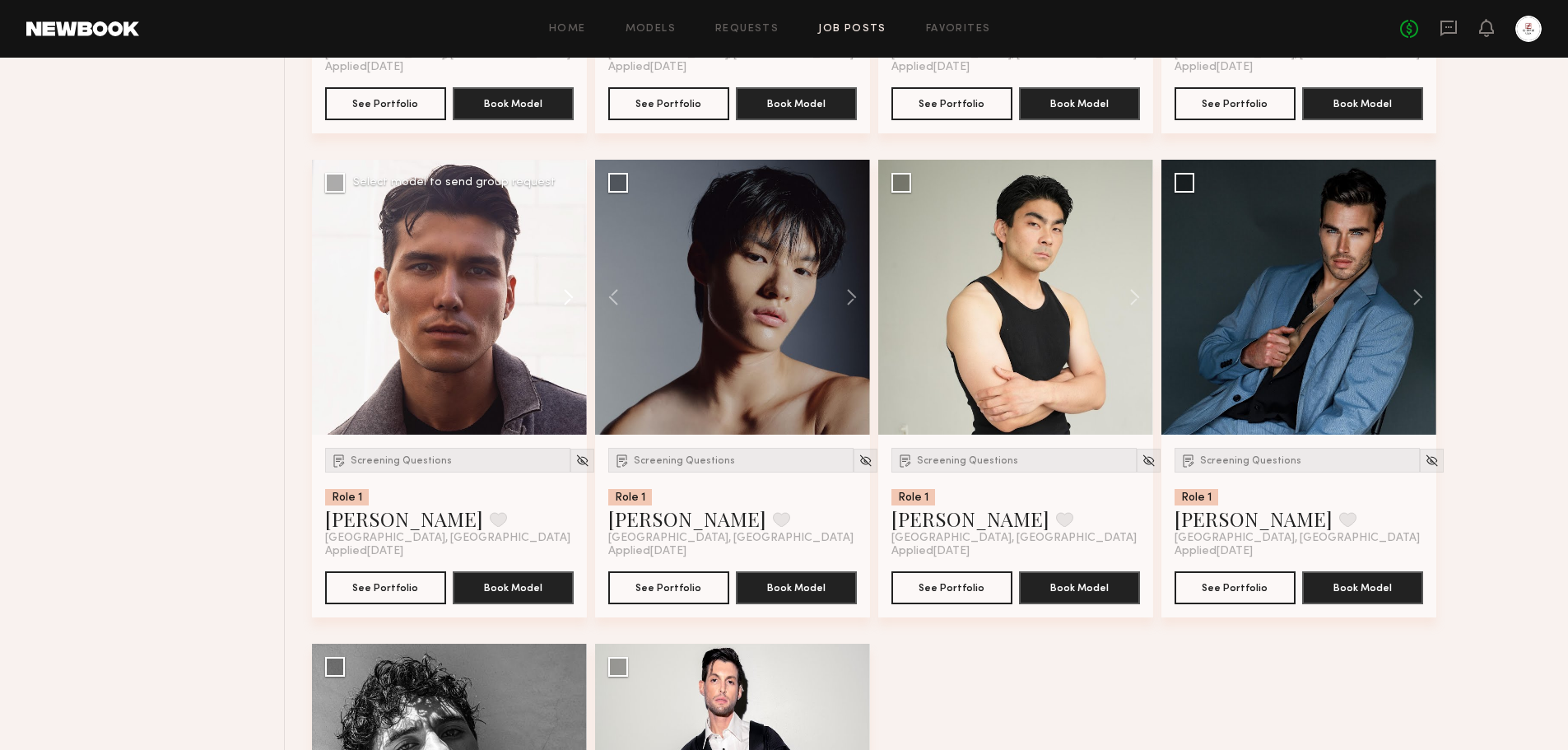
click at [576, 300] on button at bounding box center [561, 297] width 53 height 275
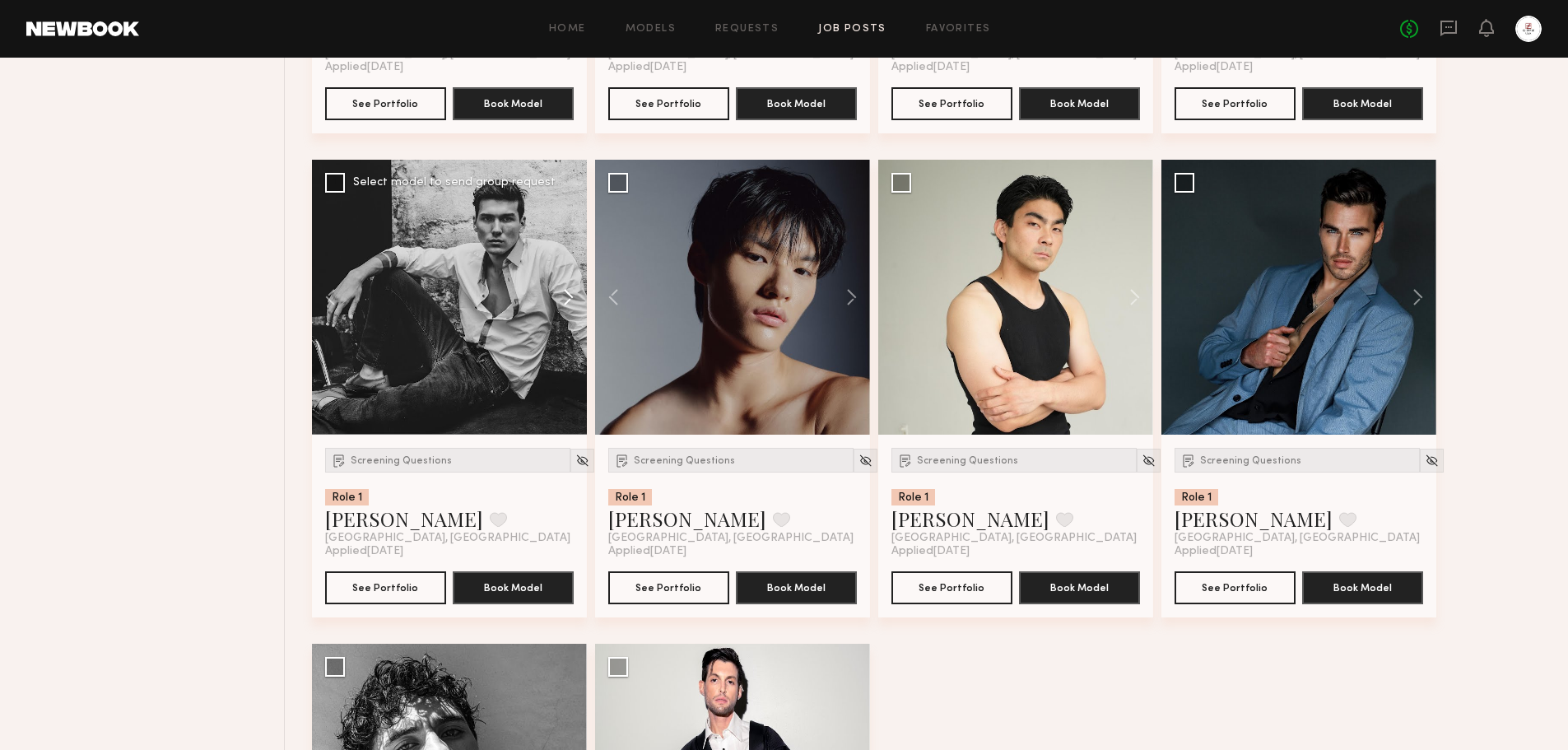
click at [576, 300] on button at bounding box center [561, 297] width 53 height 275
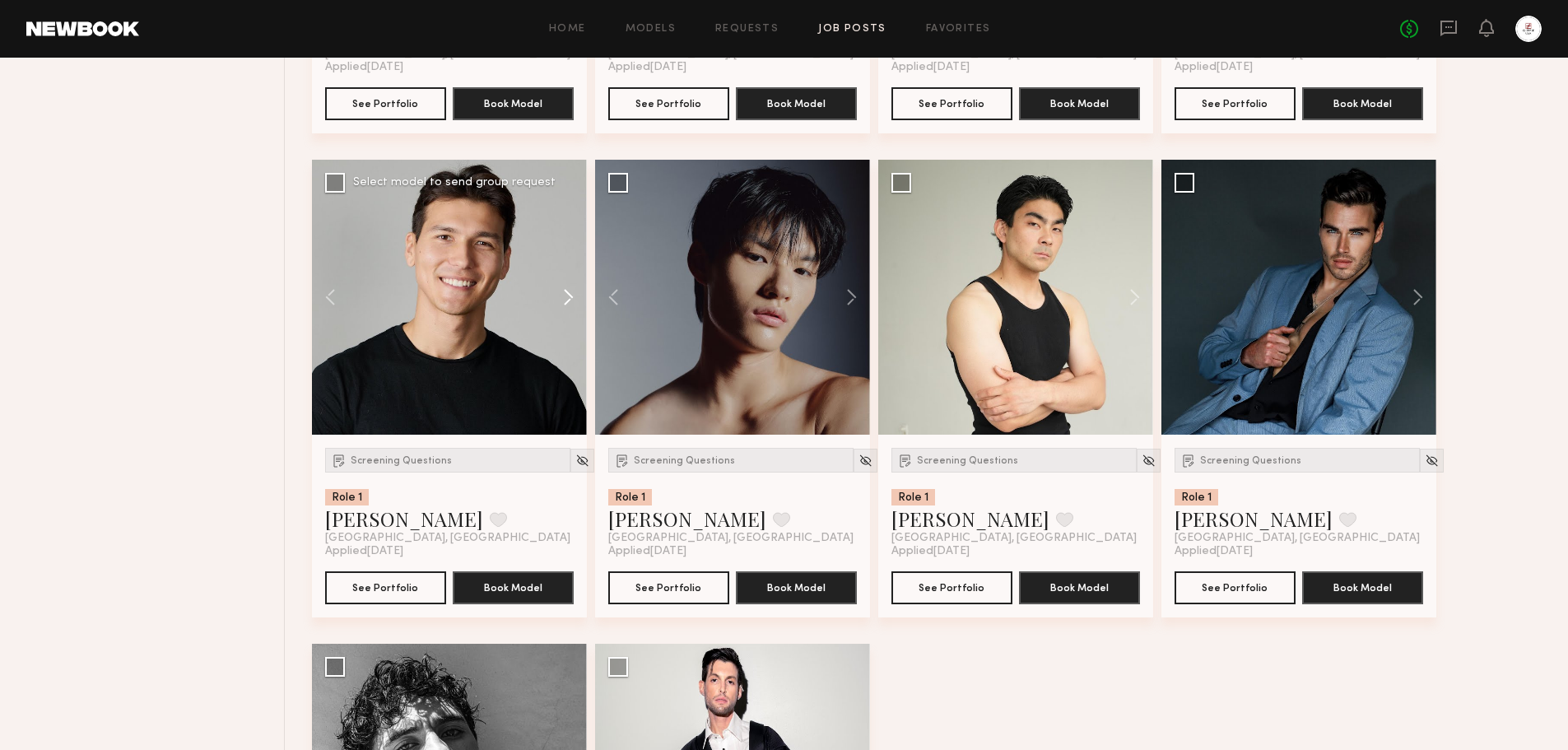
click at [576, 300] on button at bounding box center [561, 297] width 53 height 275
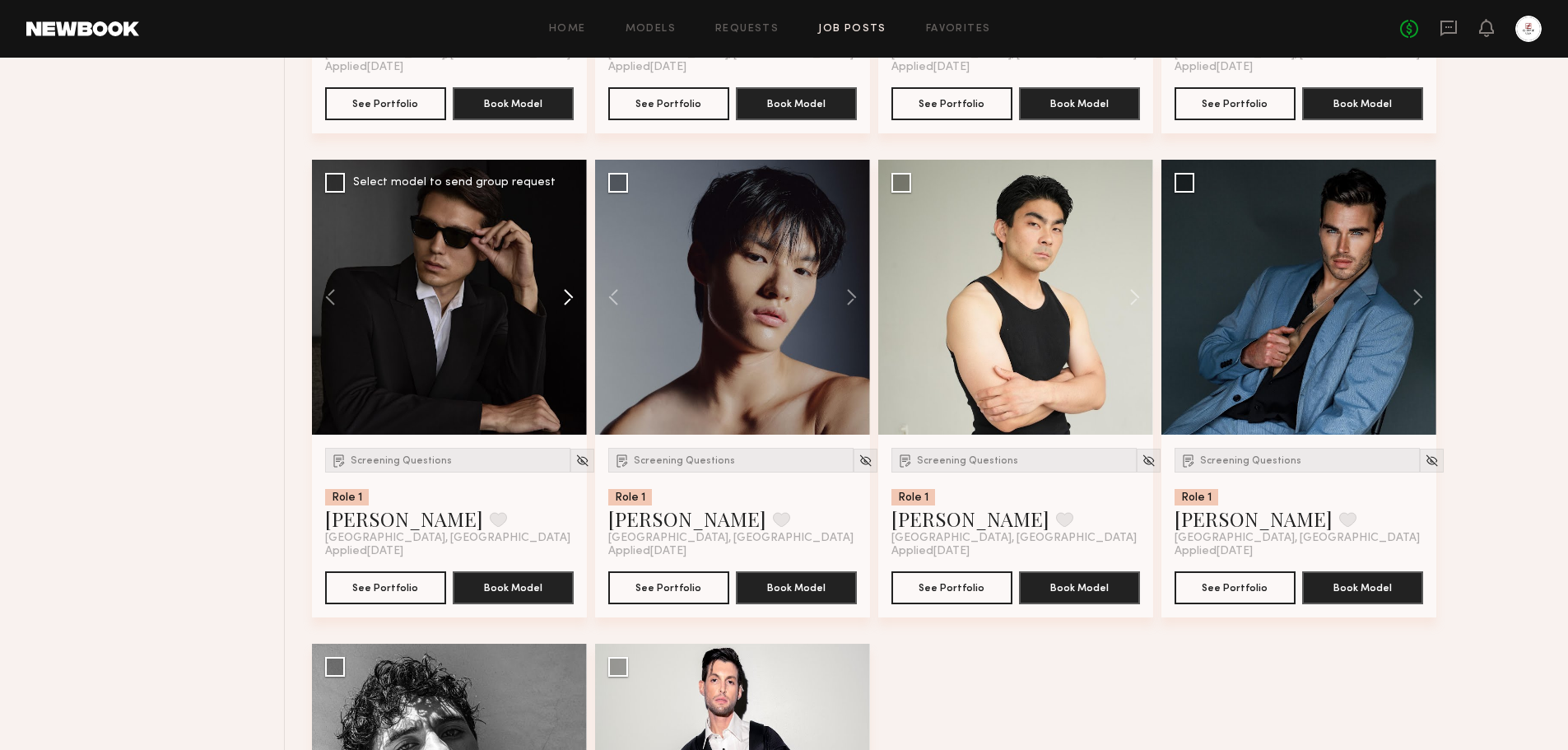
click at [576, 300] on button at bounding box center [561, 297] width 53 height 275
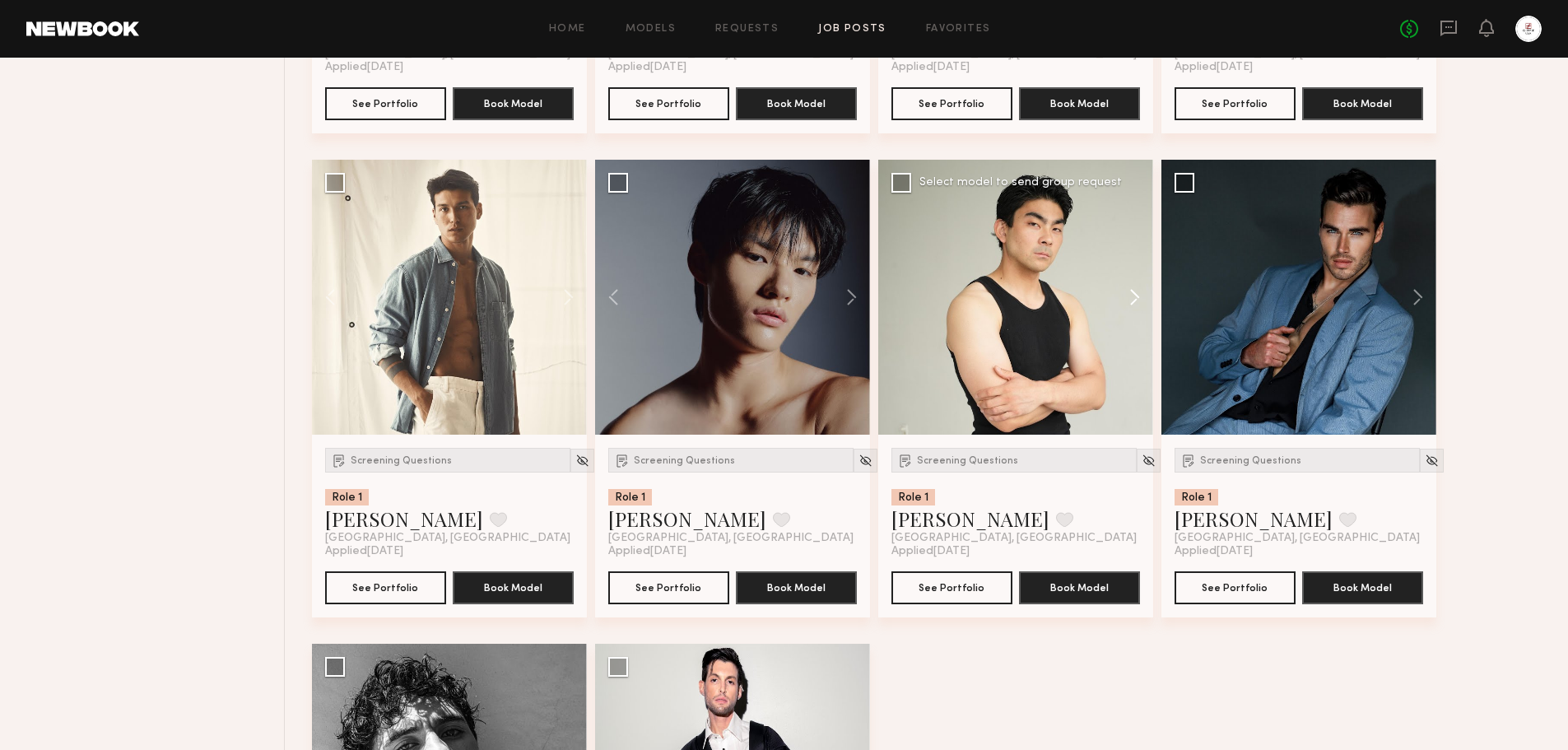
click at [1134, 301] on button at bounding box center [1126, 297] width 53 height 275
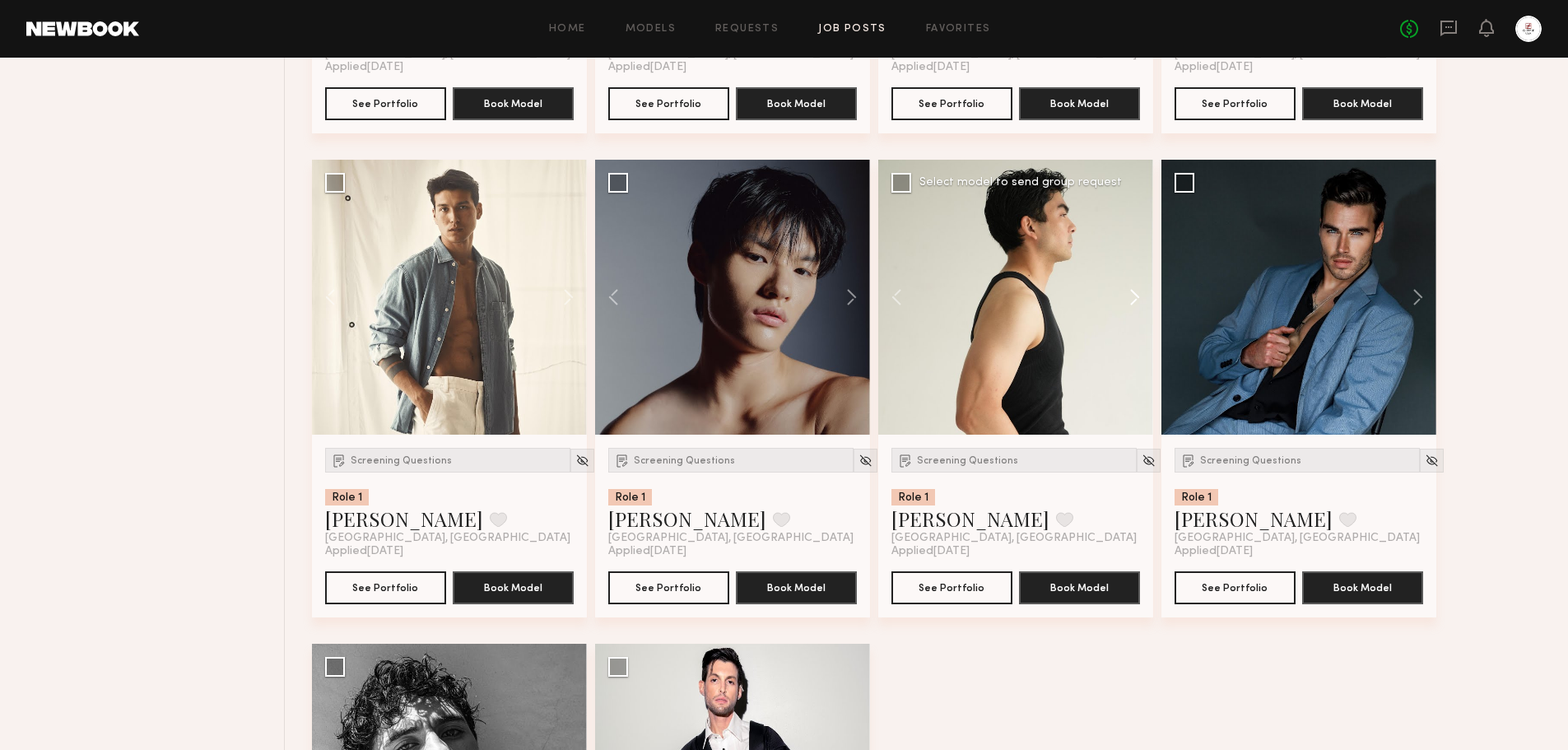
click at [1134, 301] on button at bounding box center [1126, 297] width 53 height 275
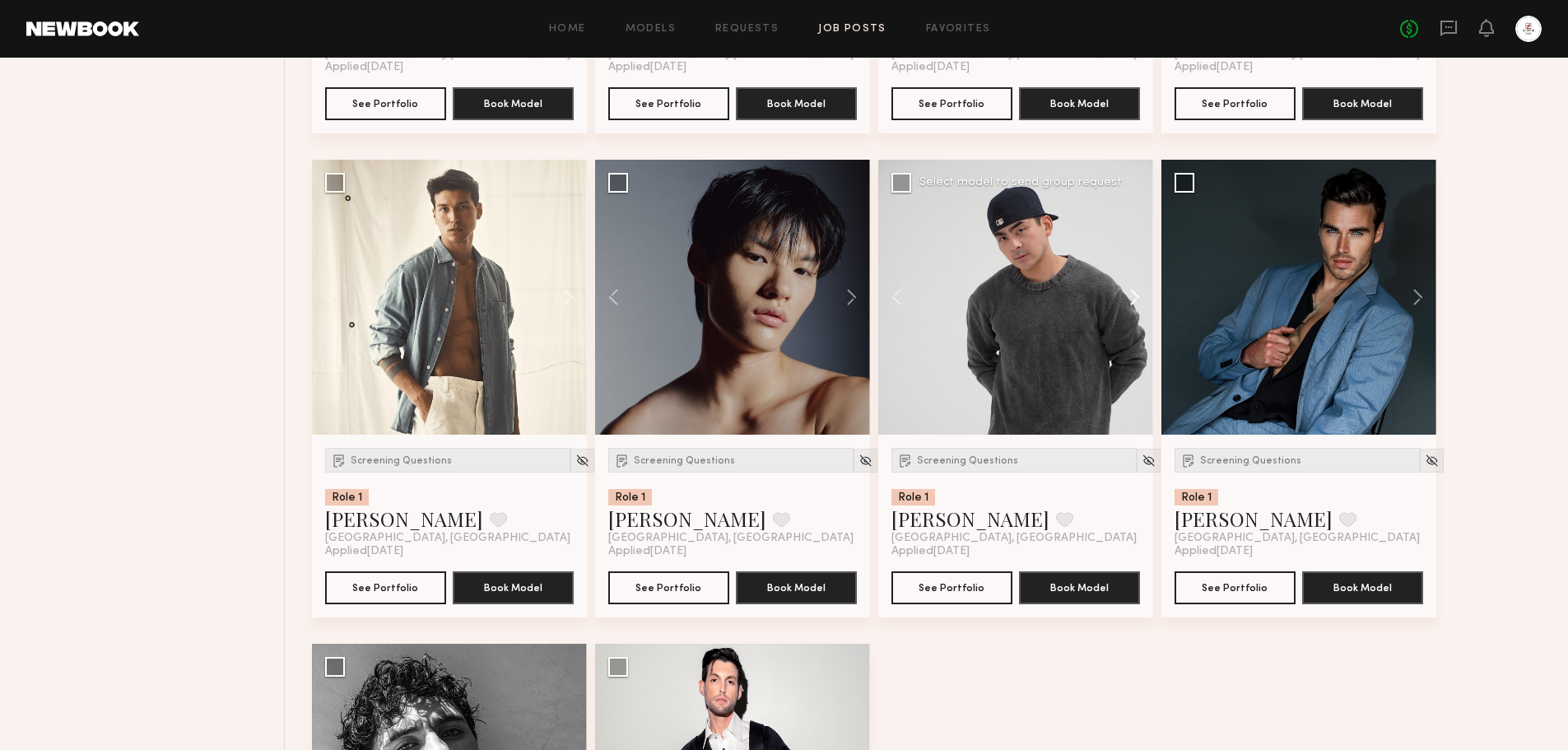
click at [1134, 301] on button at bounding box center [1126, 297] width 53 height 275
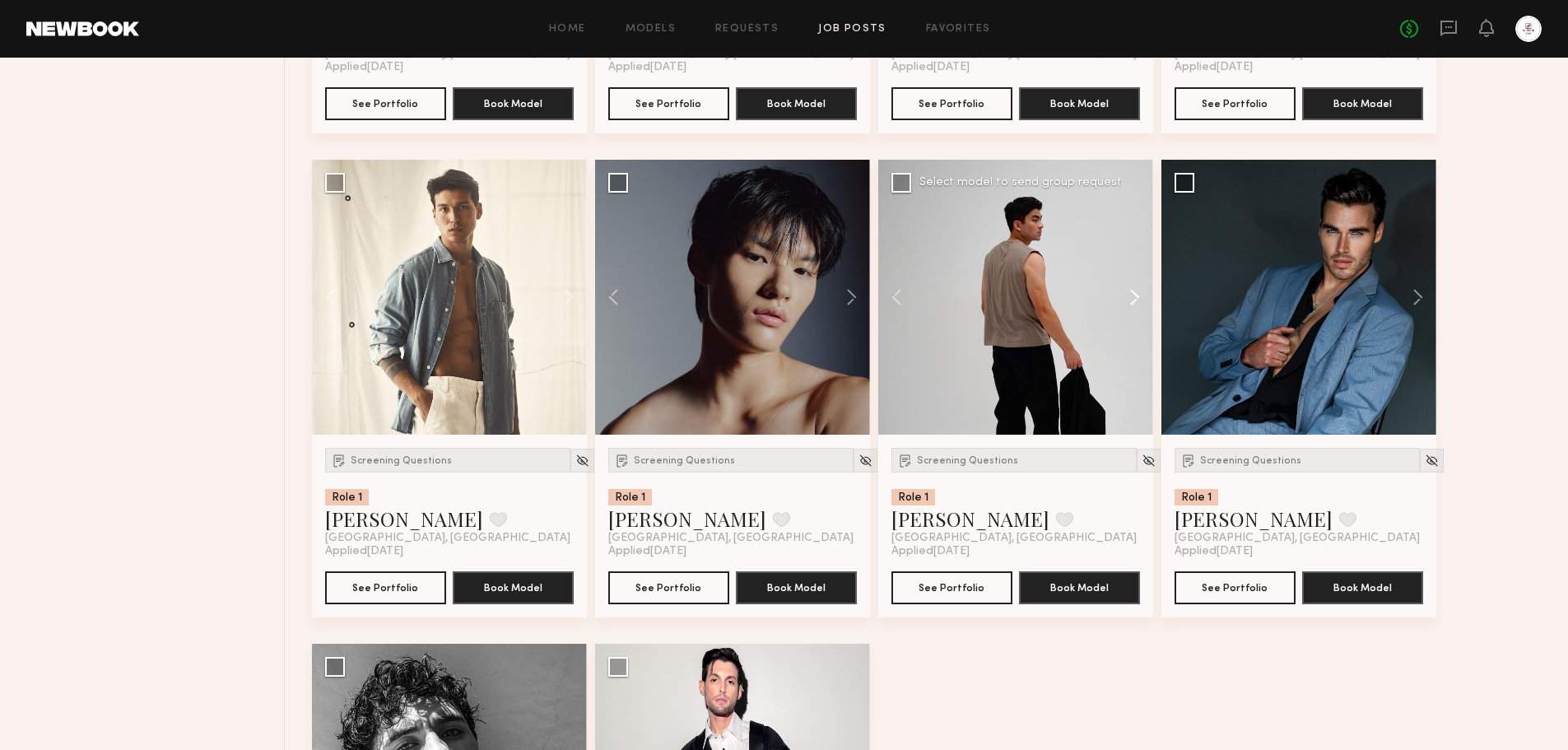
click at [1134, 301] on button at bounding box center [1126, 297] width 53 height 275
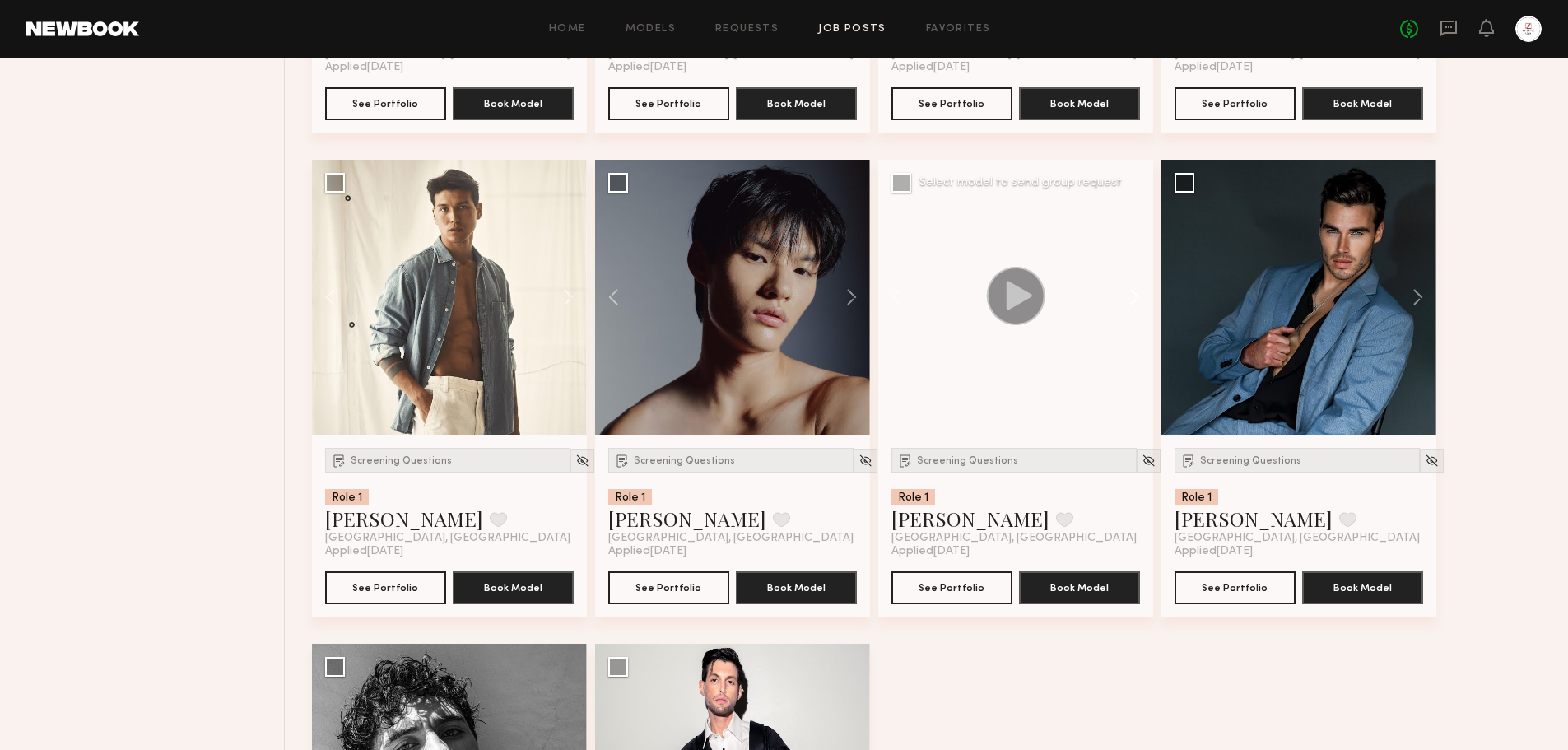
click at [1137, 299] on button at bounding box center [1126, 297] width 53 height 275
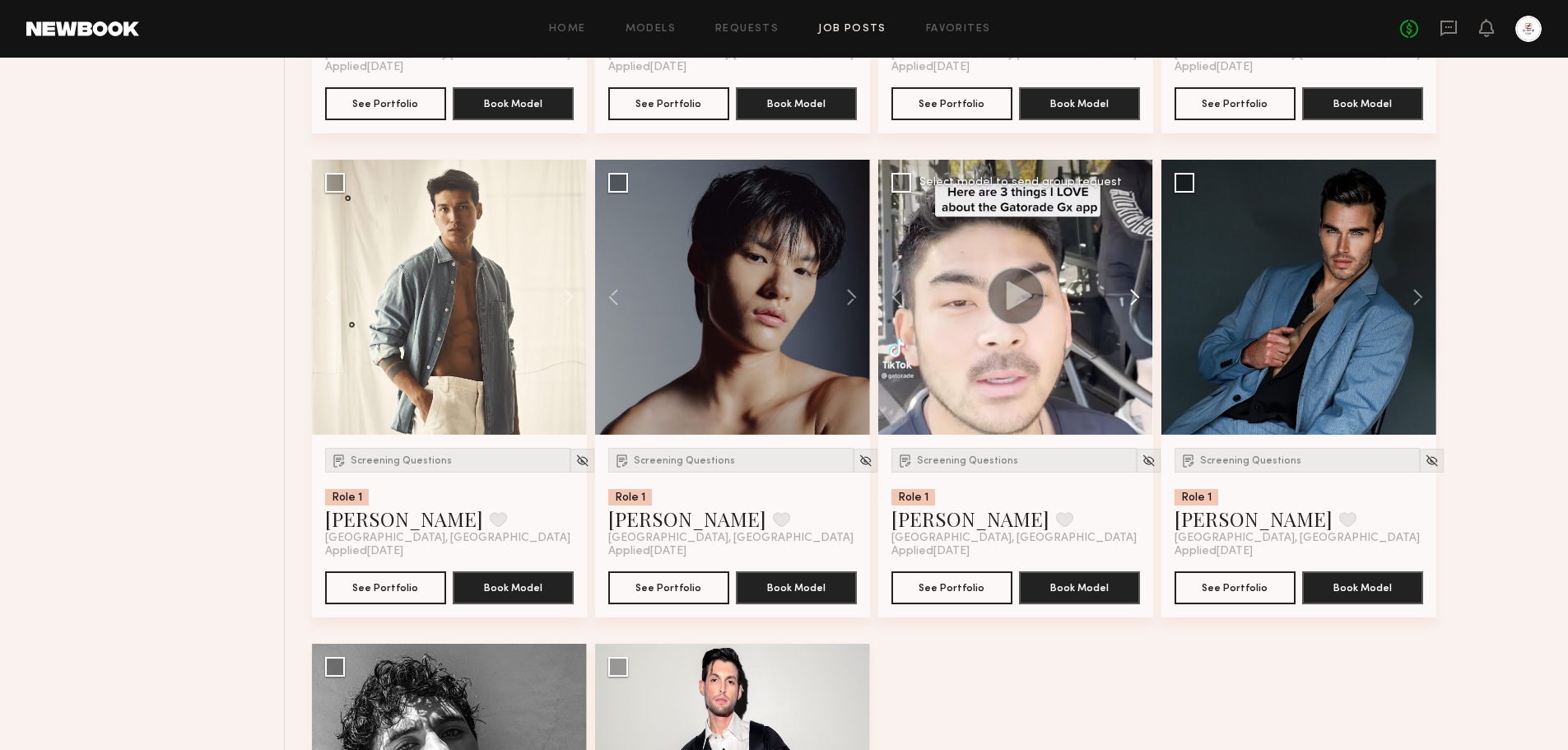
click at [1137, 299] on button at bounding box center [1126, 297] width 53 height 275
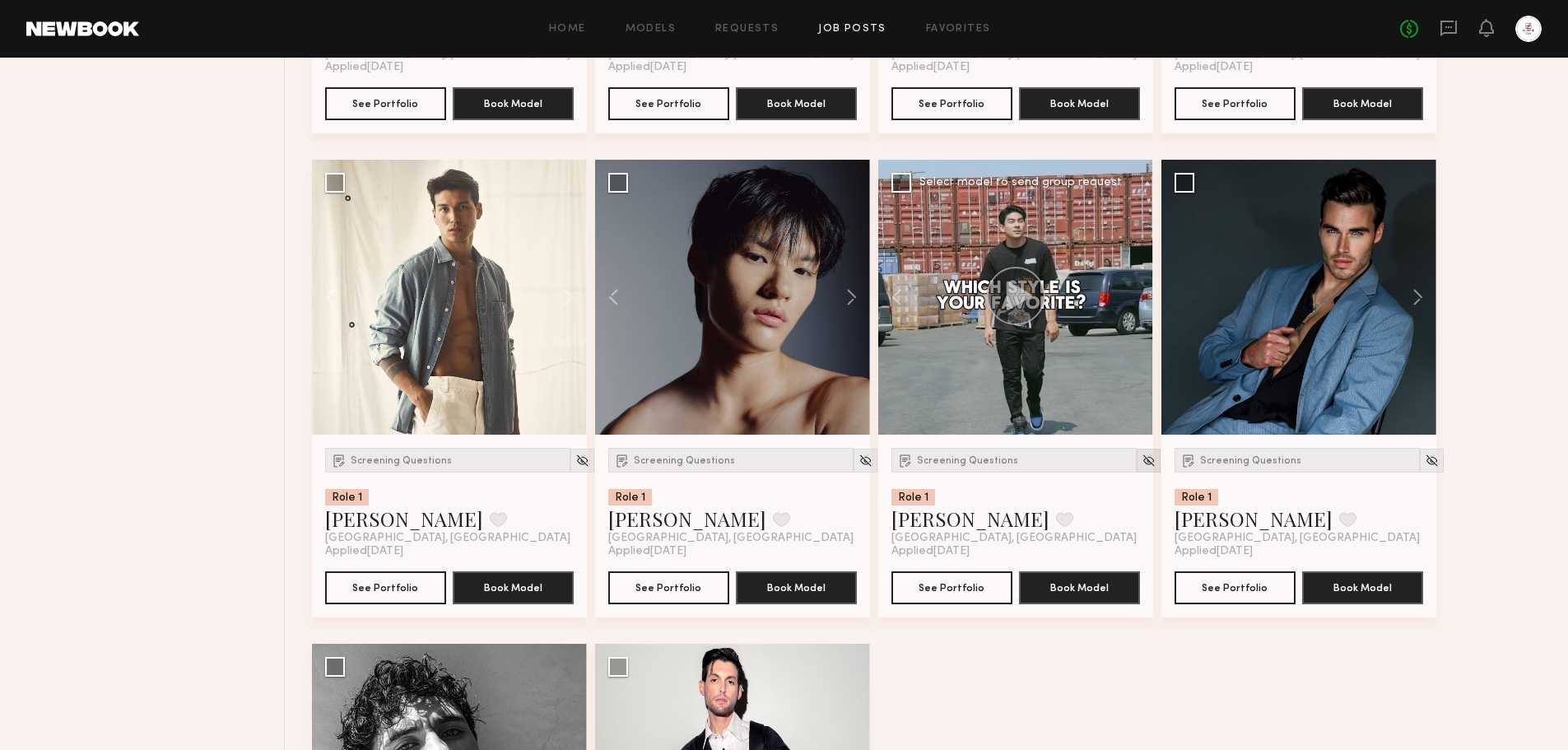
click at [1137, 469] on div at bounding box center [1148, 460] width 24 height 24
click at [1141, 459] on img at bounding box center [1148, 460] width 14 height 14
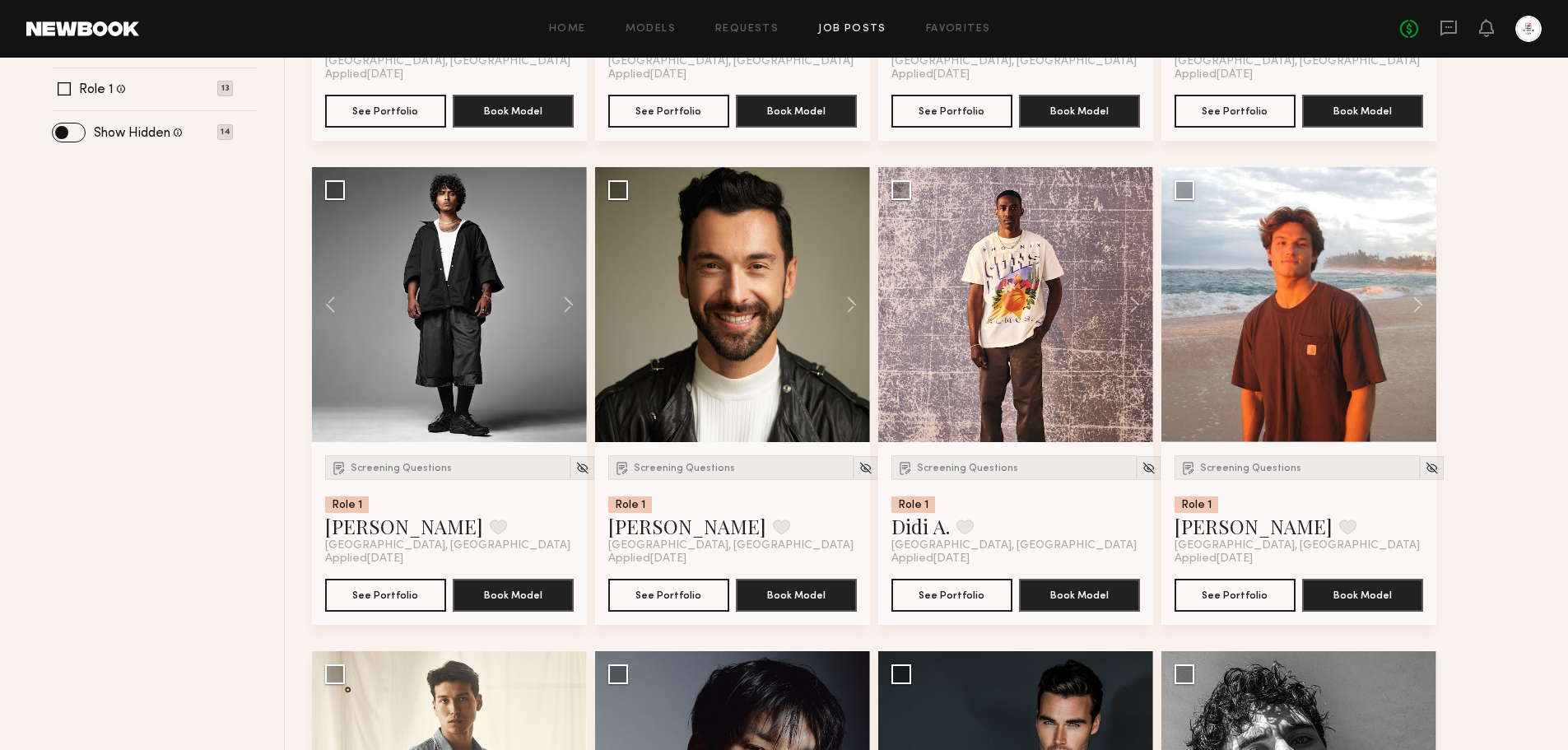
scroll to position [576, 0]
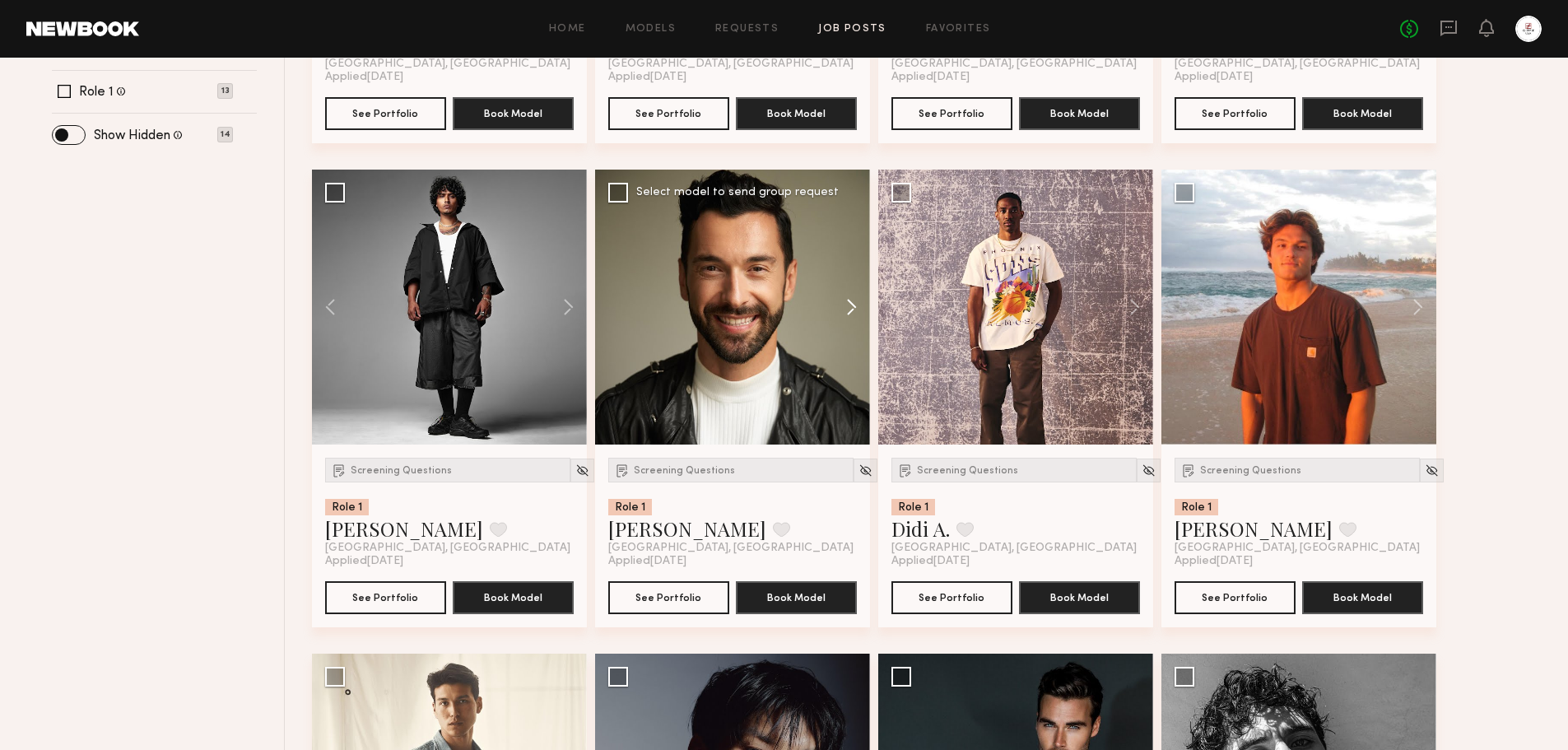
click at [851, 306] on button at bounding box center [843, 307] width 53 height 275
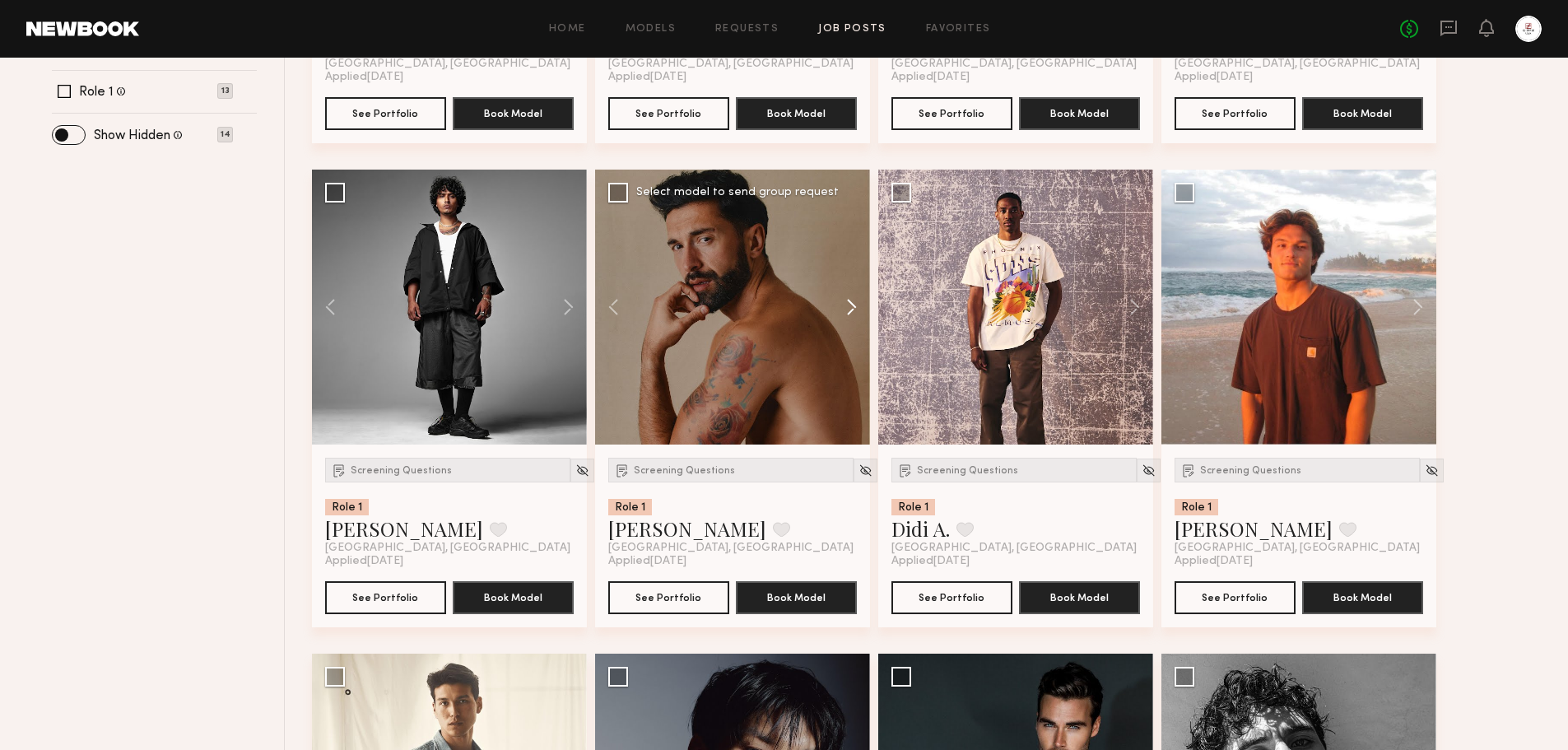
click at [851, 306] on button at bounding box center [843, 307] width 53 height 275
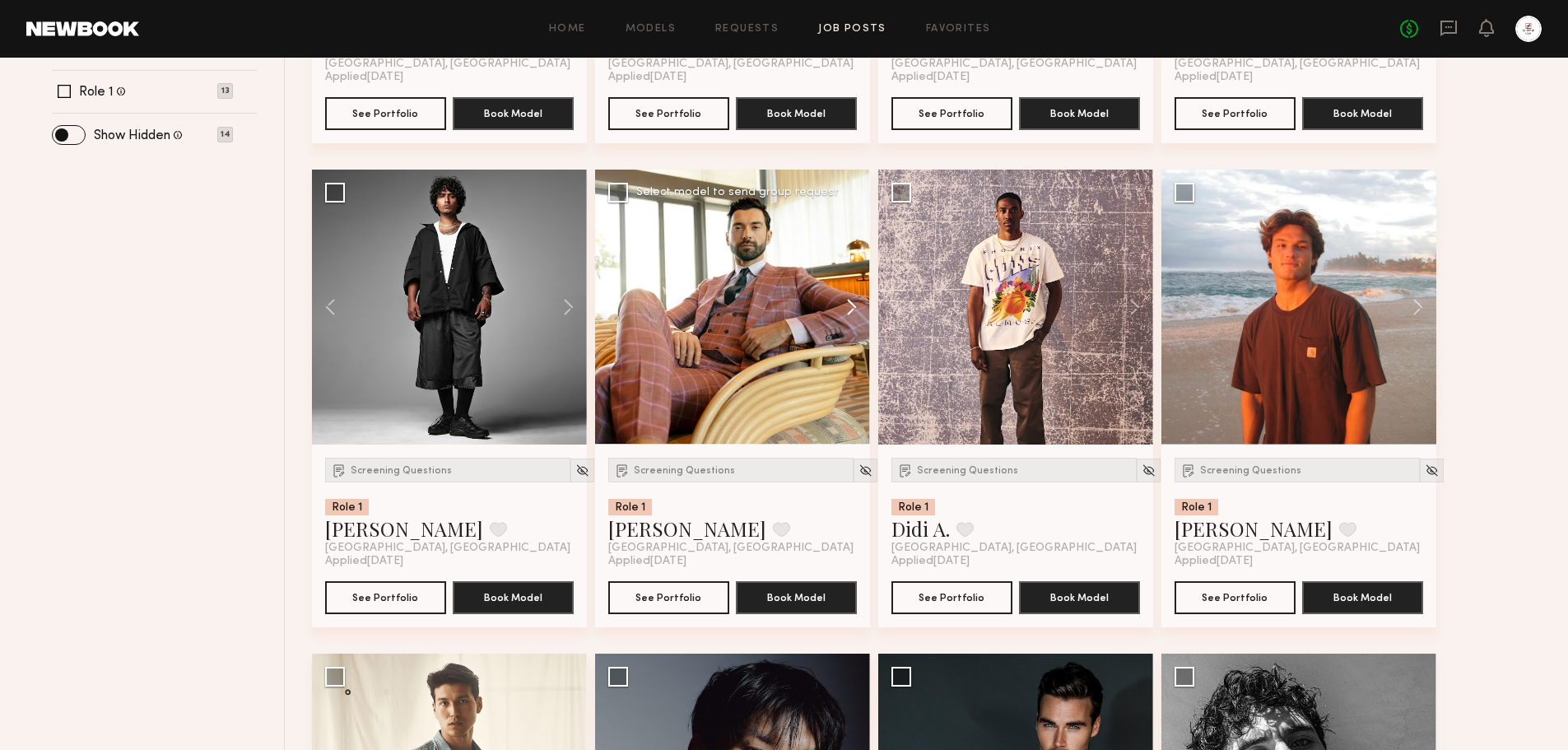
click at [851, 306] on button at bounding box center [843, 307] width 53 height 275
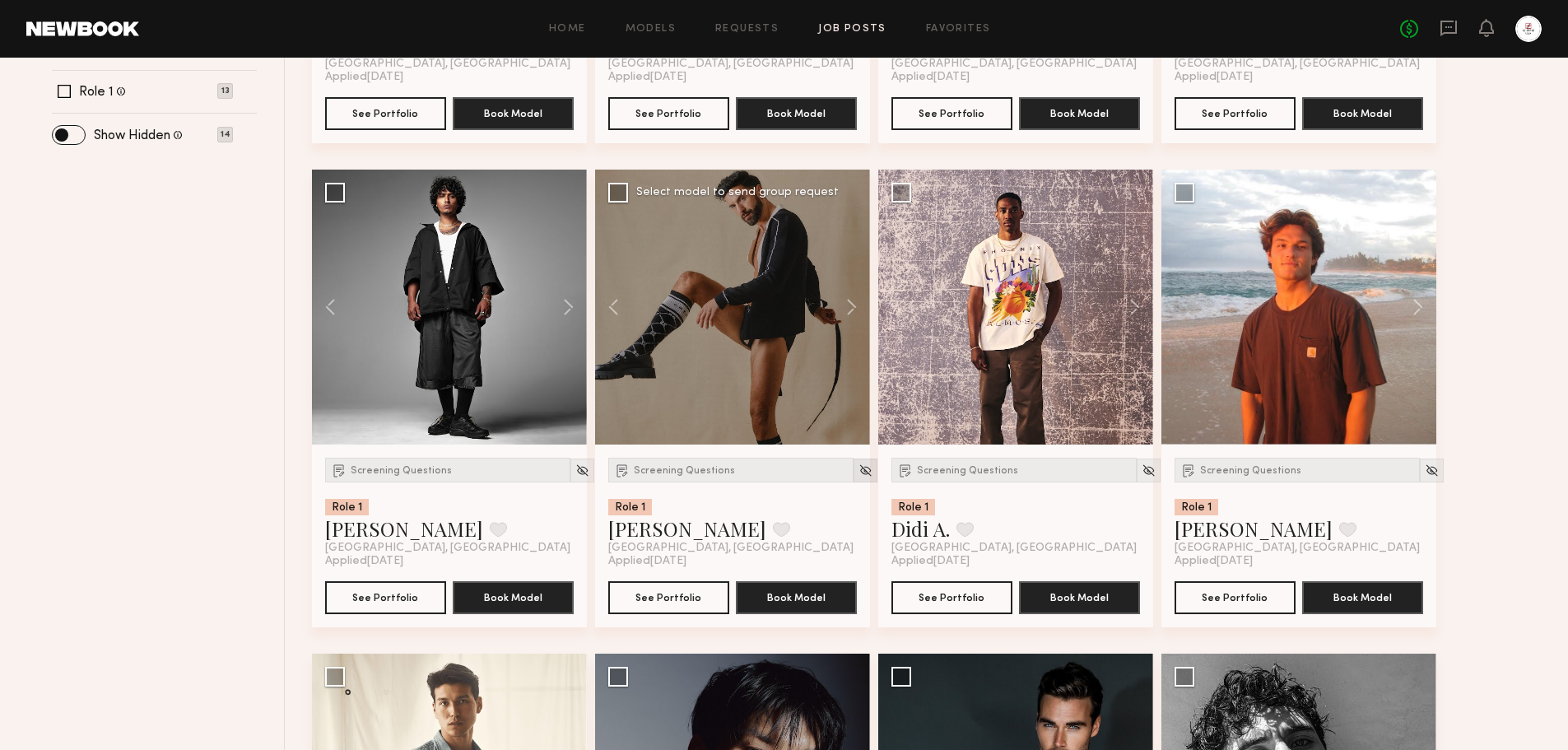
click at [858, 469] on img at bounding box center [866, 471] width 14 height 14
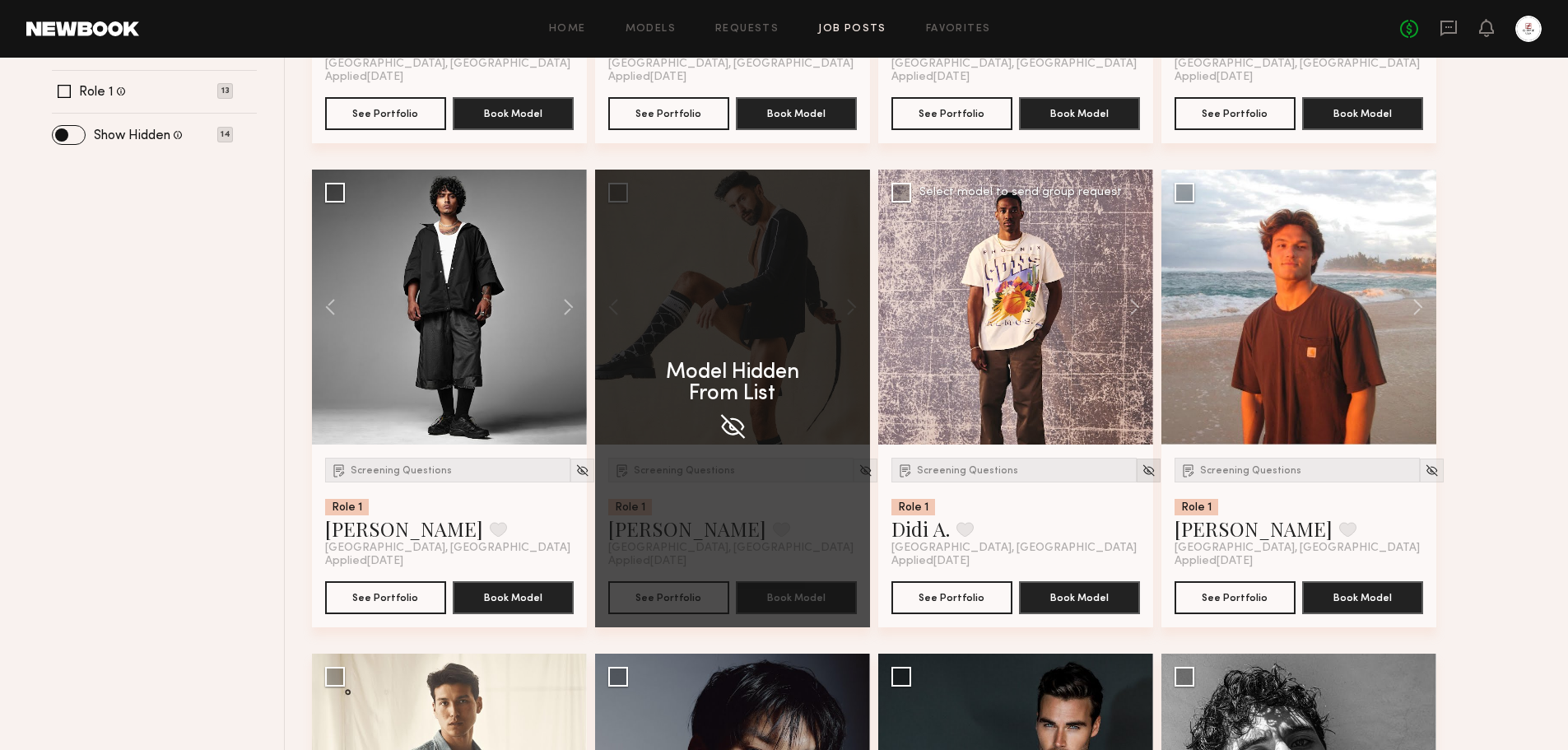
click at [1141, 472] on img at bounding box center [1148, 471] width 14 height 14
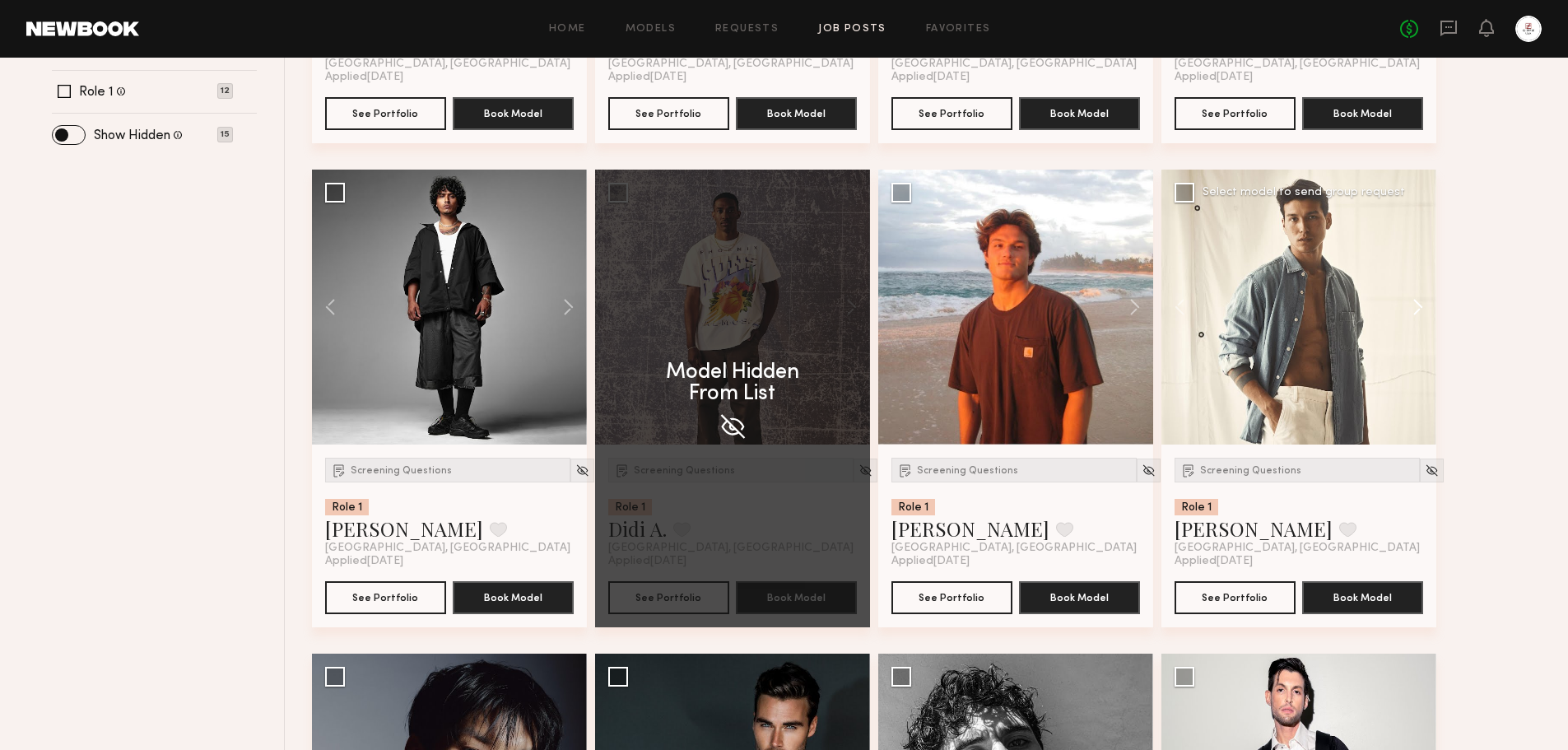
click at [1424, 306] on button at bounding box center [1410, 307] width 53 height 275
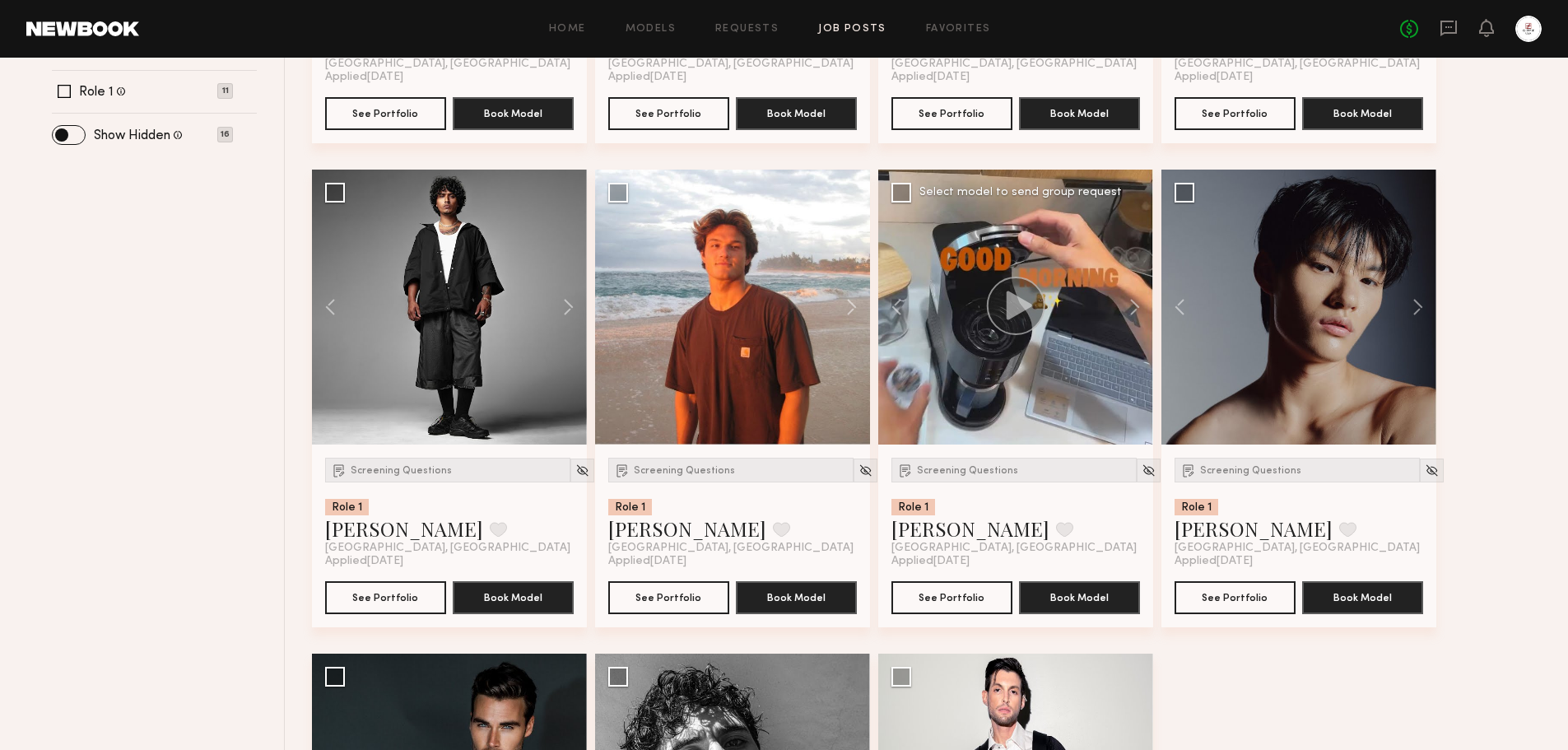
scroll to position [494, 0]
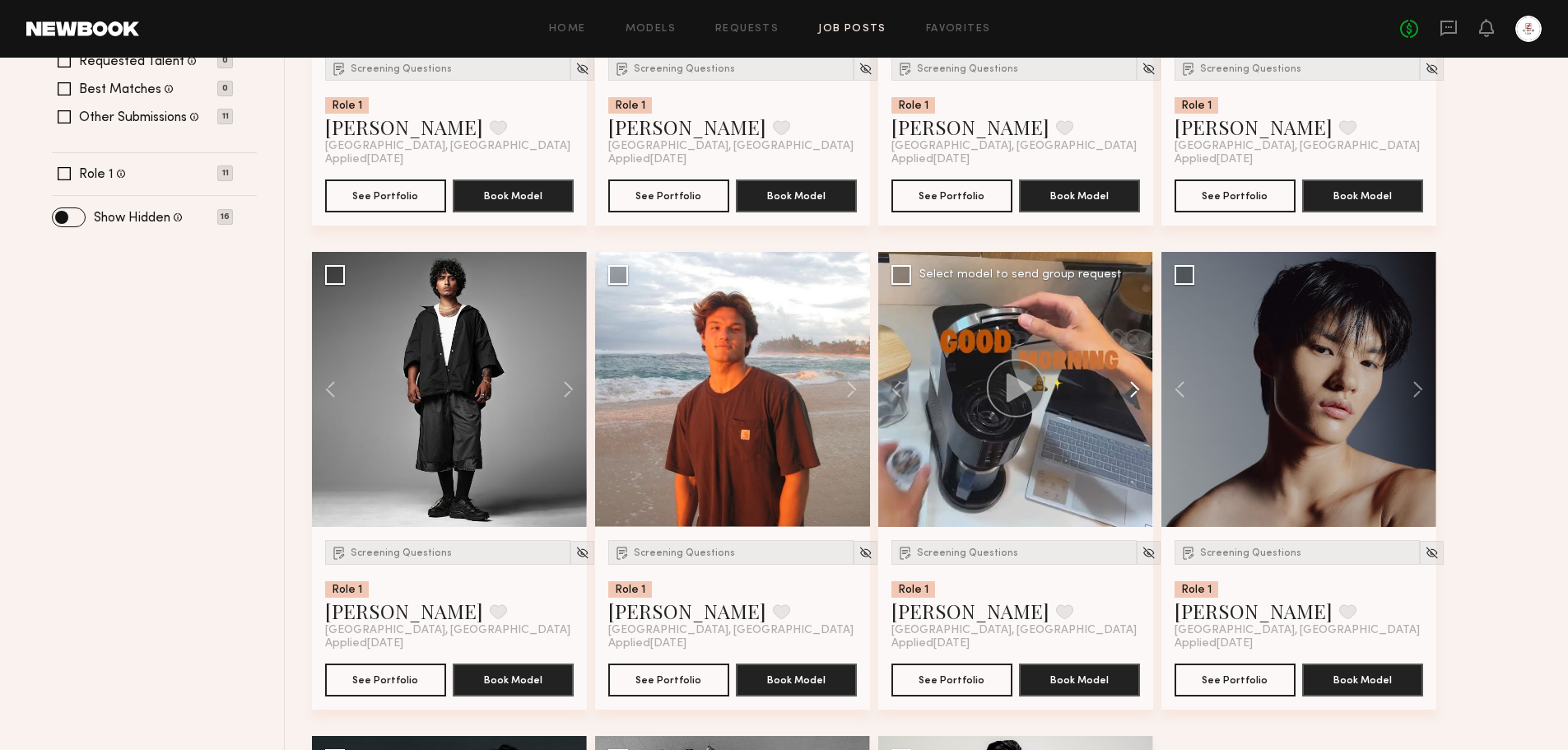
click at [1126, 384] on button at bounding box center [1126, 390] width 53 height 275
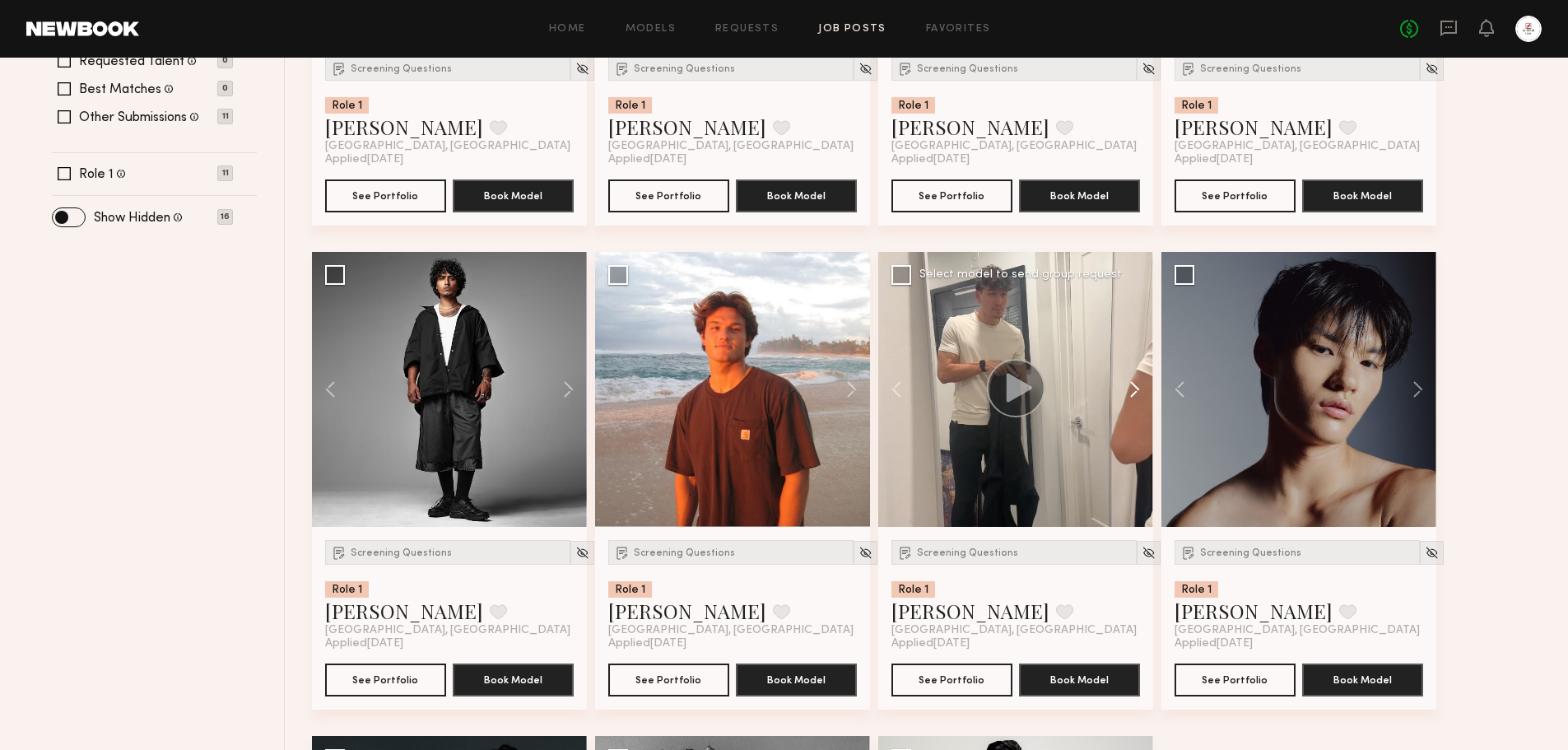
click at [1126, 384] on button at bounding box center [1126, 390] width 53 height 275
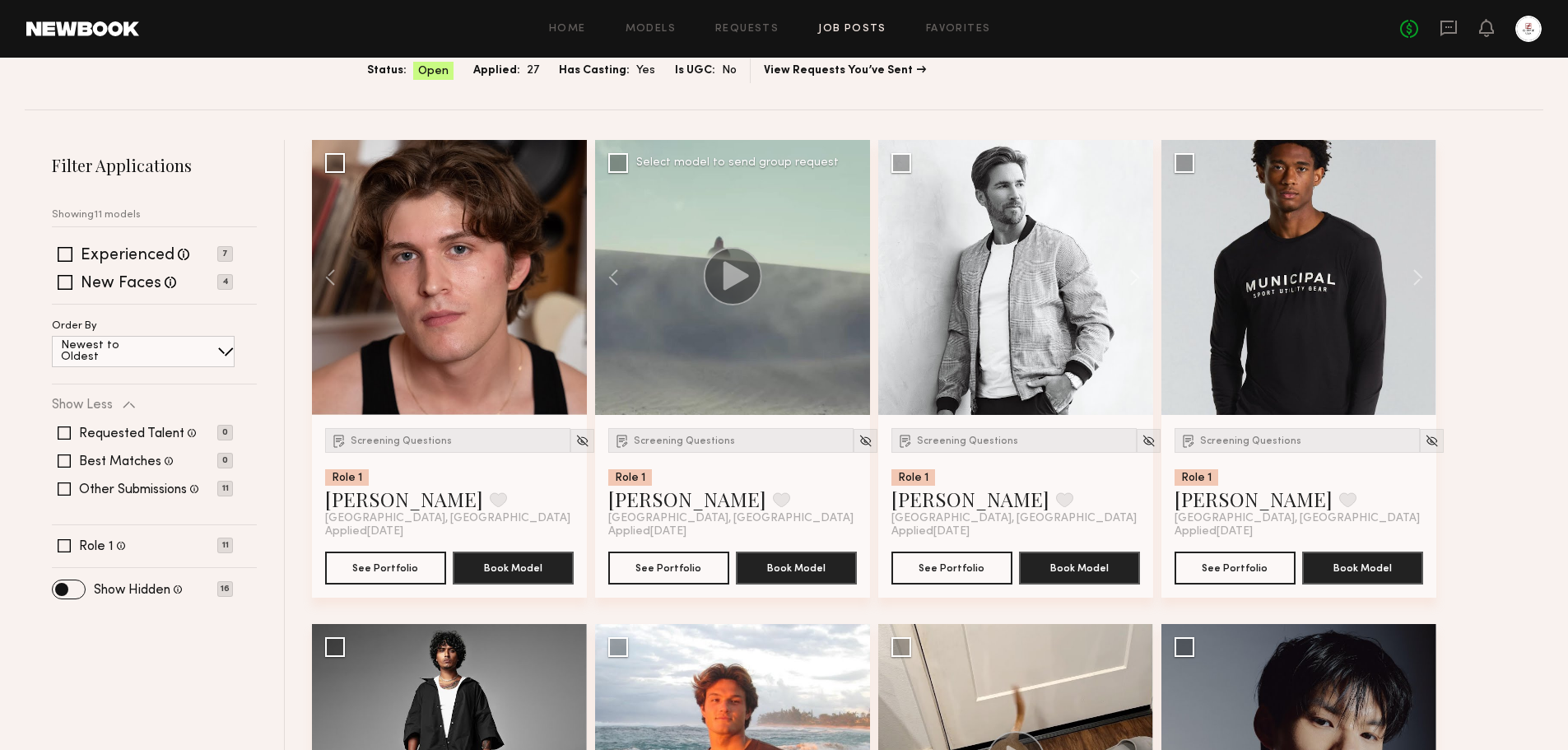
scroll to position [82, 0]
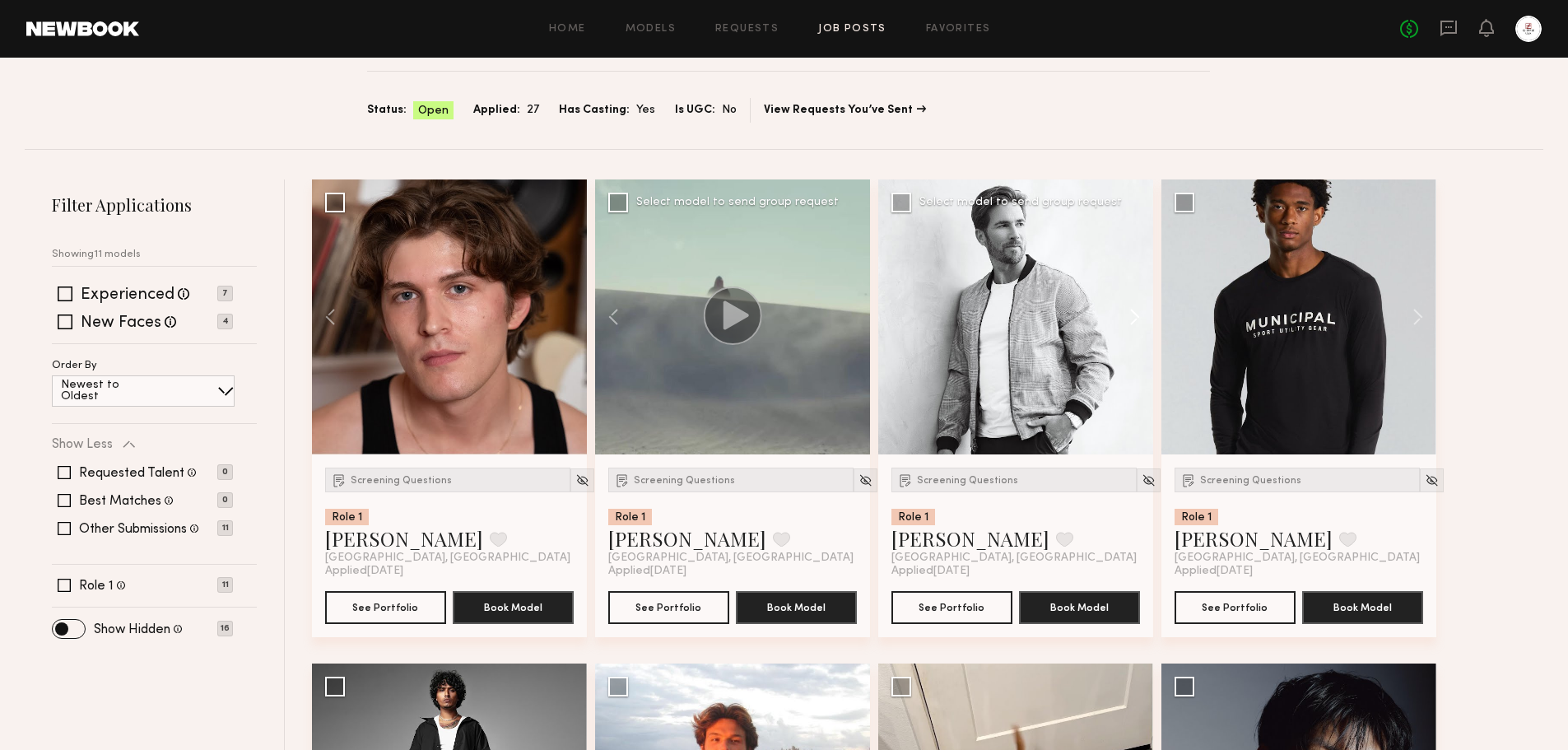
click at [1127, 302] on button at bounding box center [1126, 317] width 53 height 275
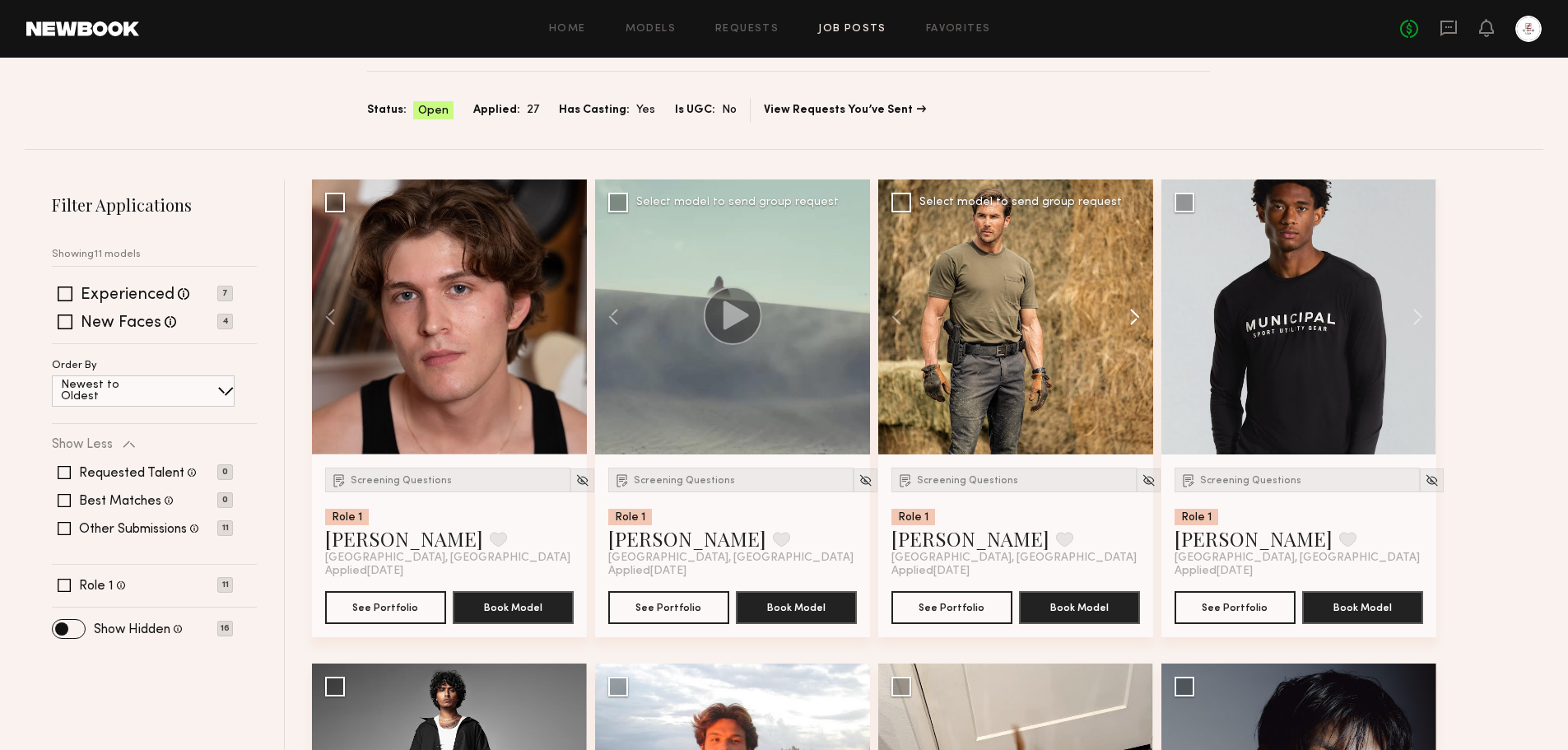
click at [1128, 306] on button at bounding box center [1126, 317] width 53 height 275
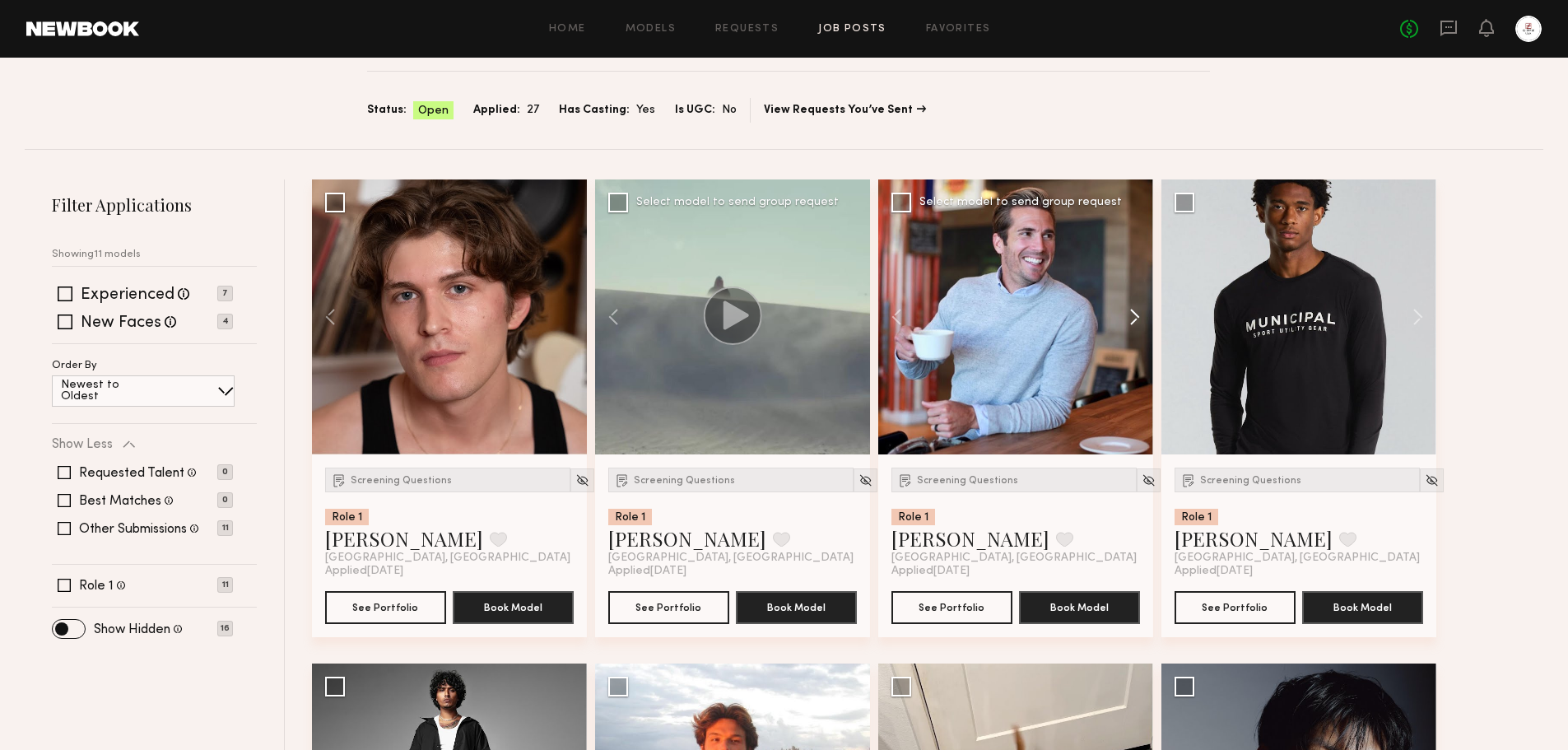
click at [1128, 306] on button at bounding box center [1126, 317] width 53 height 275
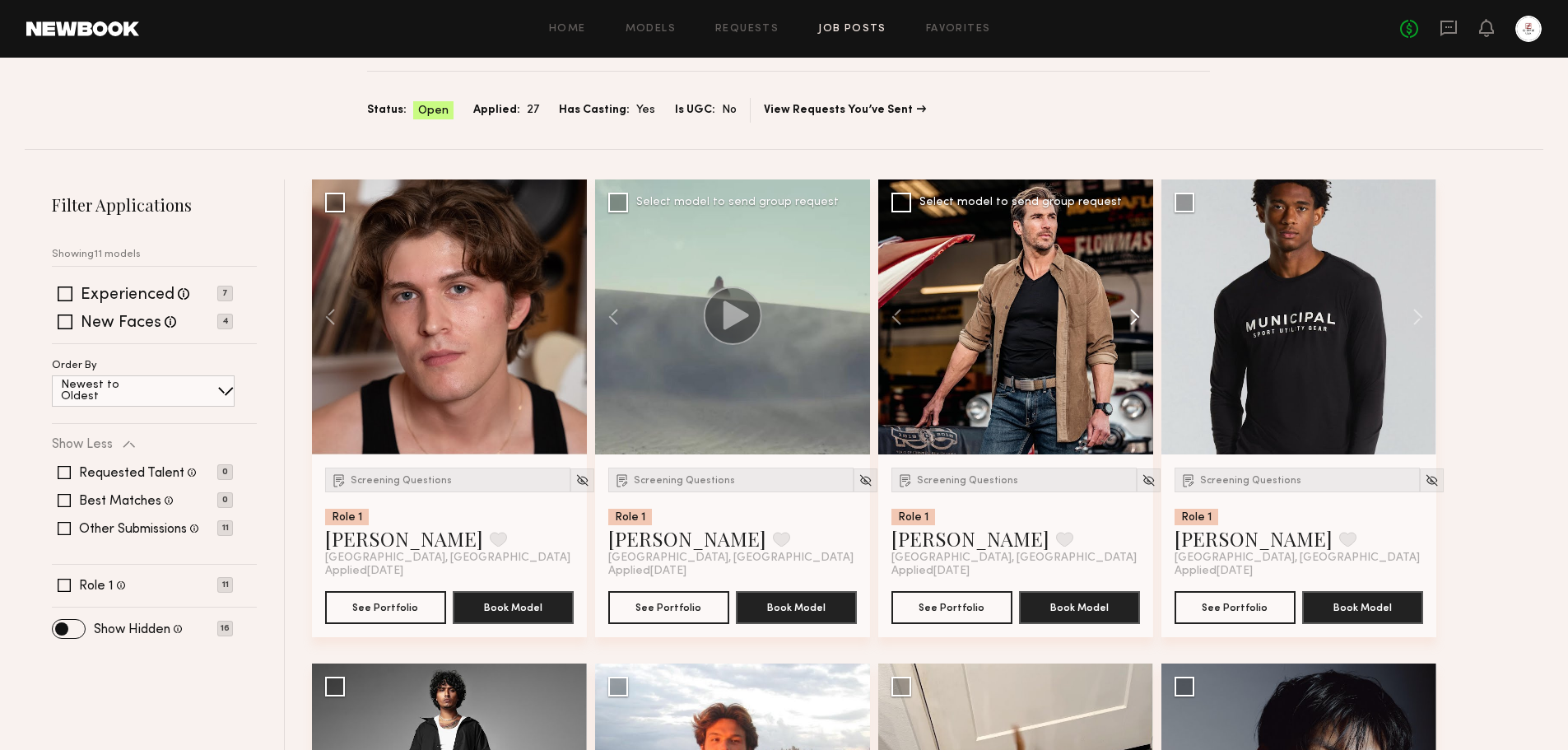
click at [1128, 306] on button at bounding box center [1126, 317] width 53 height 275
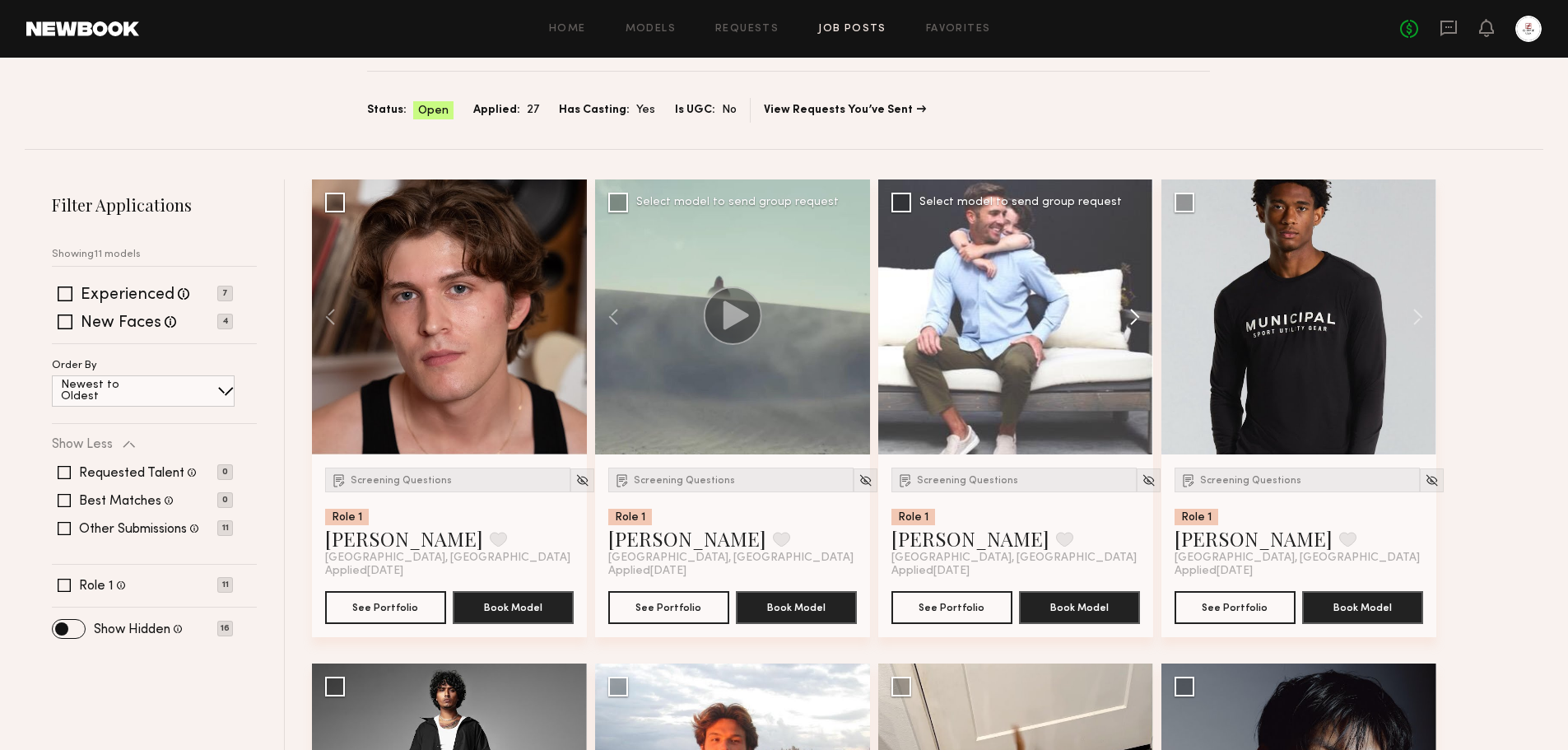
click at [1128, 306] on button at bounding box center [1126, 317] width 53 height 275
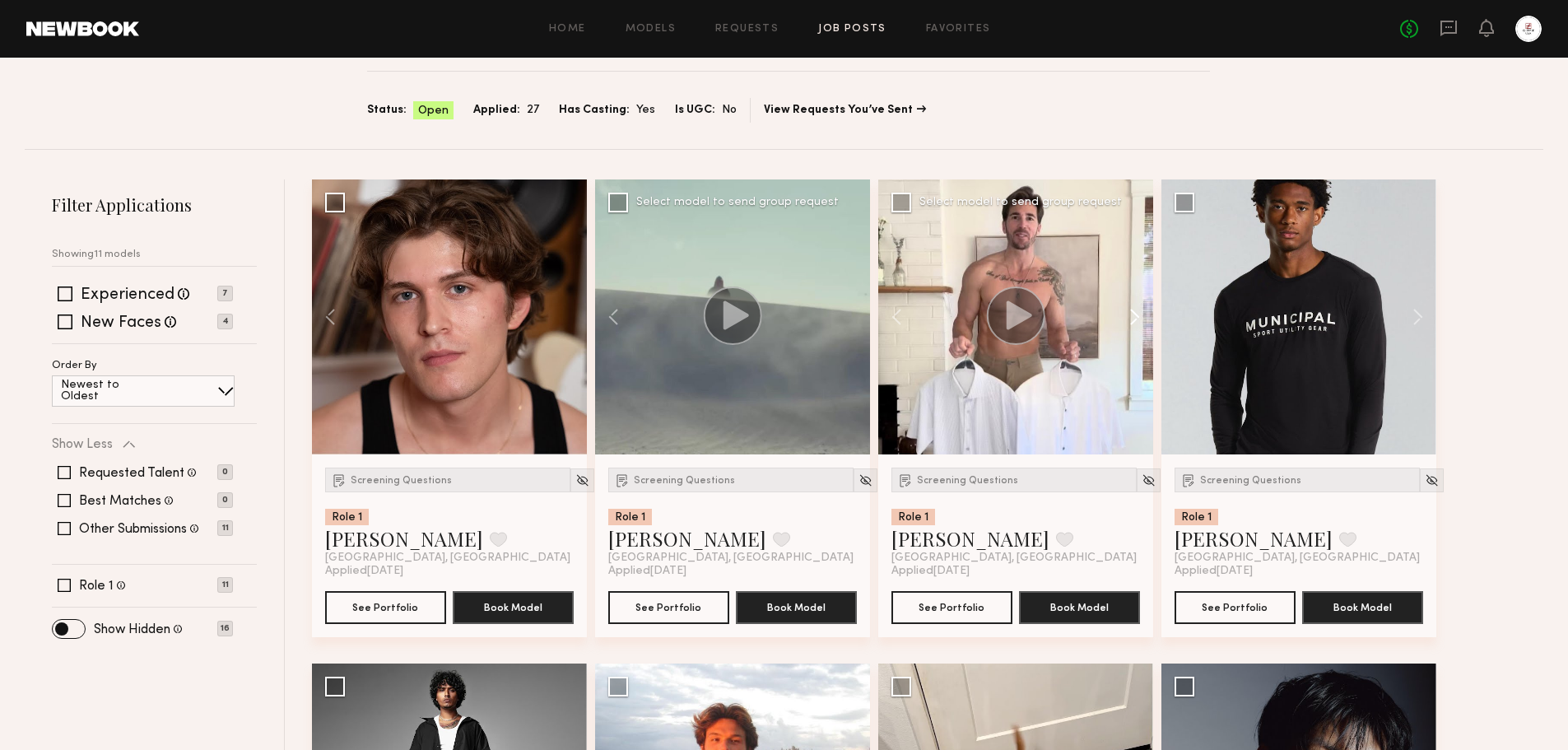
click at [1128, 306] on button at bounding box center [1126, 317] width 53 height 275
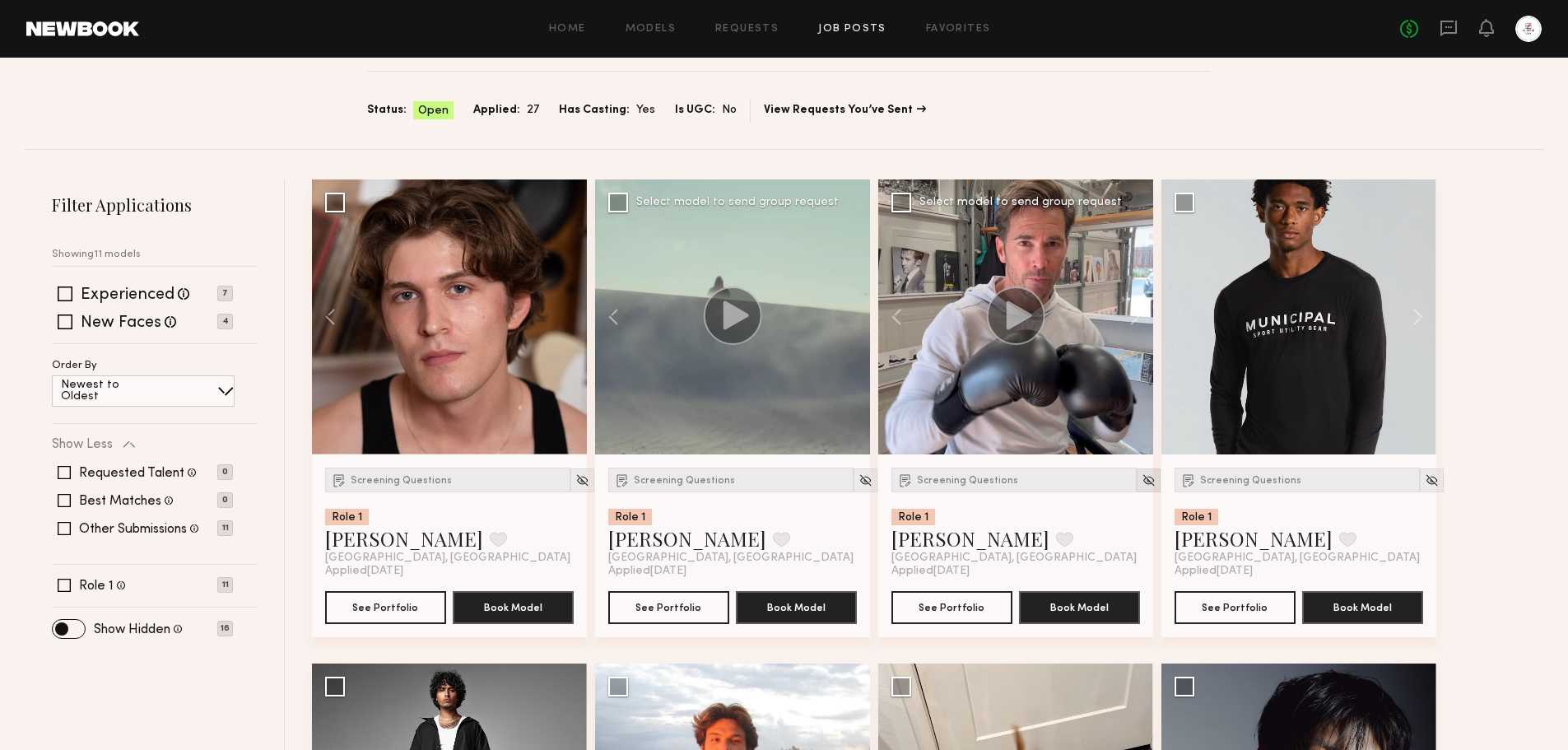
click at [1141, 481] on img at bounding box center [1148, 480] width 14 height 14
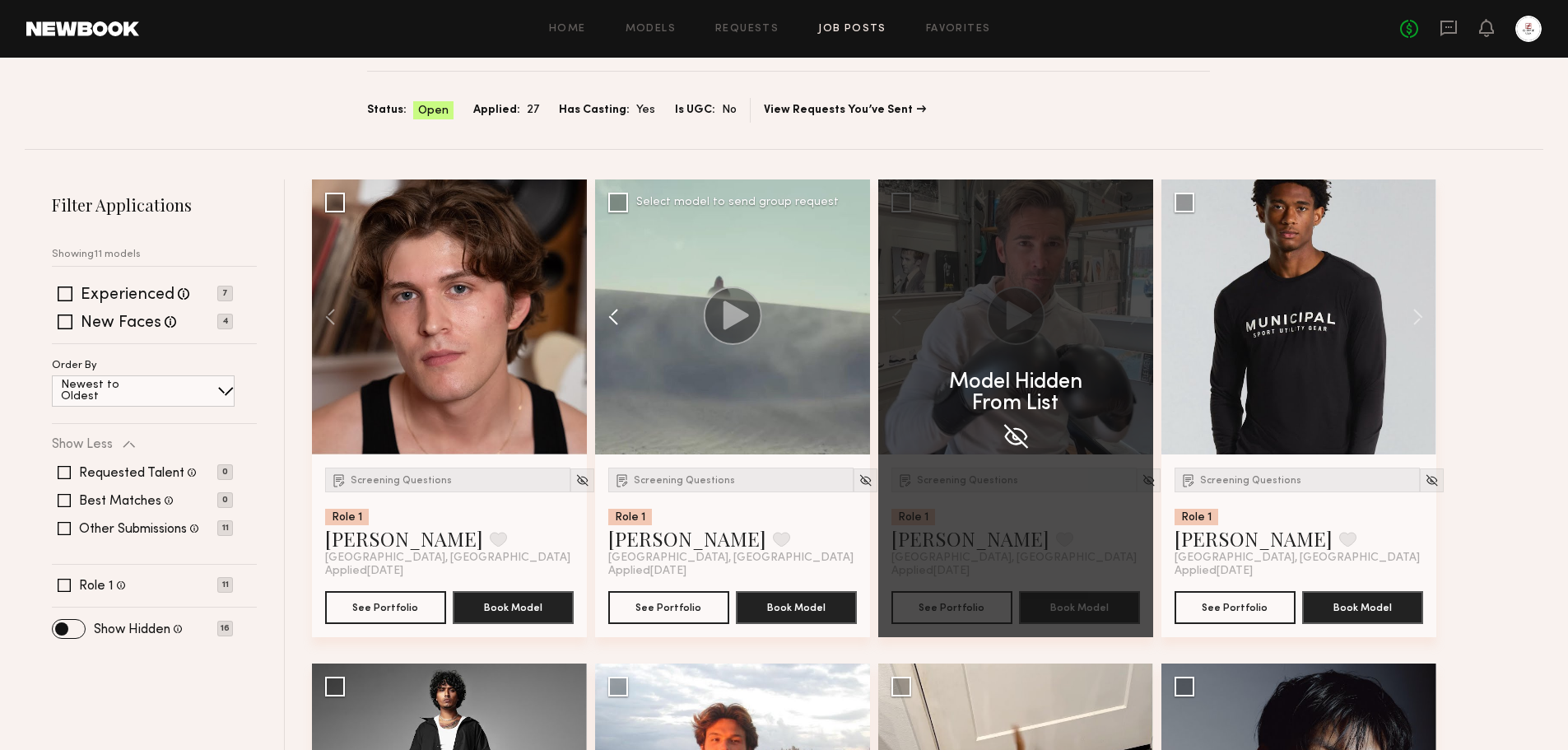
click at [609, 309] on button at bounding box center [621, 317] width 53 height 275
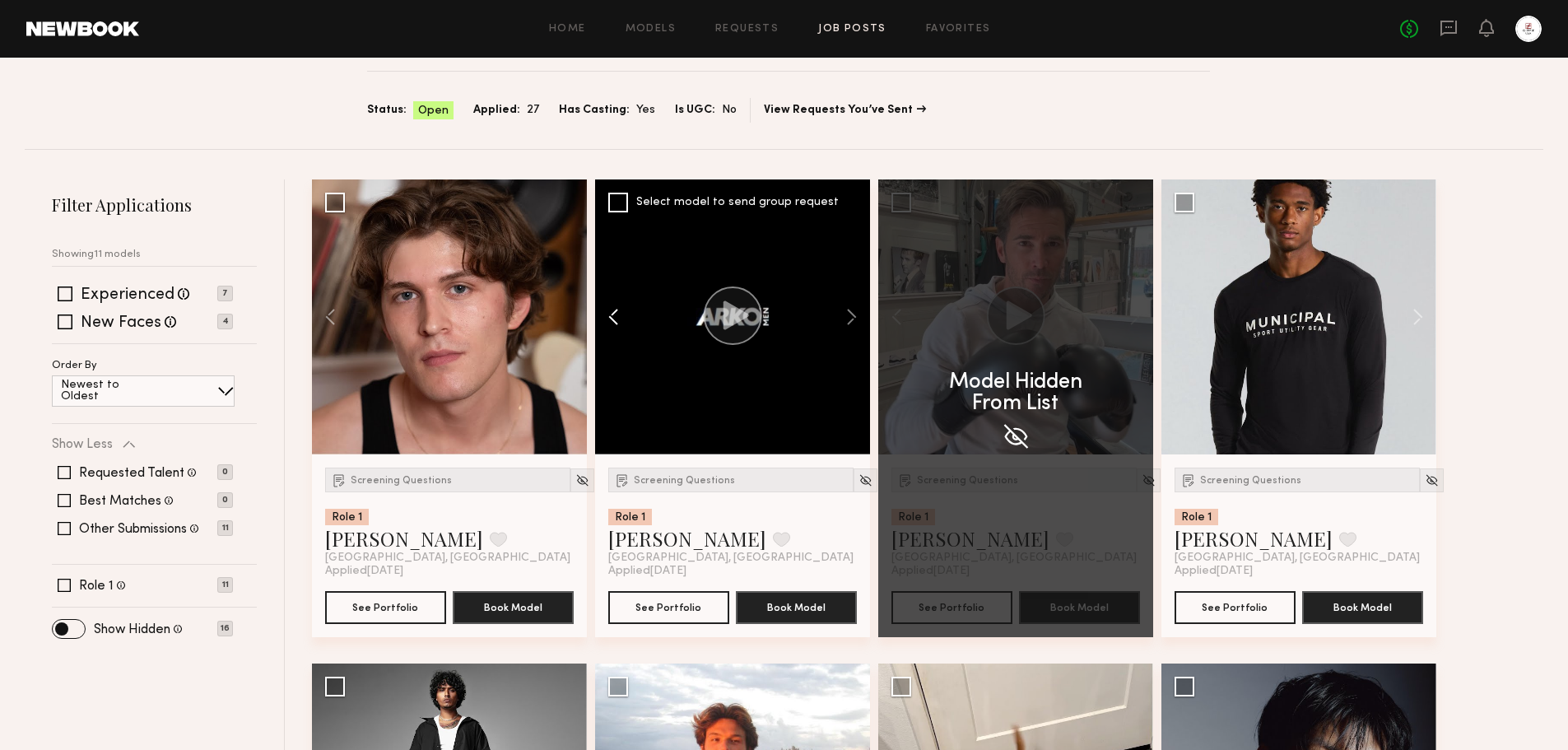
click at [609, 309] on button at bounding box center [621, 317] width 53 height 275
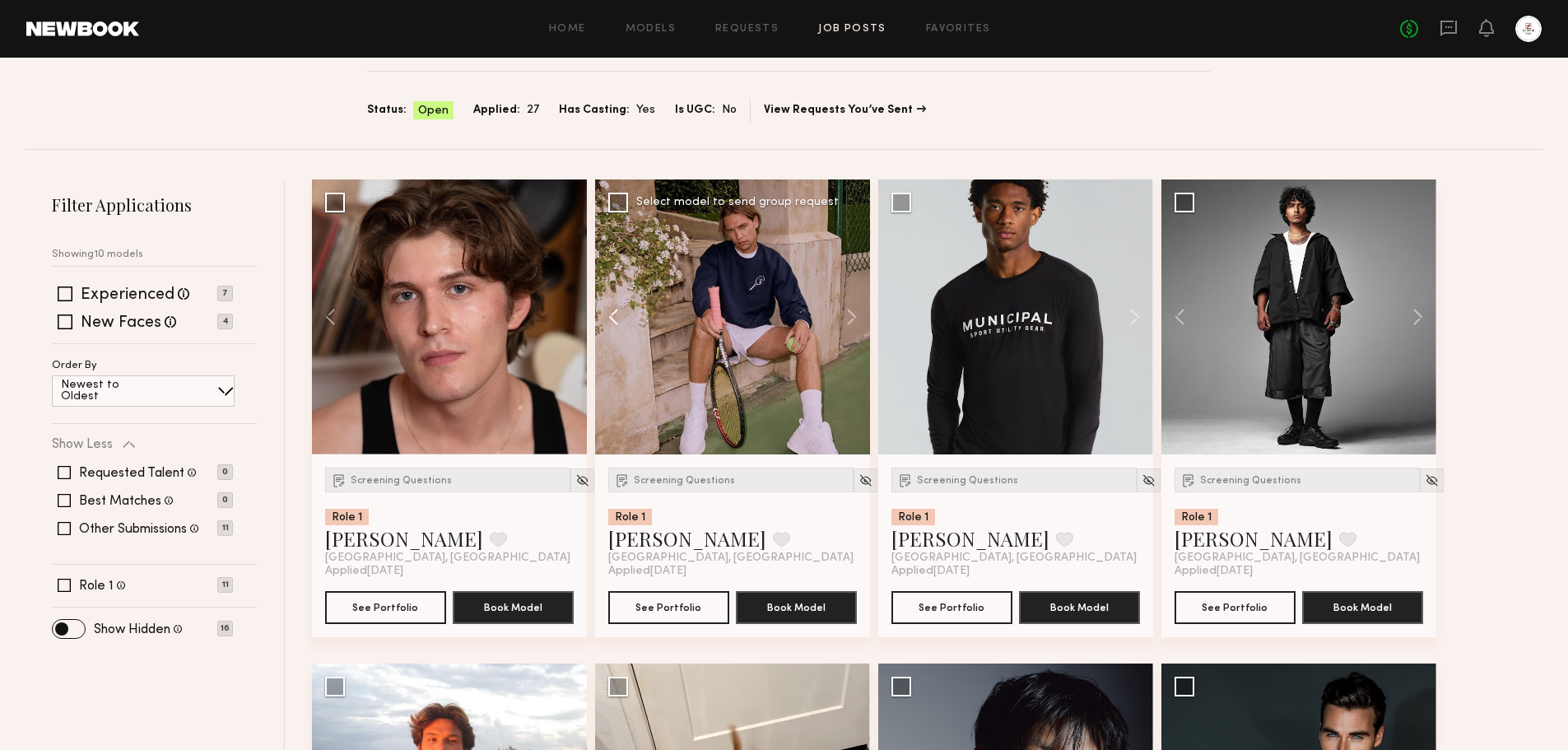
click at [609, 309] on button at bounding box center [621, 317] width 53 height 275
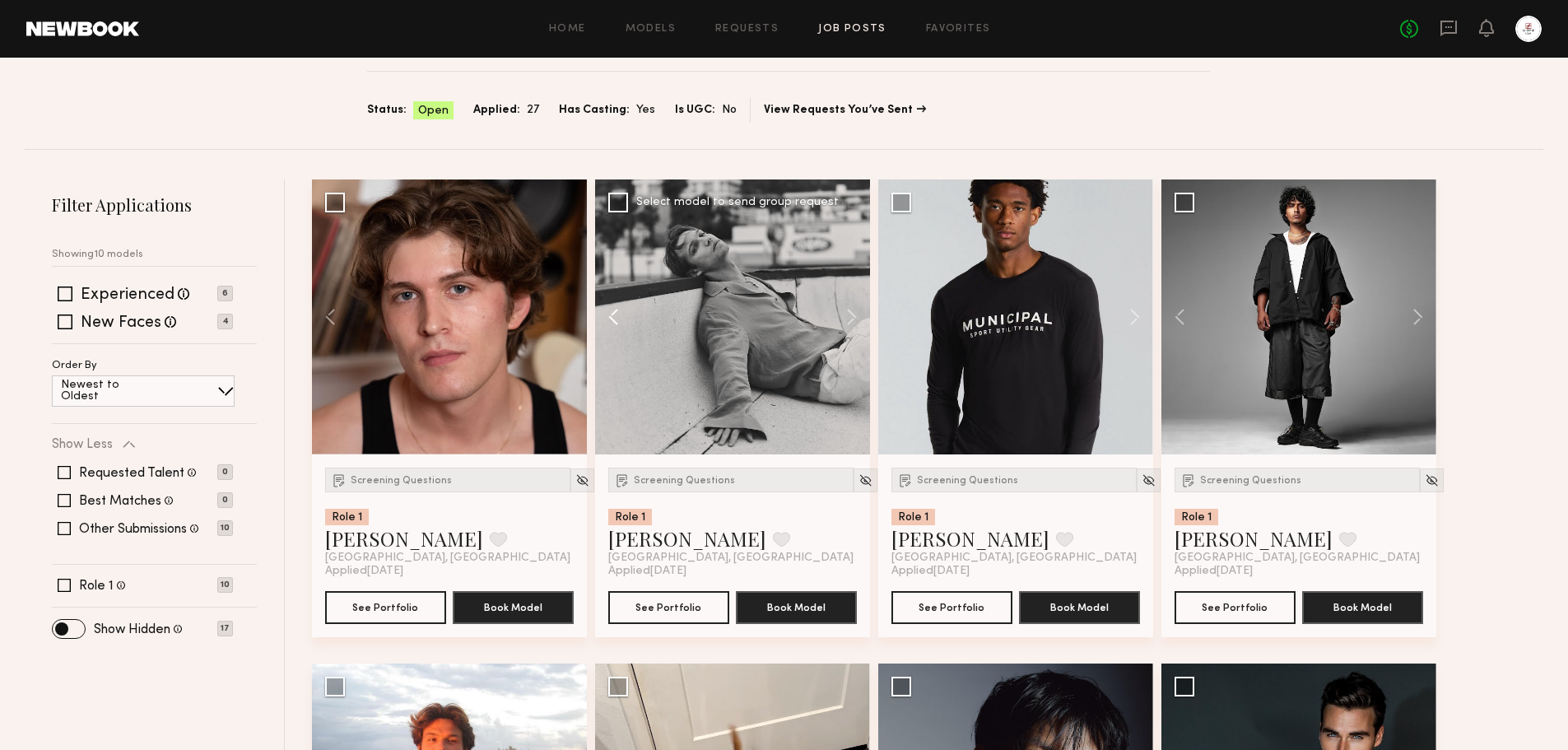
click at [609, 309] on button at bounding box center [621, 317] width 53 height 275
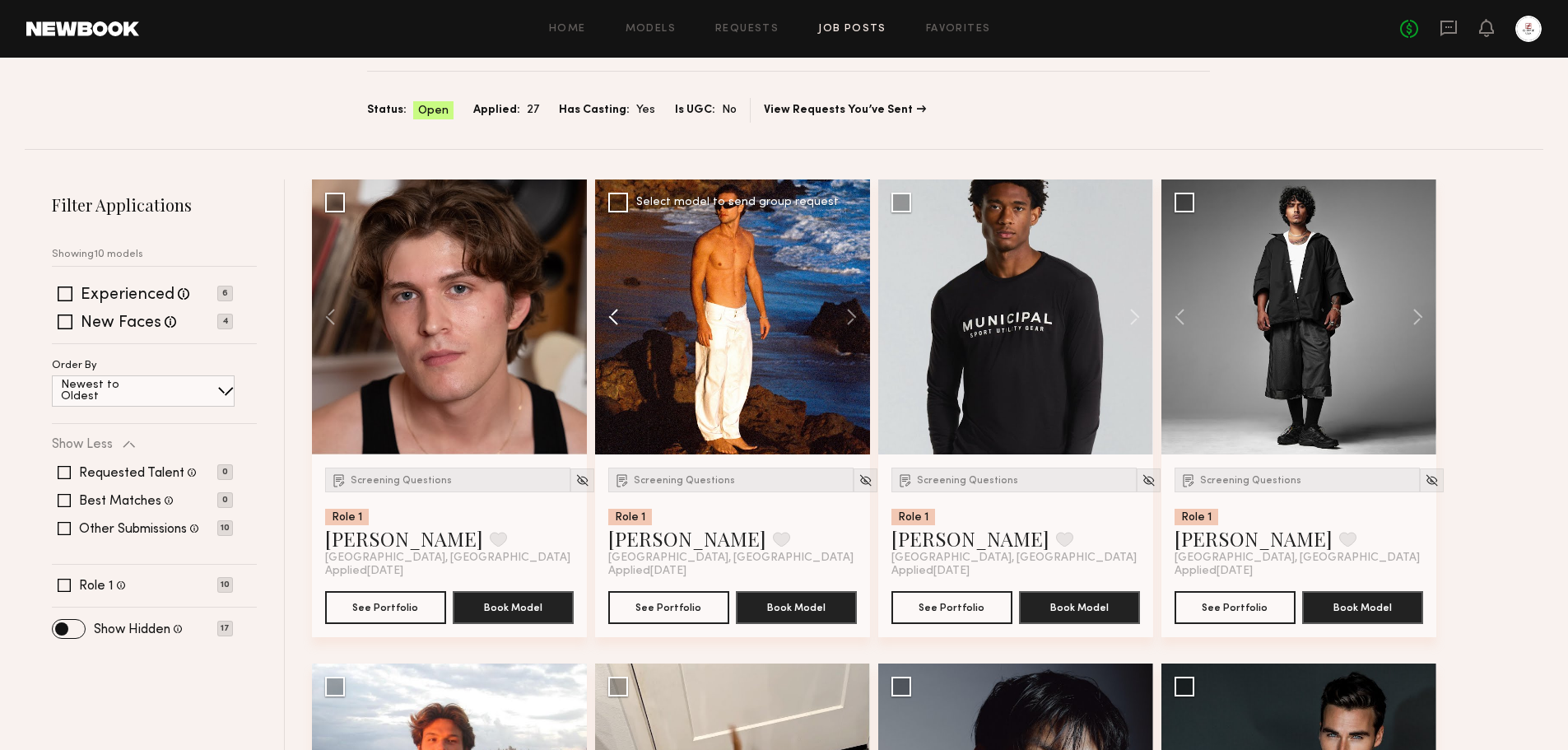
click at [609, 309] on button at bounding box center [621, 317] width 53 height 275
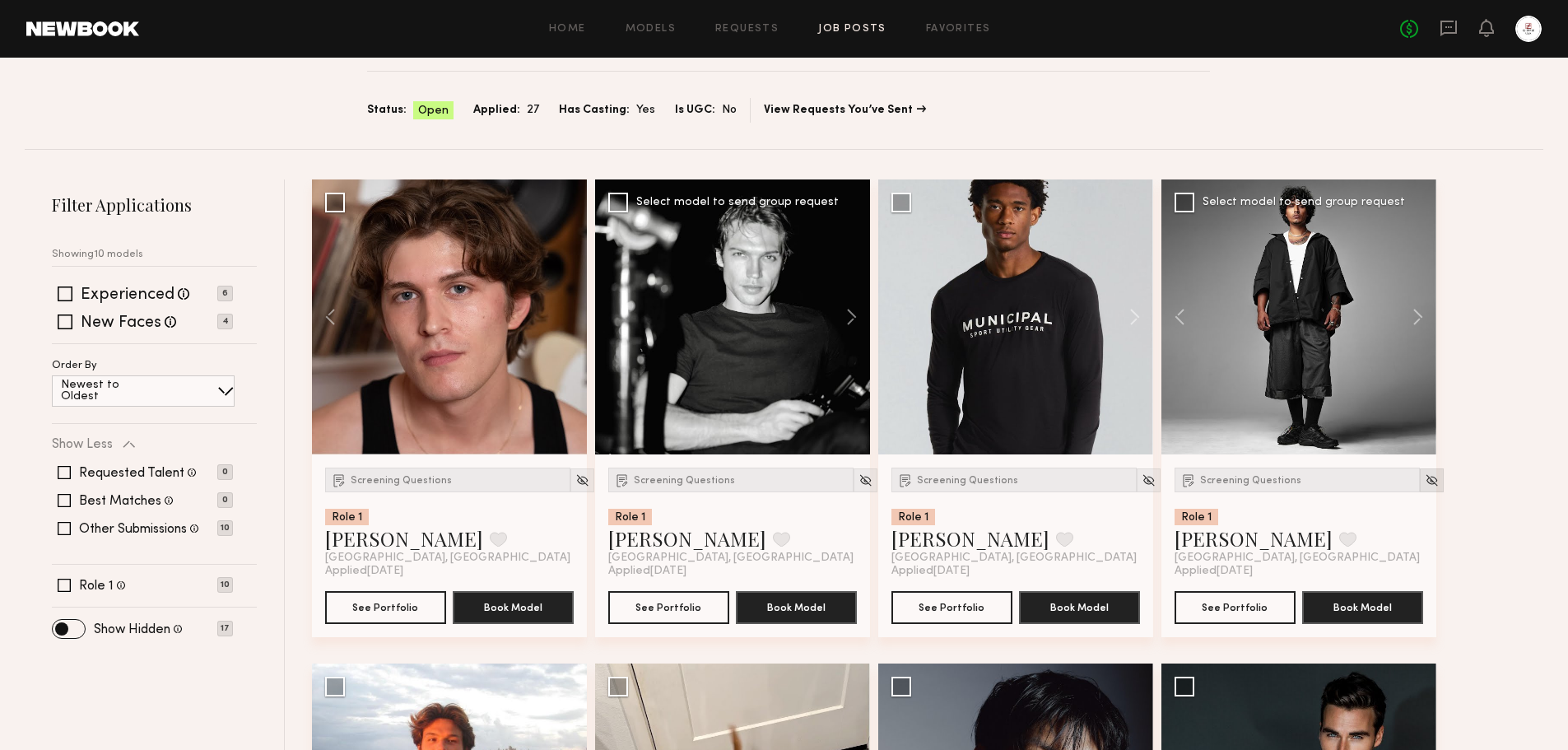
click at [1424, 479] on img at bounding box center [1431, 480] width 14 height 14
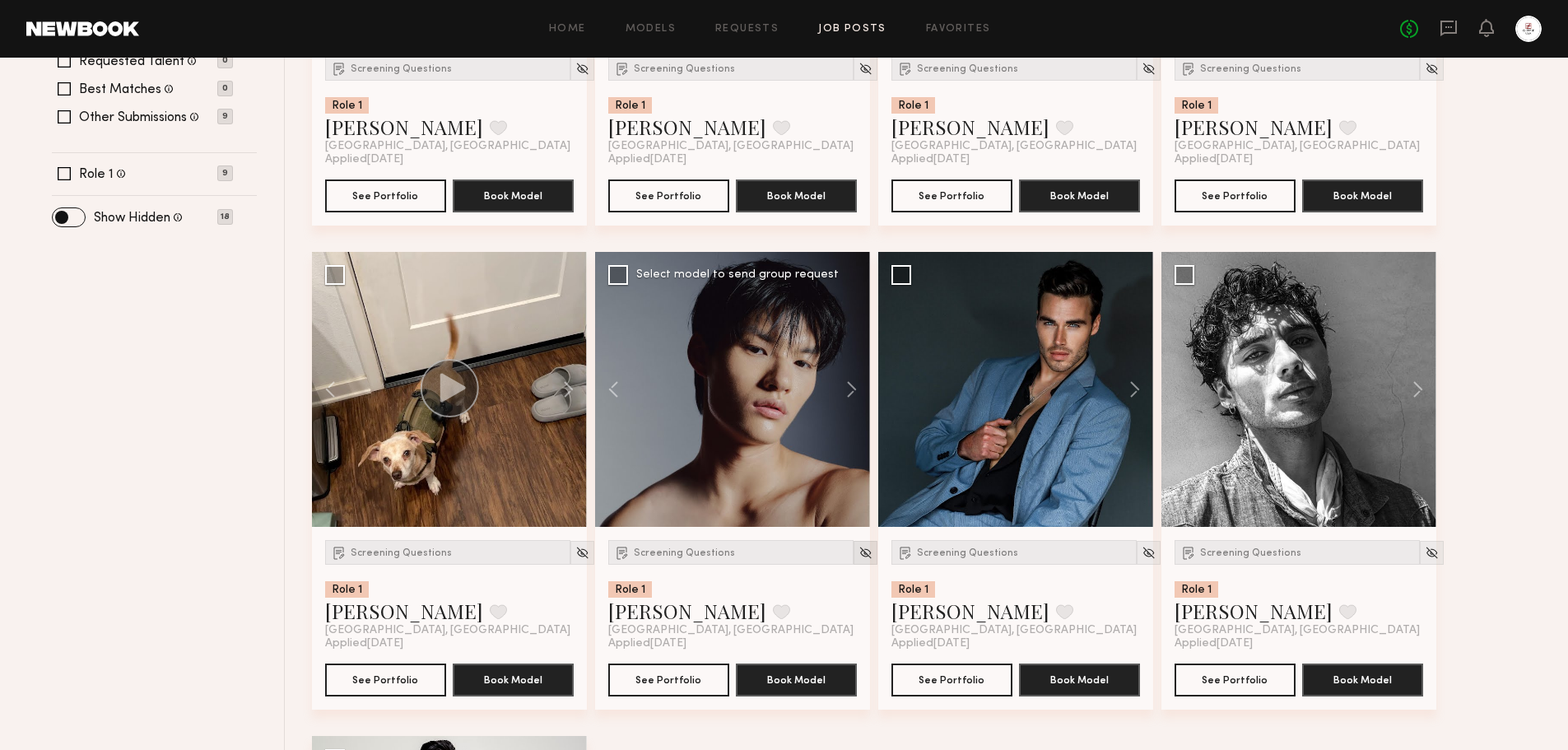
scroll to position [165, 0]
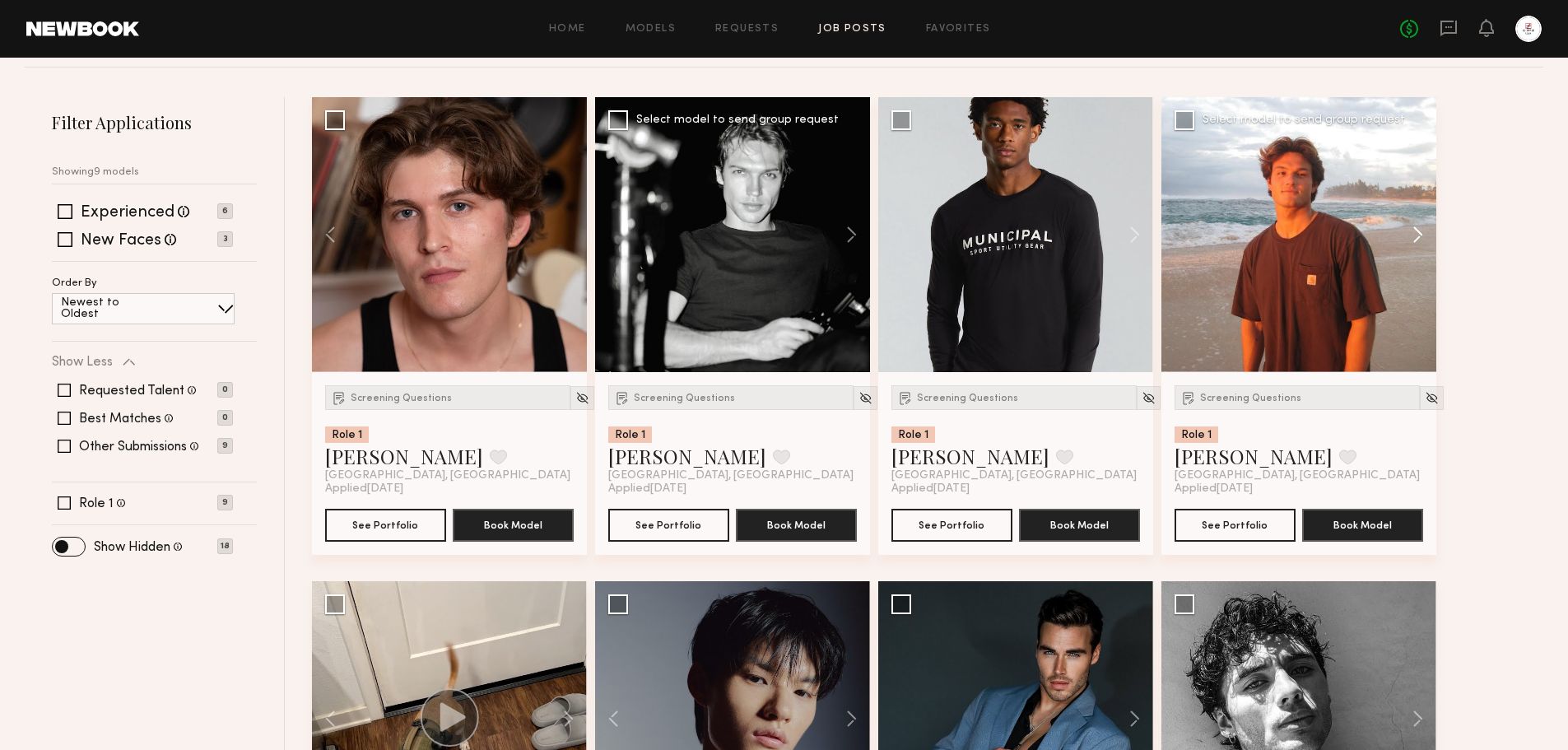
click at [1410, 232] on button at bounding box center [1410, 234] width 53 height 275
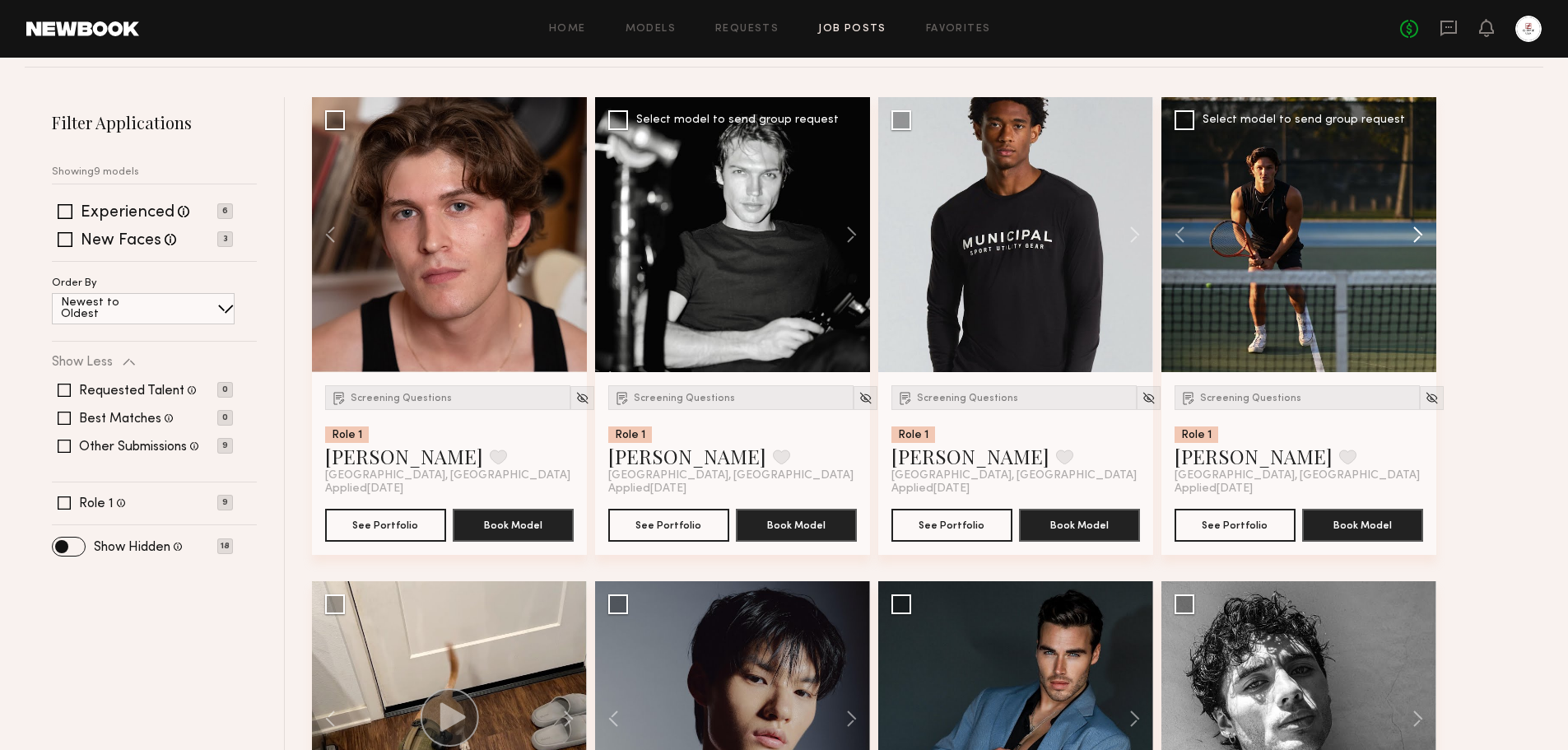
click at [1410, 232] on button at bounding box center [1410, 234] width 53 height 275
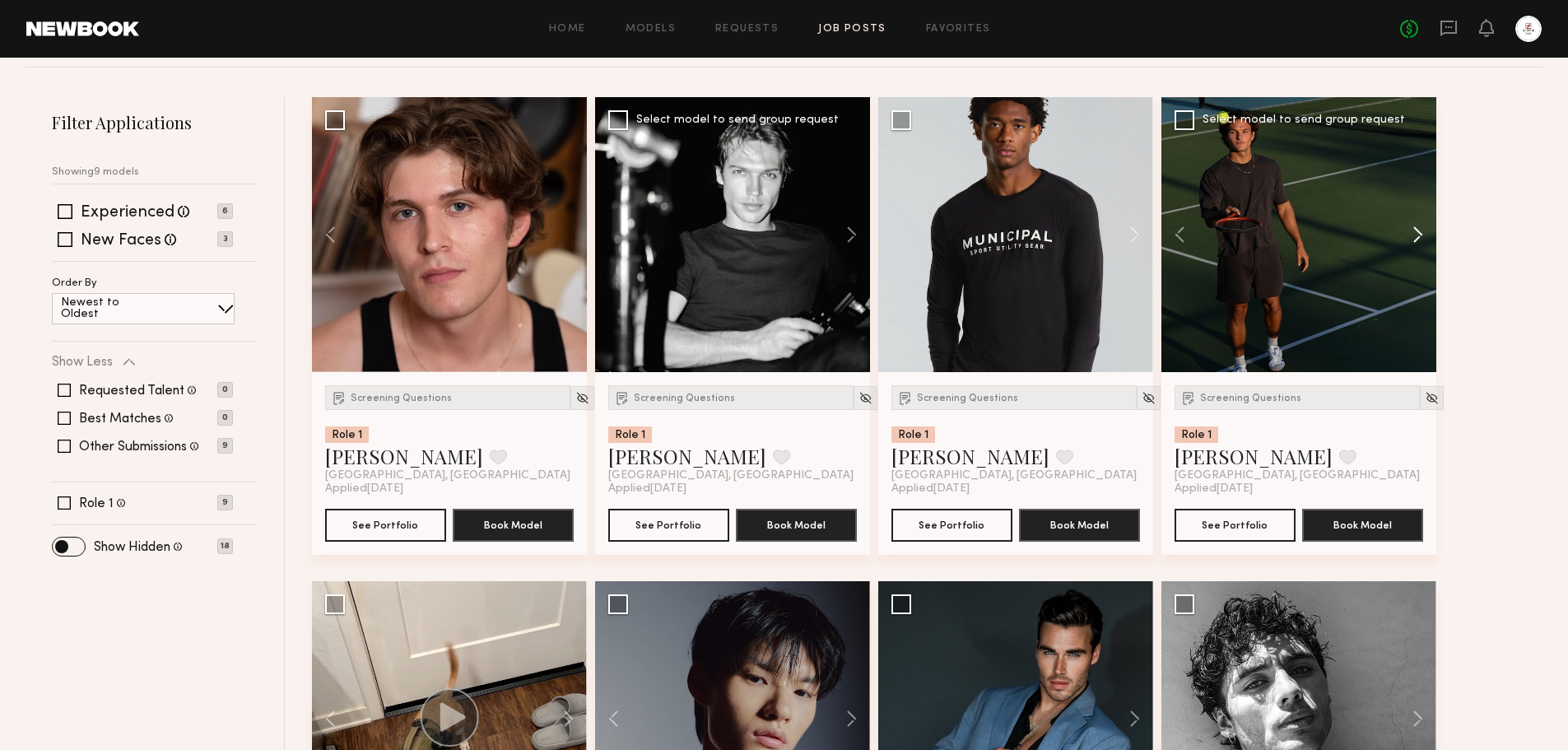
click at [1410, 232] on button at bounding box center [1410, 234] width 53 height 275
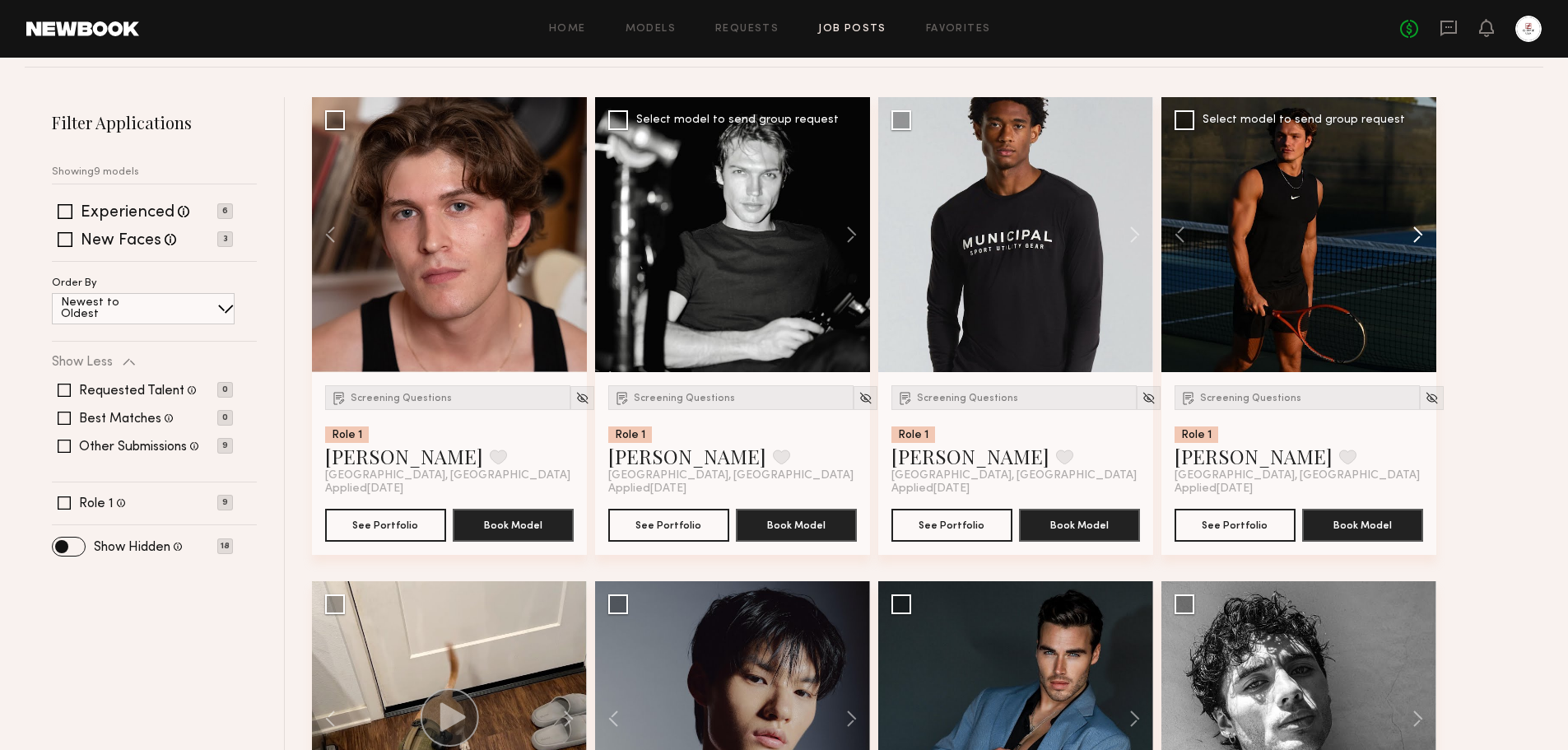
click at [1410, 232] on button at bounding box center [1410, 234] width 53 height 275
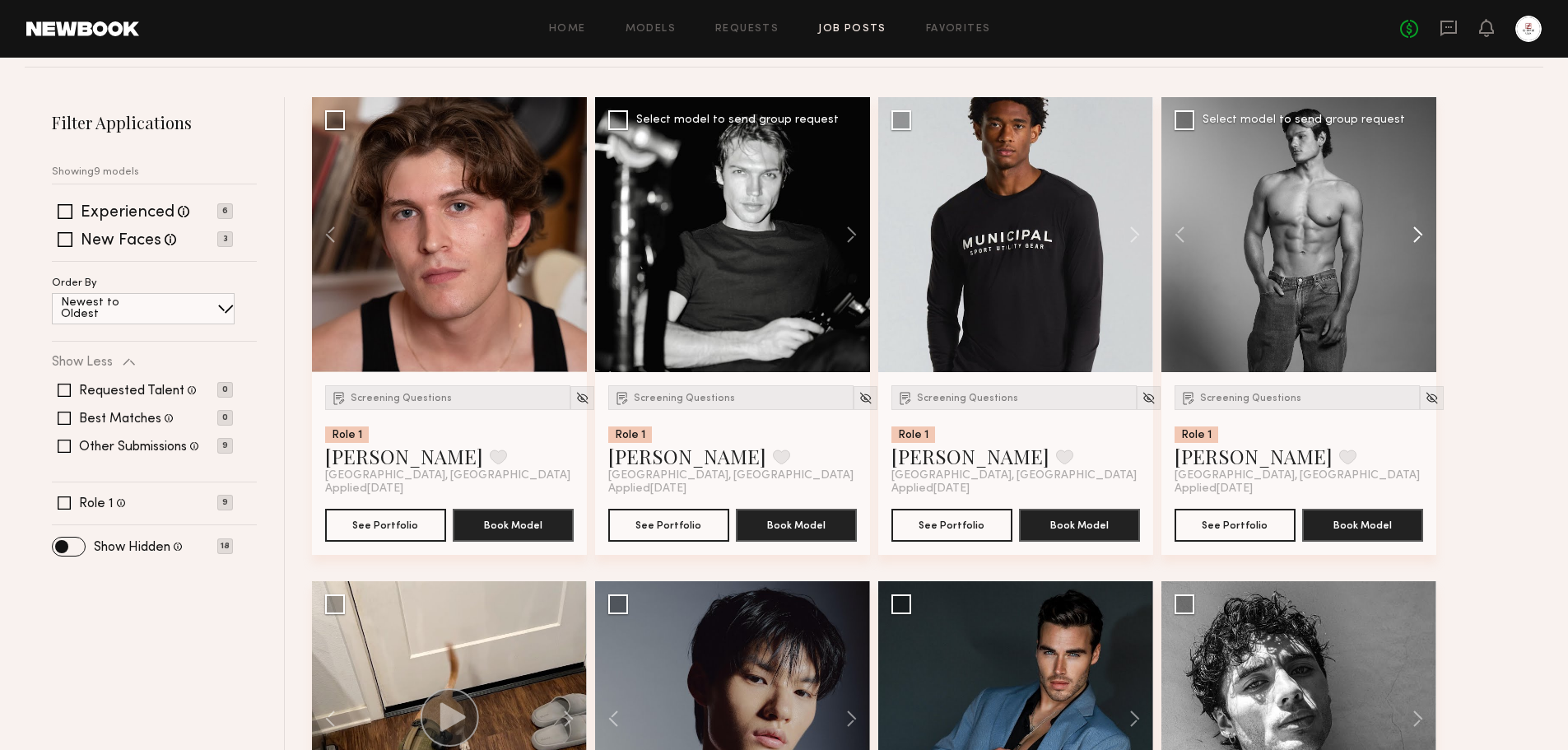
click at [1410, 232] on button at bounding box center [1410, 234] width 53 height 275
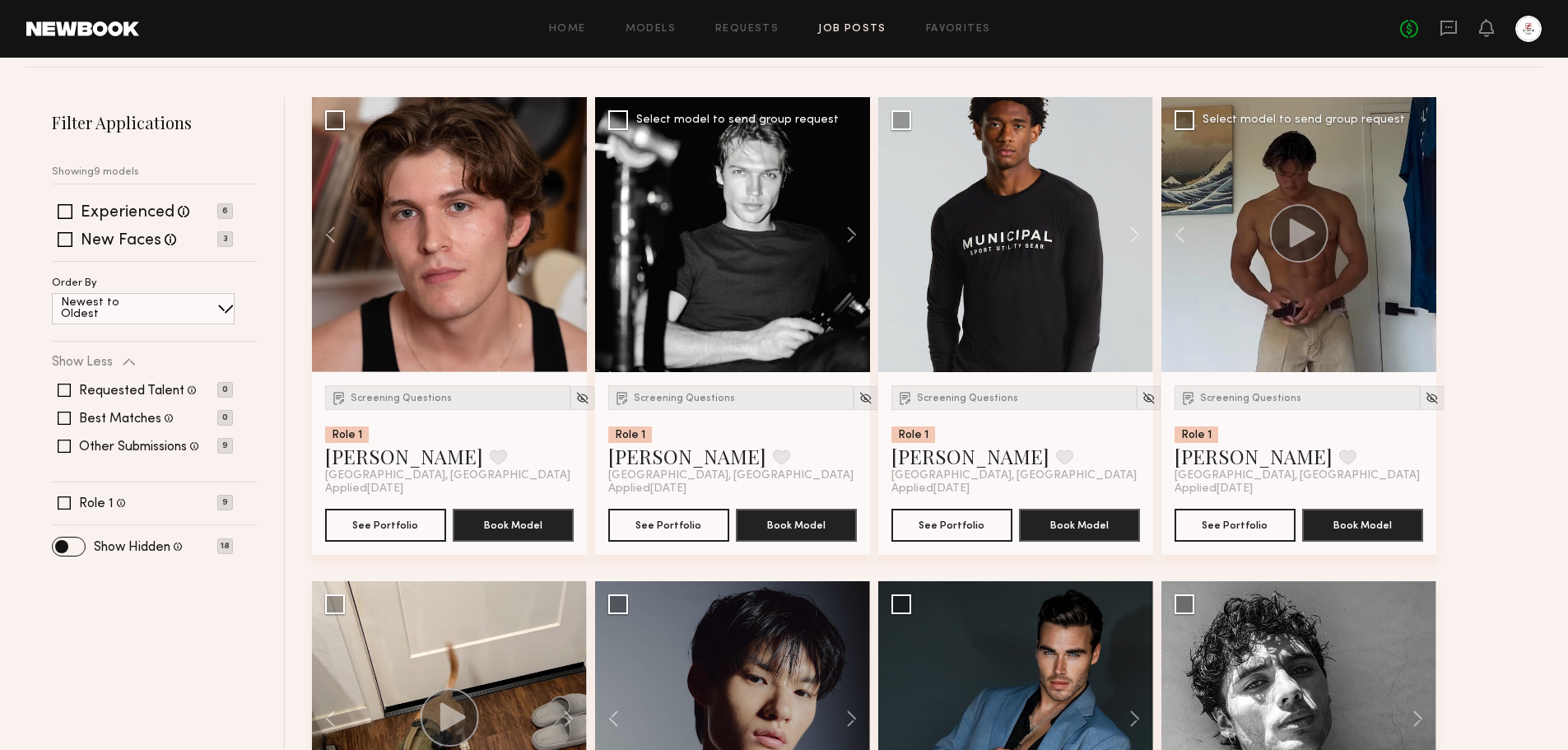
click at [1410, 232] on div at bounding box center [1299, 234] width 275 height 275
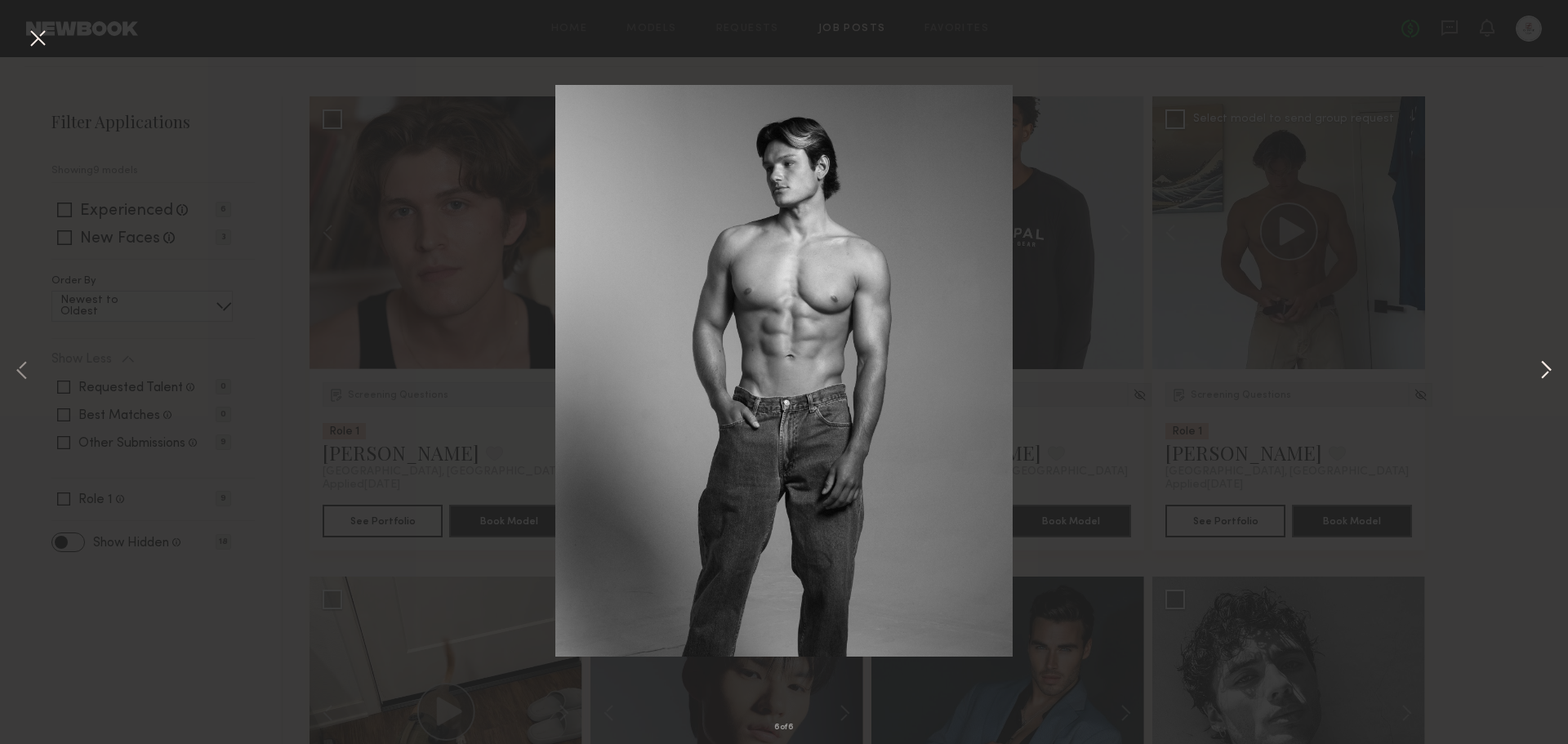
click at [1537, 368] on button at bounding box center [1545, 372] width 19 height 595
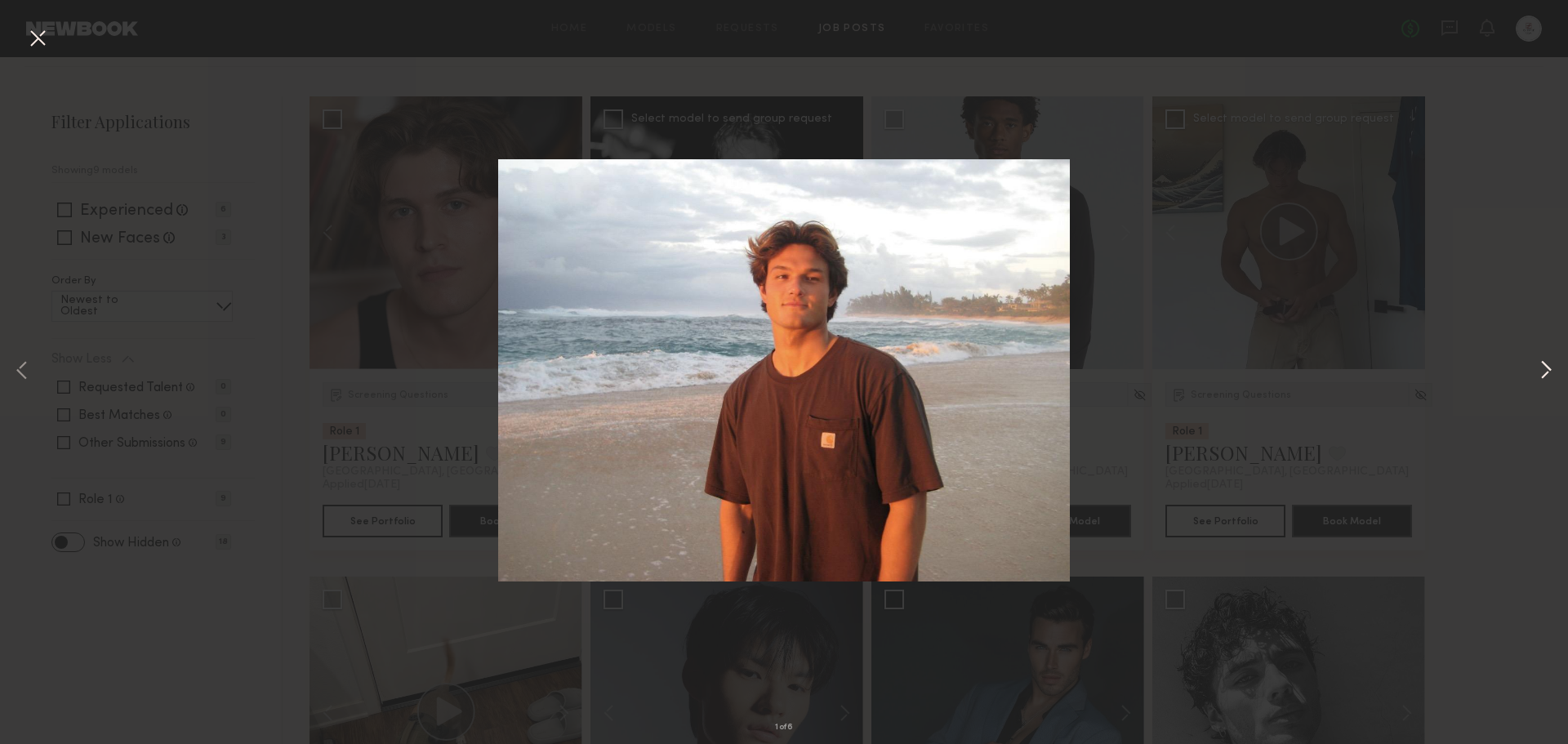
click at [1541, 367] on button at bounding box center [1545, 372] width 19 height 595
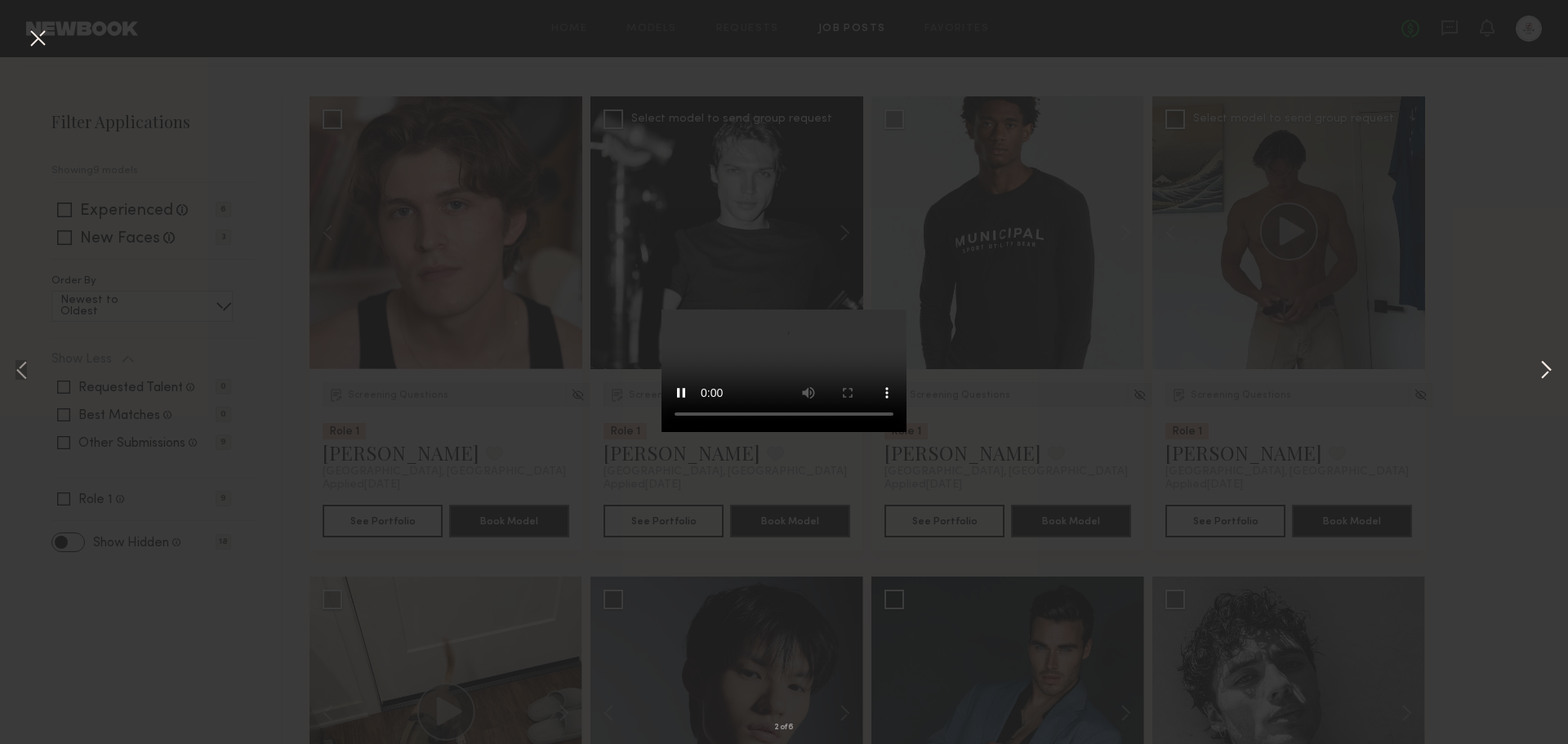
click at [1541, 367] on button at bounding box center [1545, 372] width 19 height 595
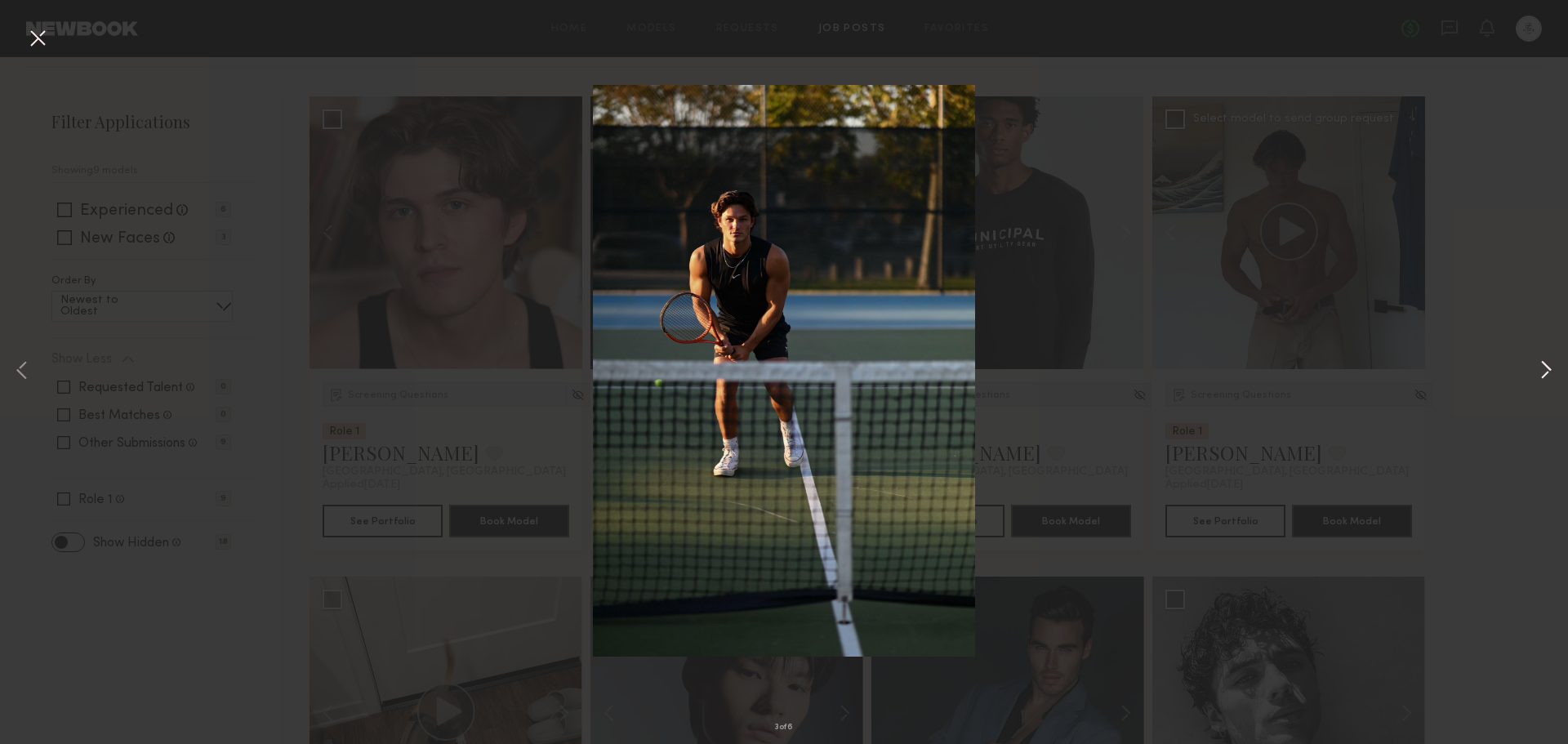
click at [1541, 367] on button at bounding box center [1545, 372] width 19 height 595
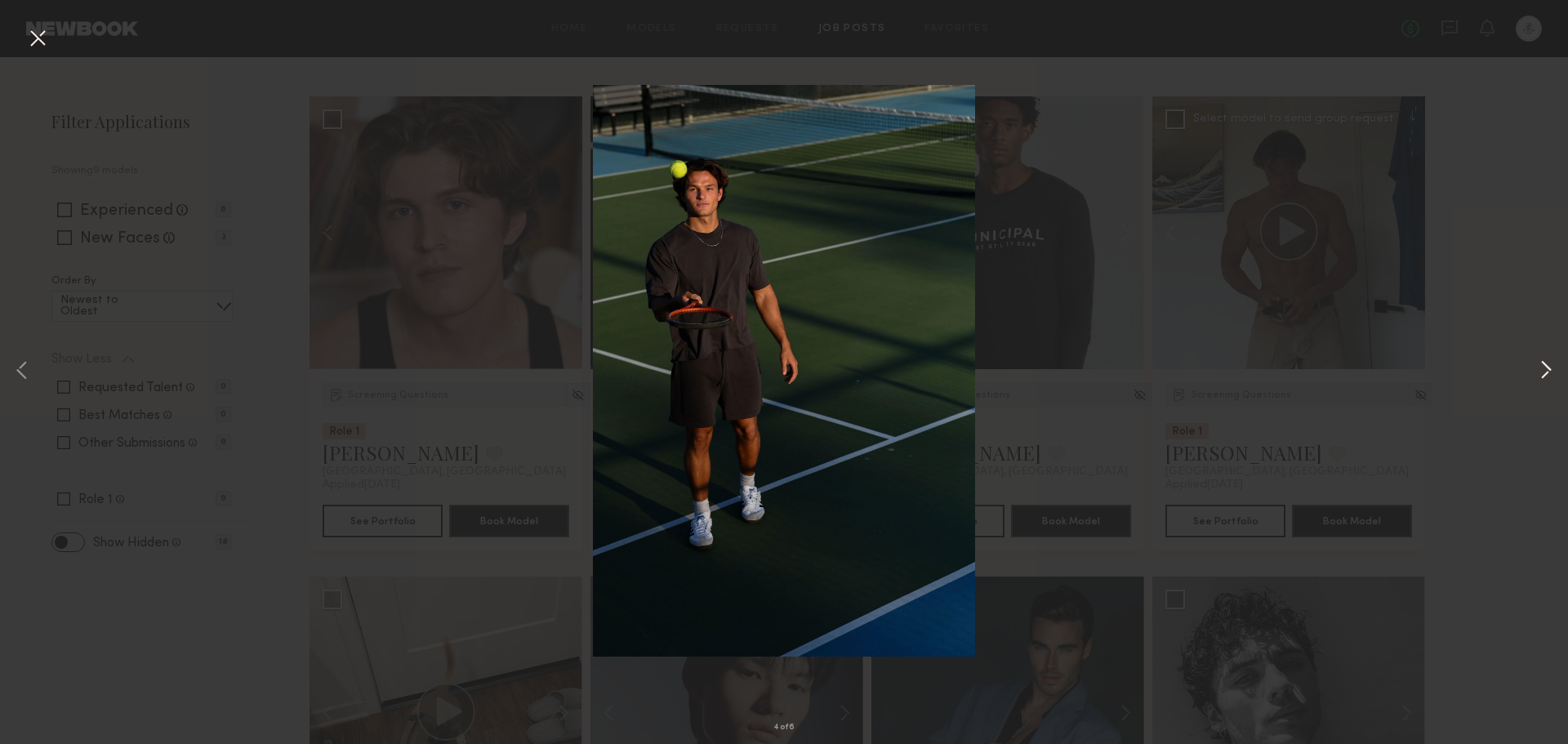
click at [1541, 367] on button at bounding box center [1545, 372] width 19 height 595
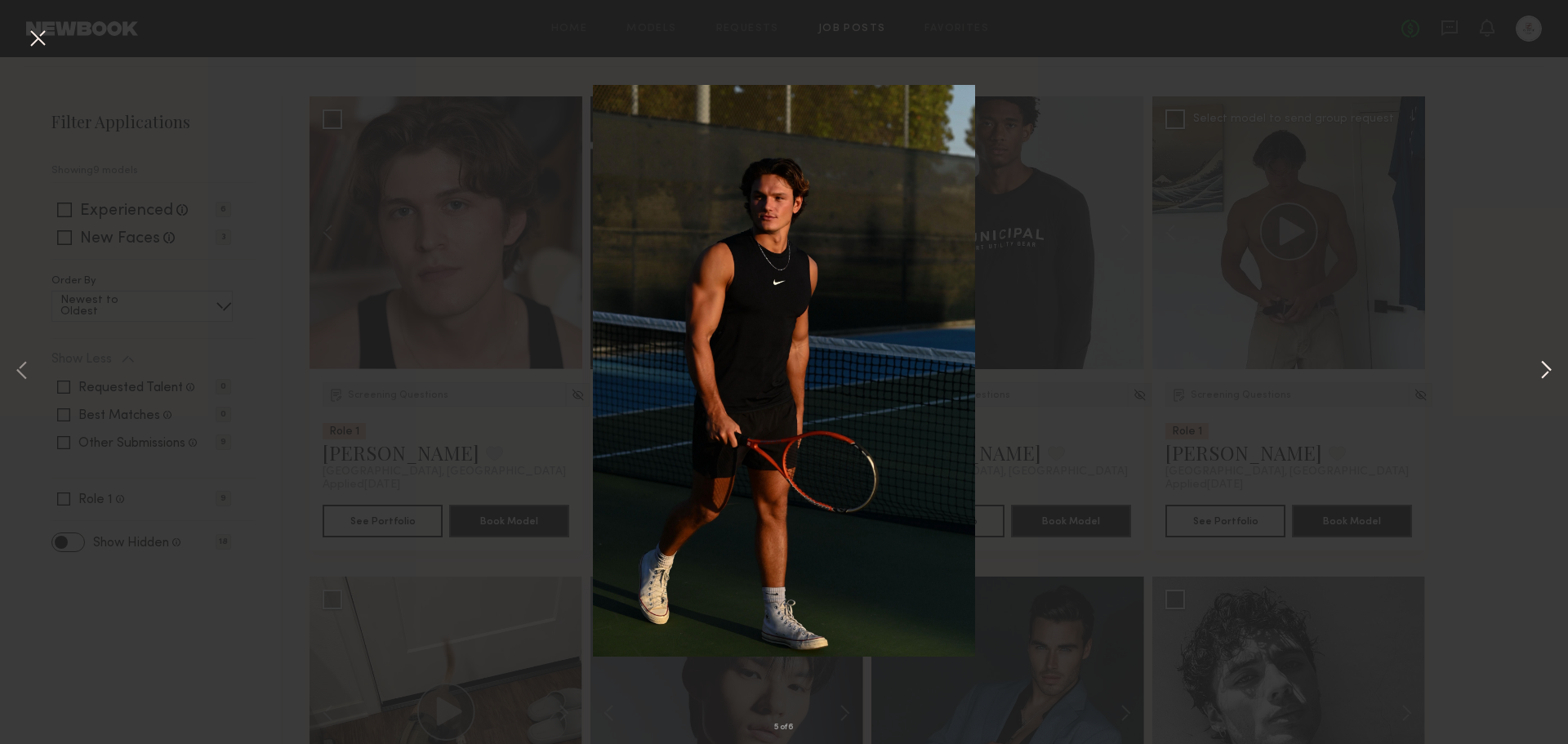
click at [1541, 367] on button at bounding box center [1545, 372] width 19 height 595
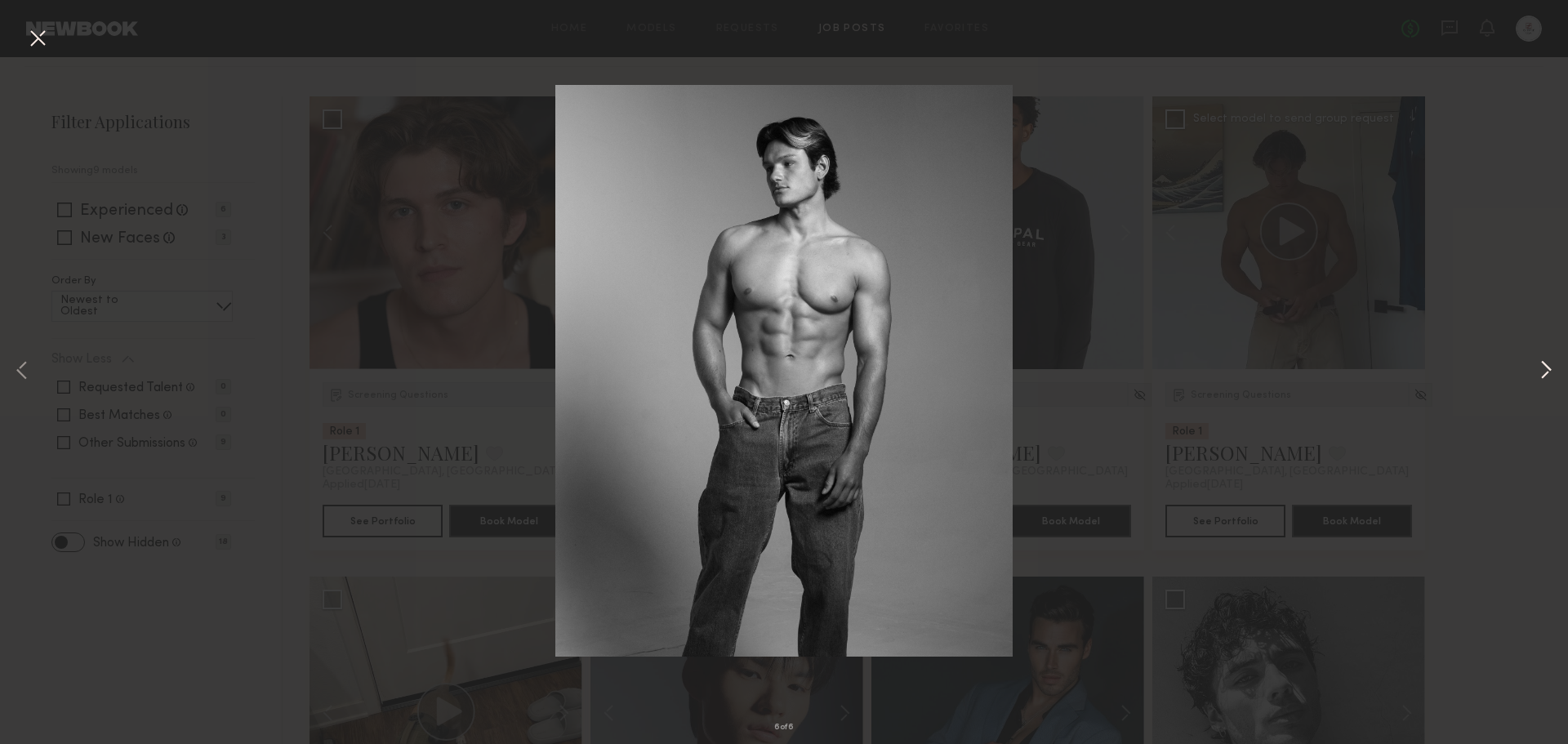
click at [1541, 367] on button at bounding box center [1545, 372] width 19 height 595
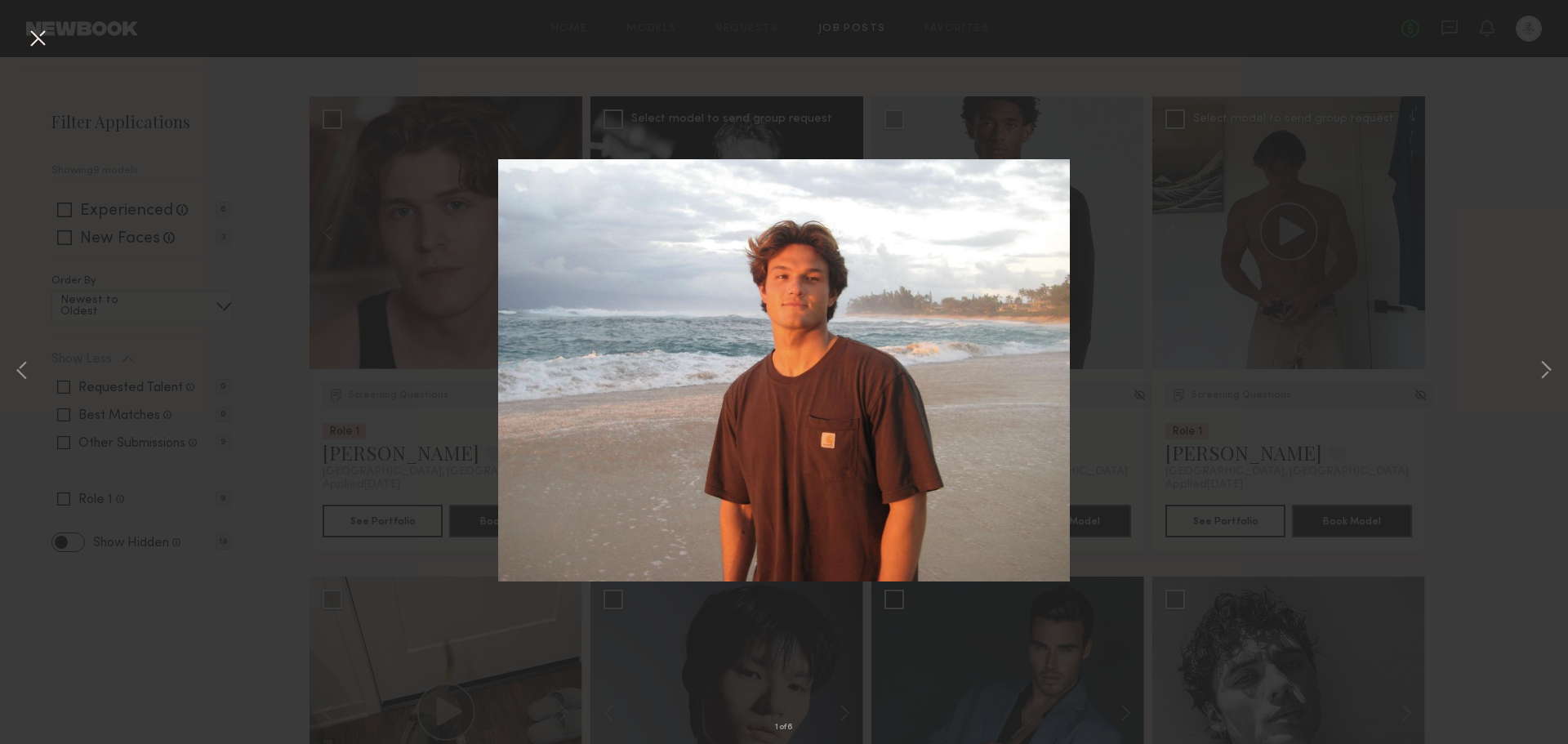
click at [1515, 254] on div "1 of 6" at bounding box center [784, 372] width 1568 height 744
click at [44, 40] on button at bounding box center [38, 39] width 26 height 30
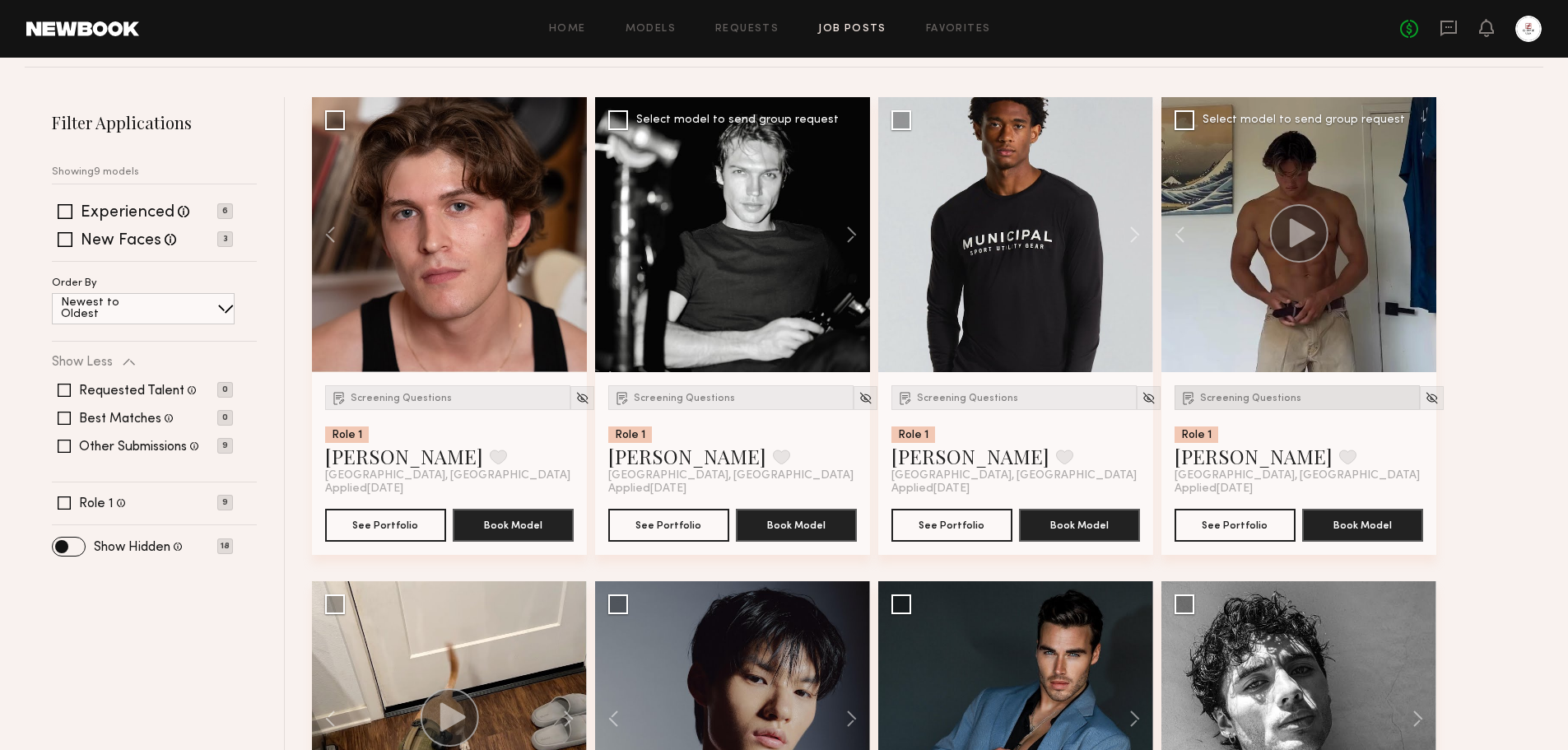
click at [1291, 406] on div "Screening Questions" at bounding box center [1297, 397] width 245 height 25
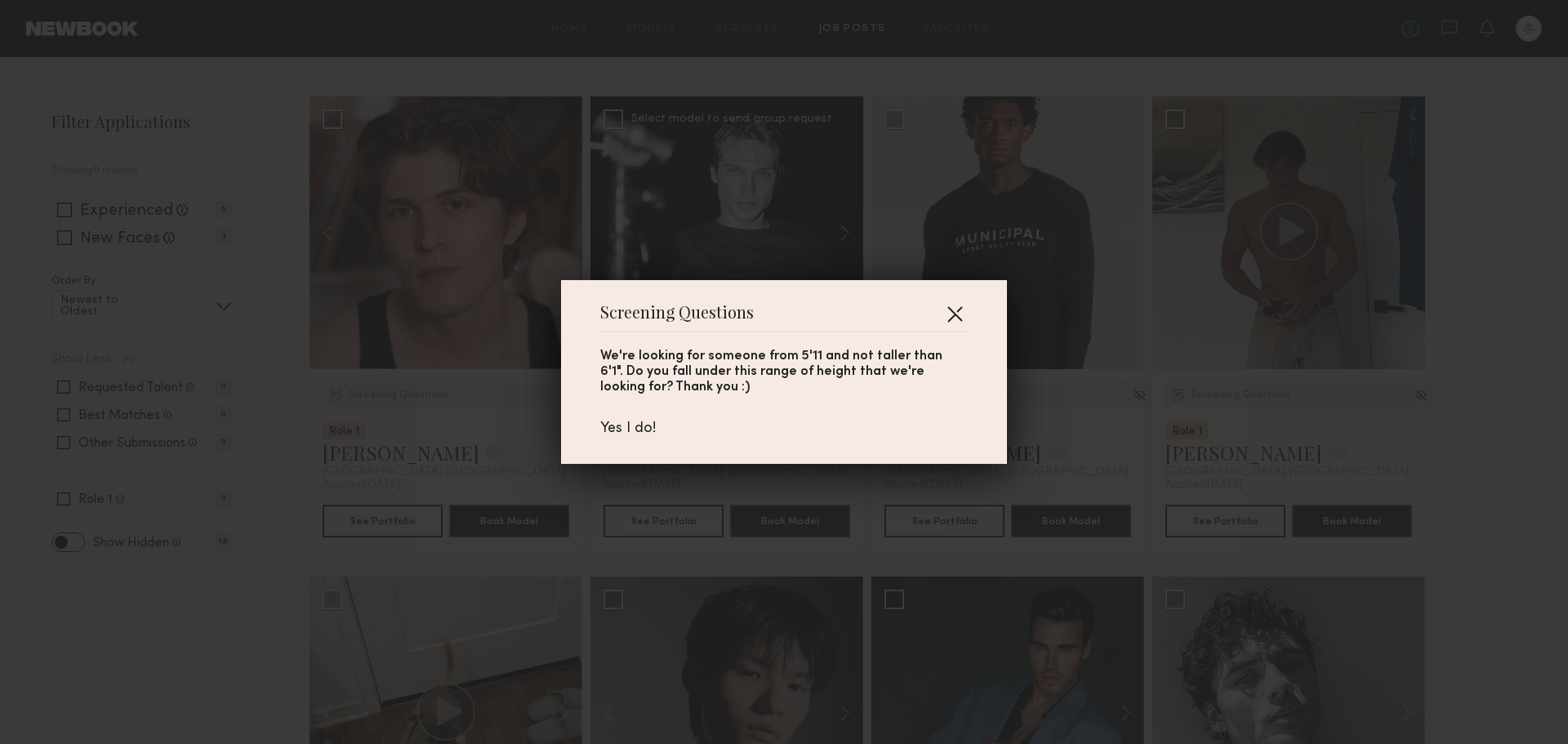
click at [958, 307] on button "button" at bounding box center [955, 314] width 26 height 26
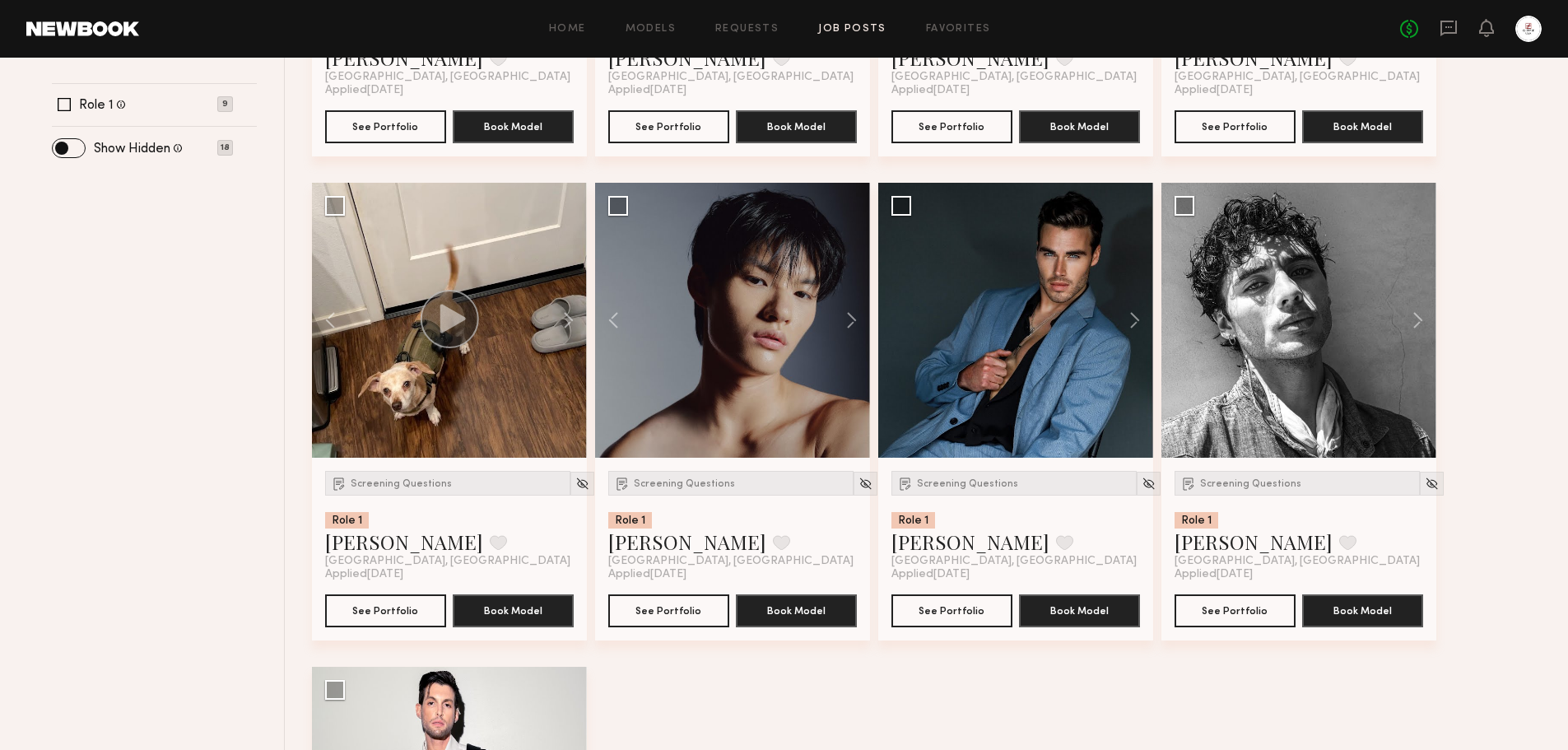
scroll to position [576, 0]
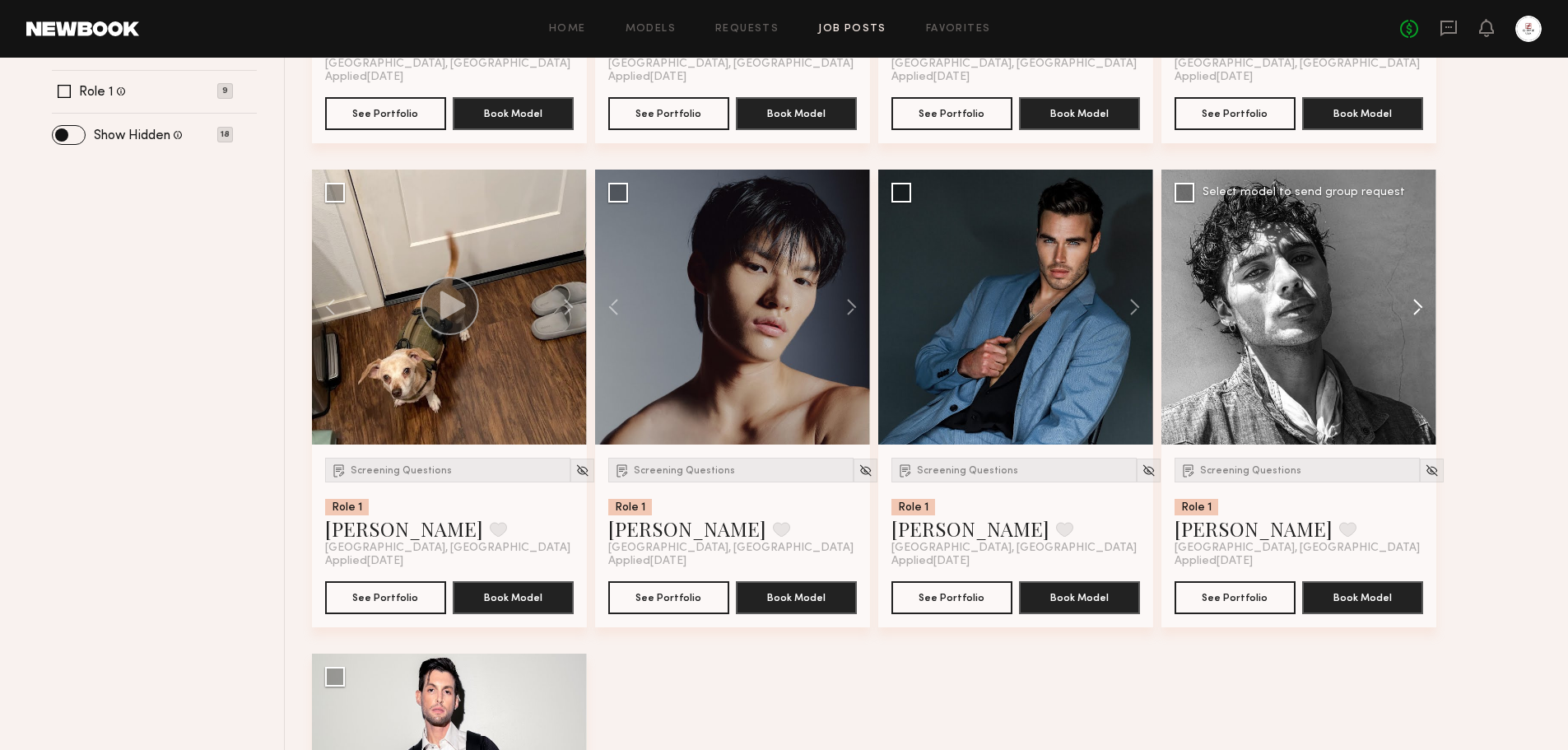
click at [1416, 311] on button at bounding box center [1410, 307] width 53 height 275
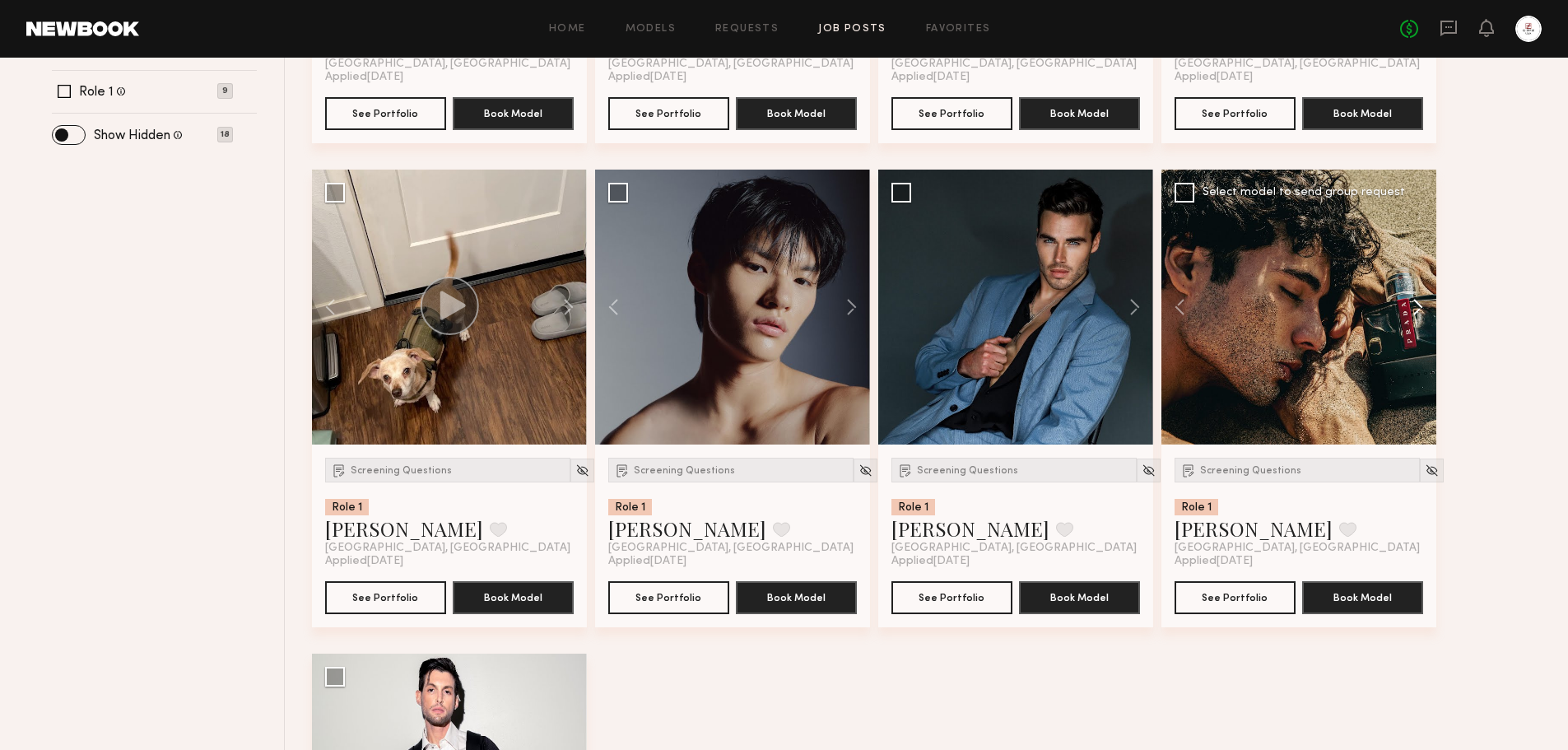
click at [1416, 311] on button at bounding box center [1410, 307] width 53 height 275
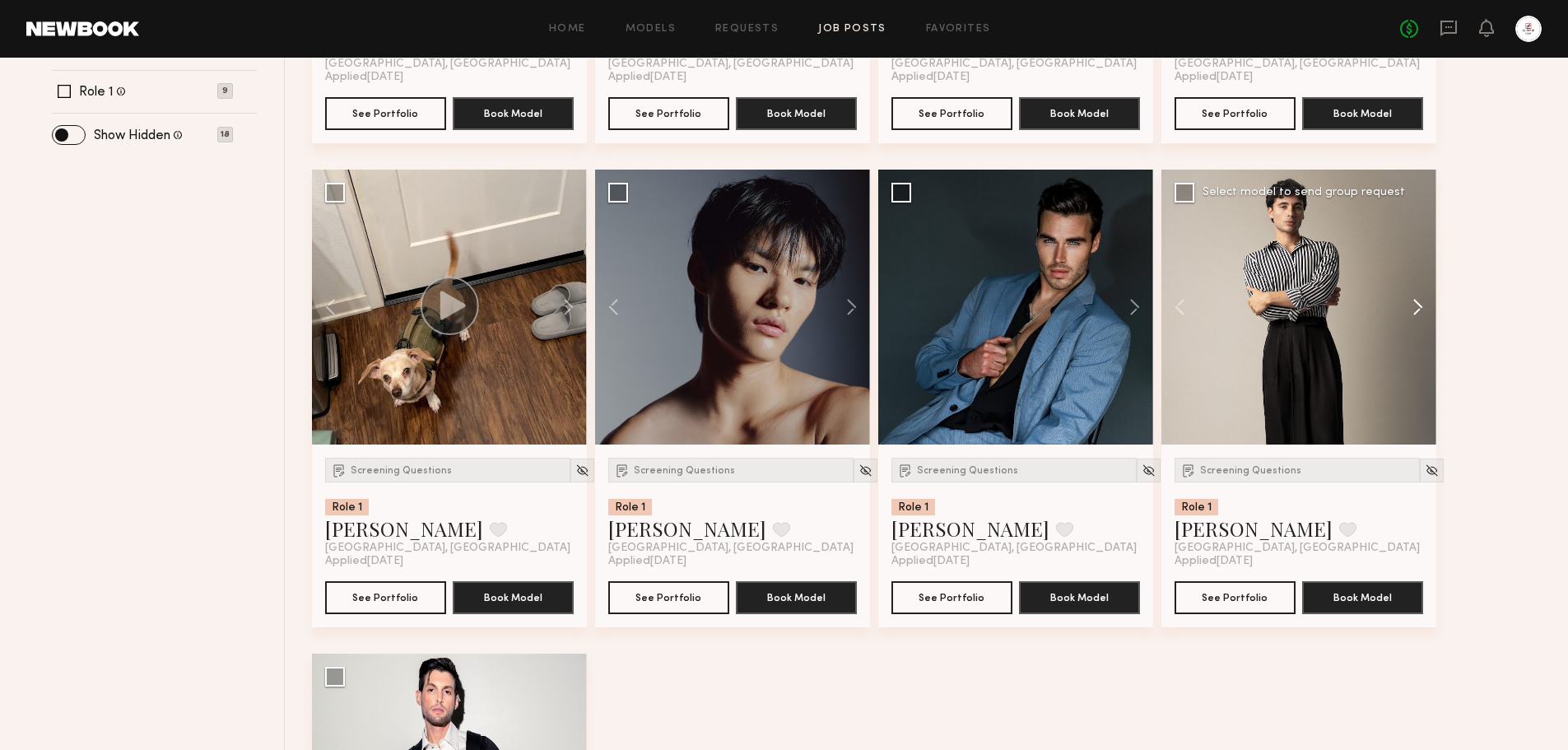
click at [1416, 311] on button at bounding box center [1410, 307] width 53 height 275
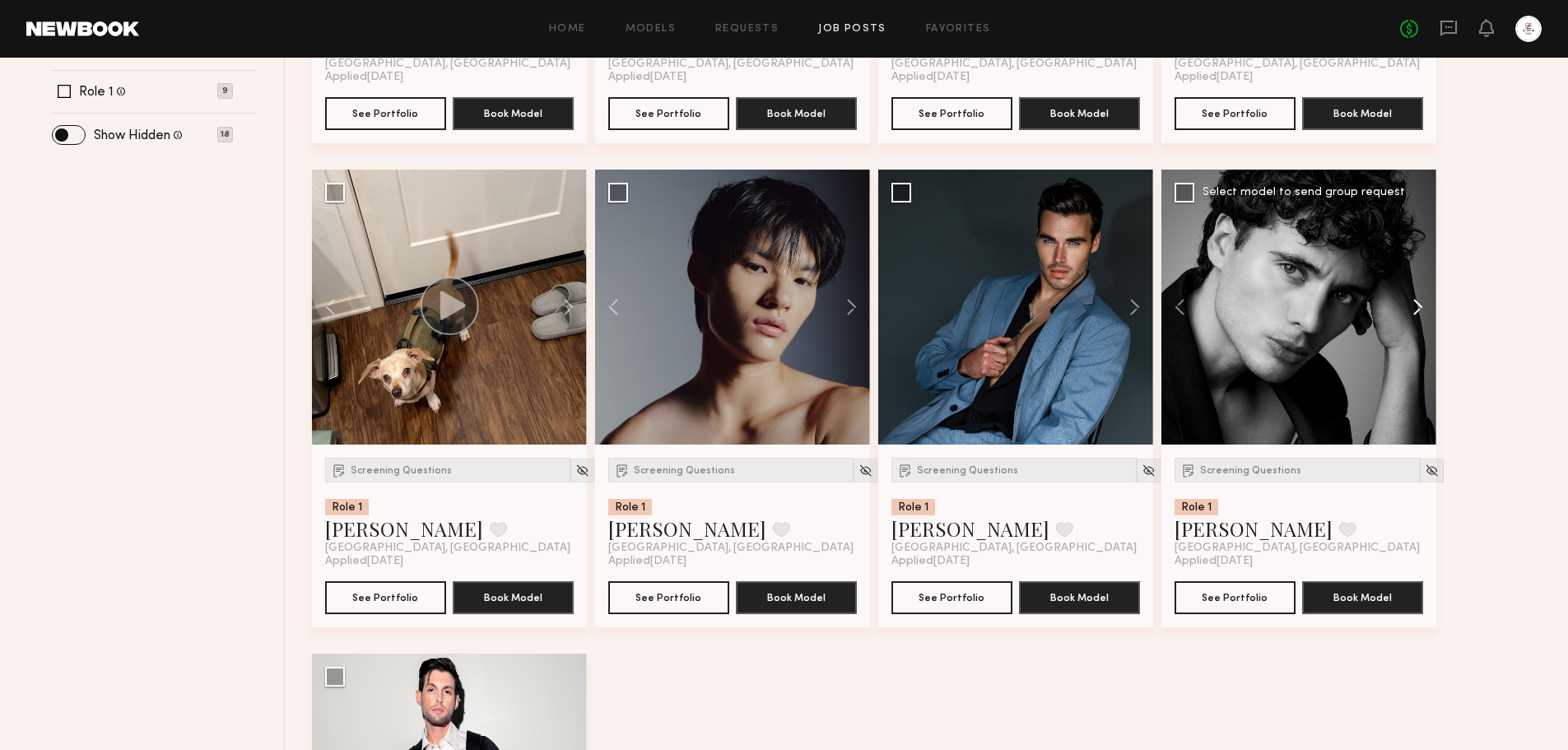
click at [1416, 311] on button at bounding box center [1410, 307] width 53 height 275
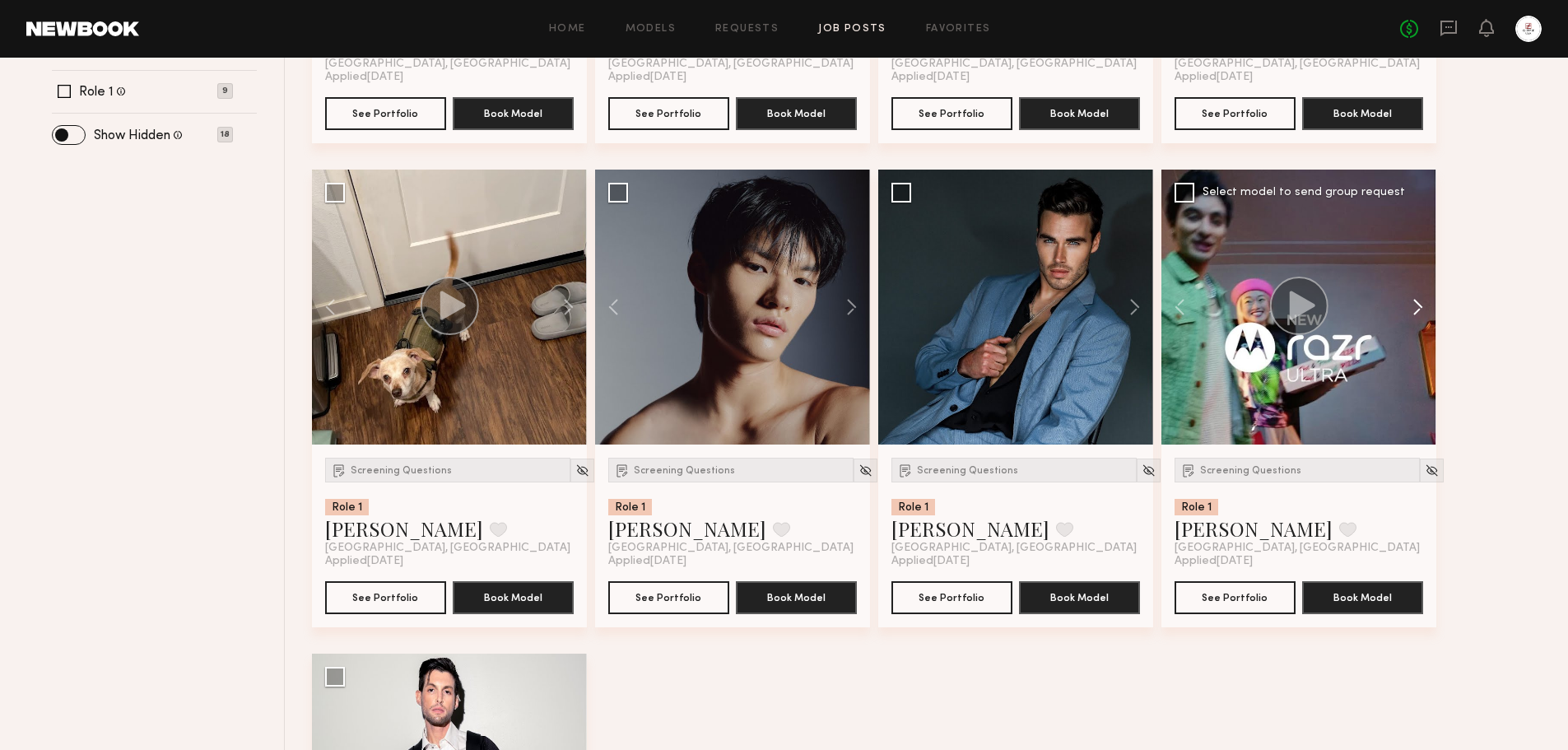
click at [1416, 311] on button at bounding box center [1410, 307] width 53 height 275
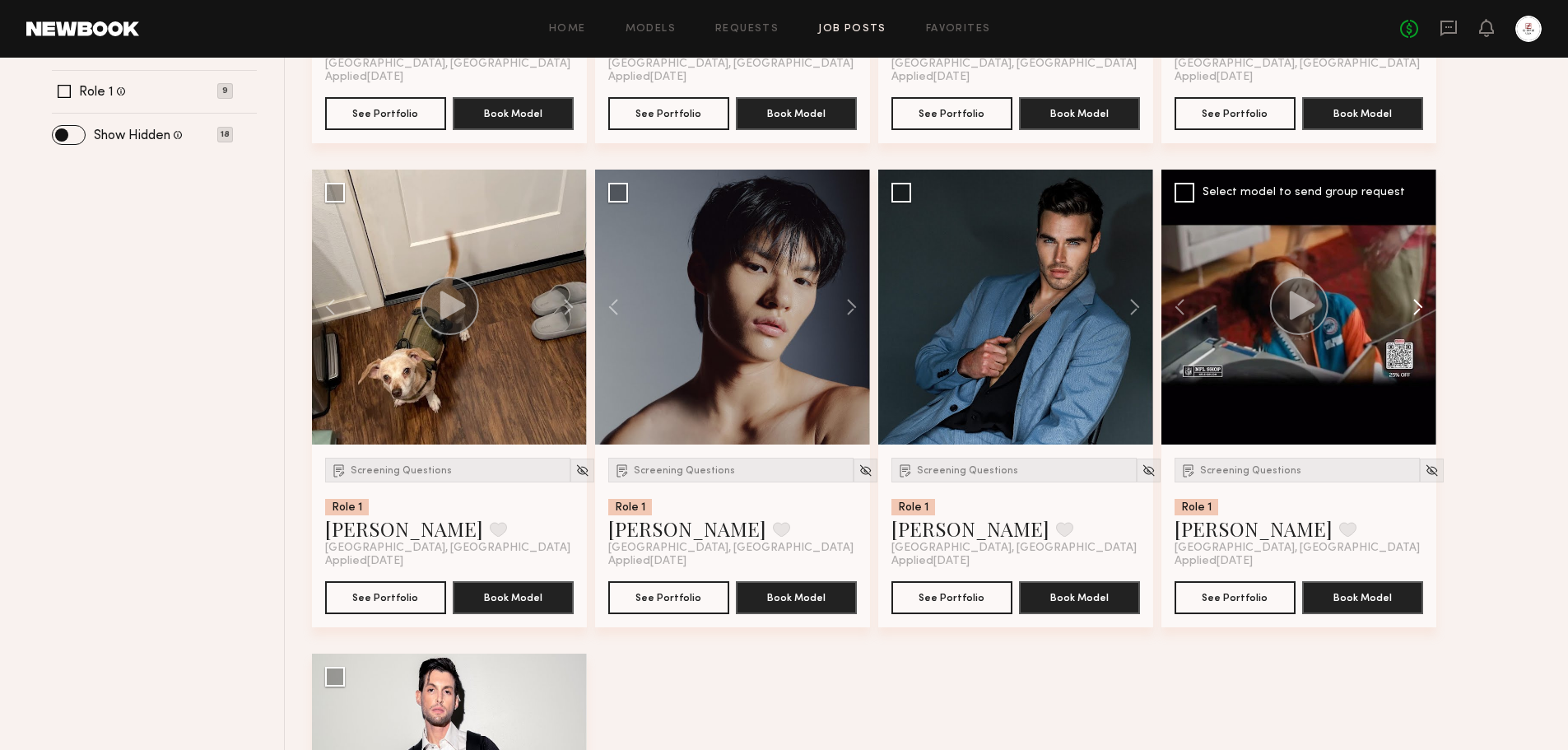
click at [1416, 311] on button at bounding box center [1410, 307] width 53 height 275
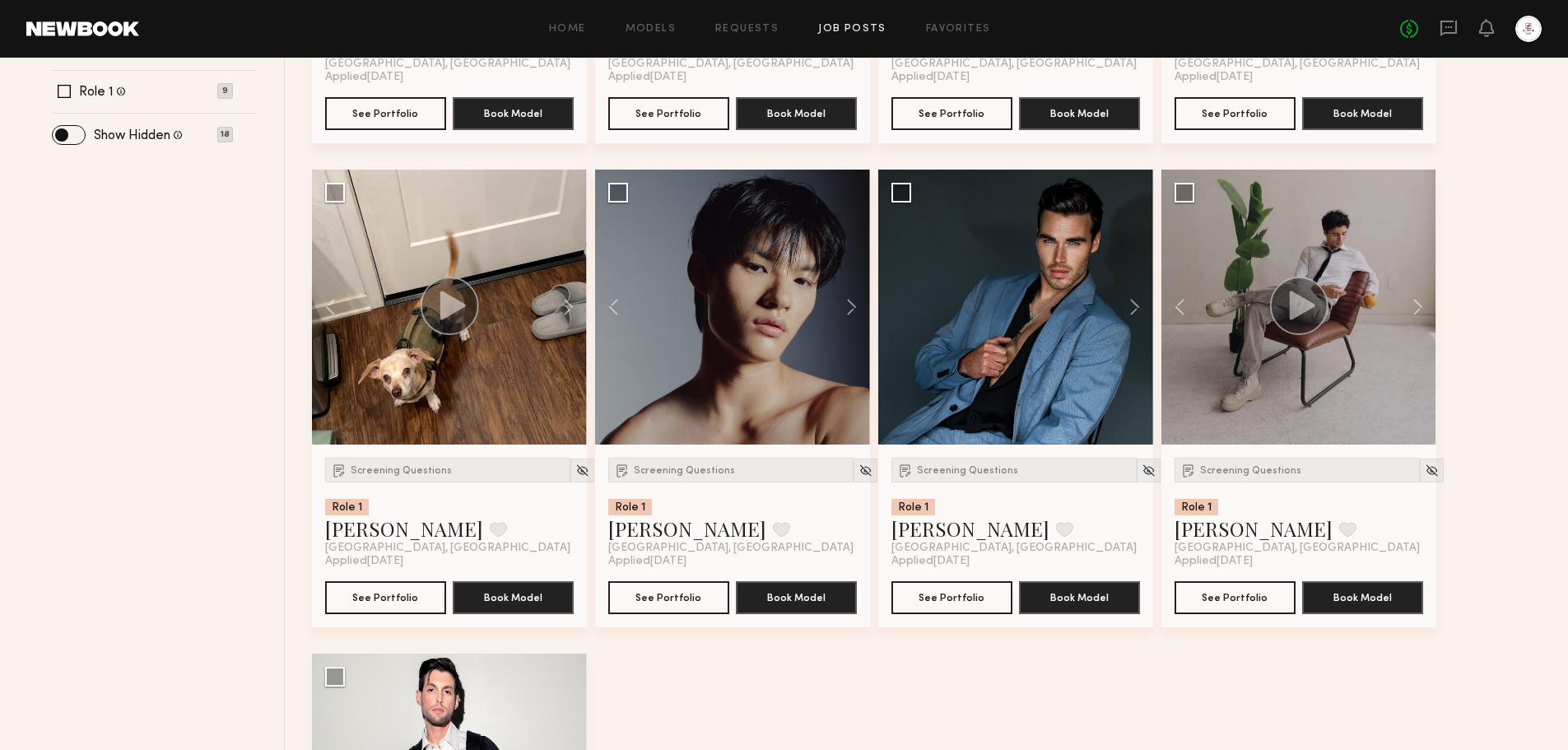
click at [1503, 326] on div "Screening Questions Role 1 Tristan H. Favorite Los Angeles, CA Applied 09/17/20…" at bounding box center [932, 411] width 1239 height 1452
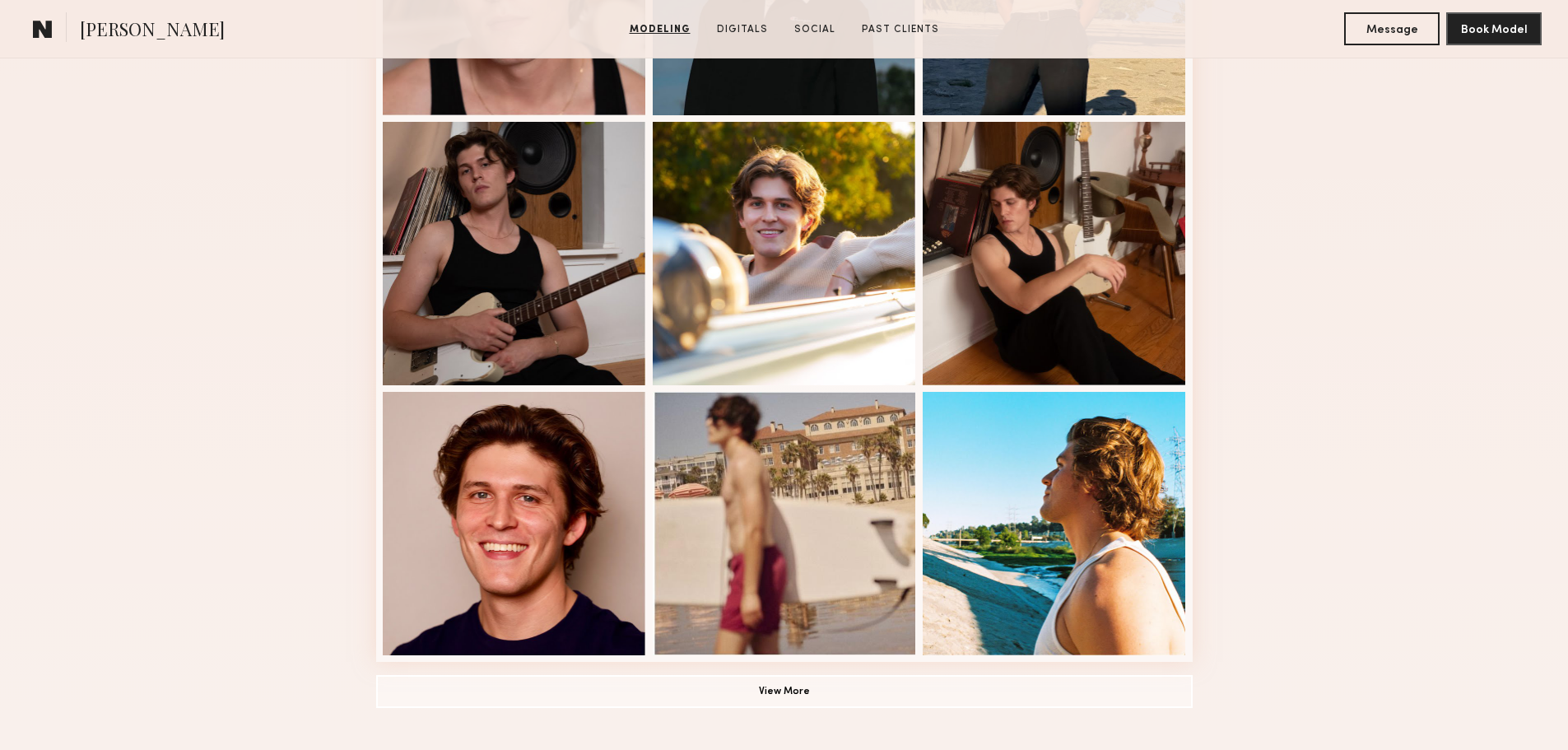
scroll to position [905, 0]
